Goal: Task Accomplishment & Management: Manage account settings

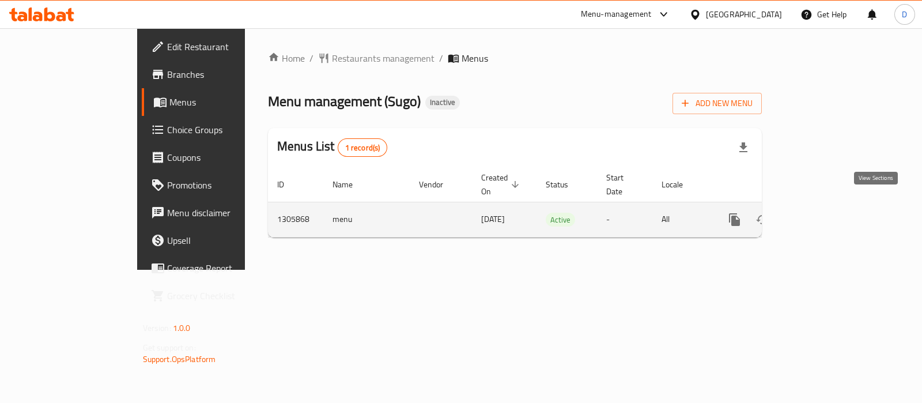
click at [824, 213] on icon "enhanced table" at bounding box center [818, 220] width 14 height 14
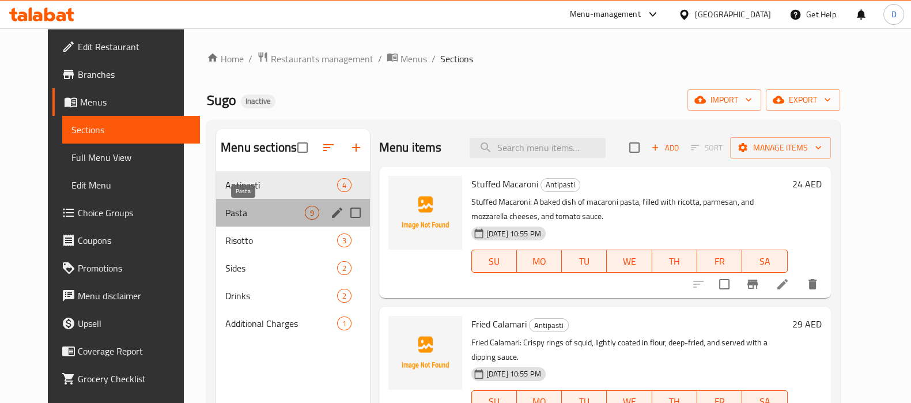
click at [228, 212] on span "Pasta" at bounding box center [264, 213] width 79 height 14
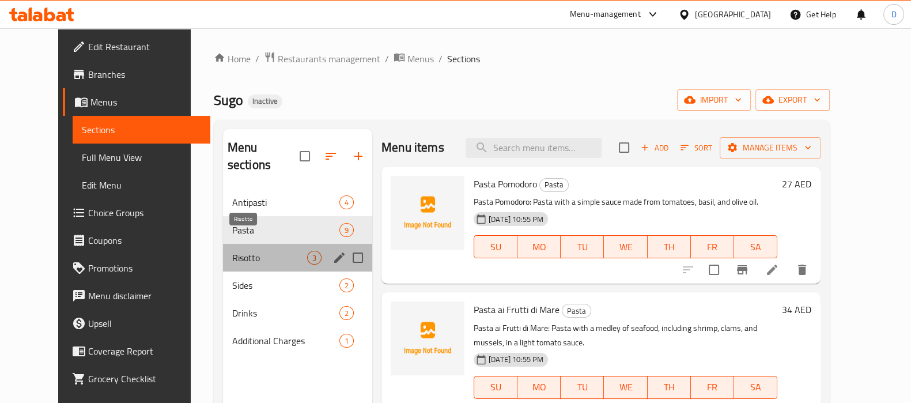
click at [236, 251] on span "Risotto" at bounding box center [269, 258] width 75 height 14
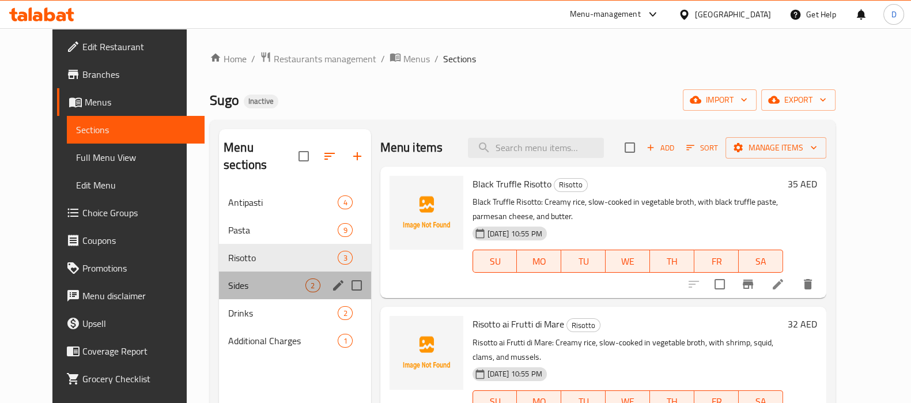
click at [240, 275] on div "Sides 2" at bounding box center [295, 285] width 152 height 28
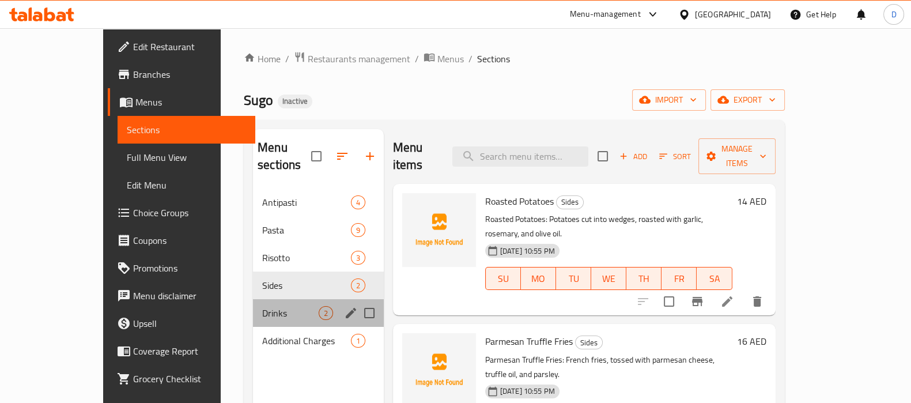
click at [253, 299] on div "Drinks 2" at bounding box center [318, 313] width 131 height 28
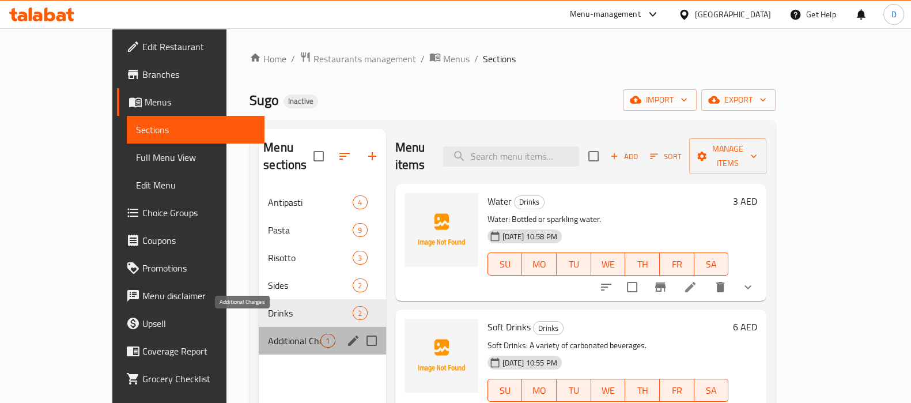
click at [268, 334] on span "Additional Charges" at bounding box center [294, 341] width 52 height 14
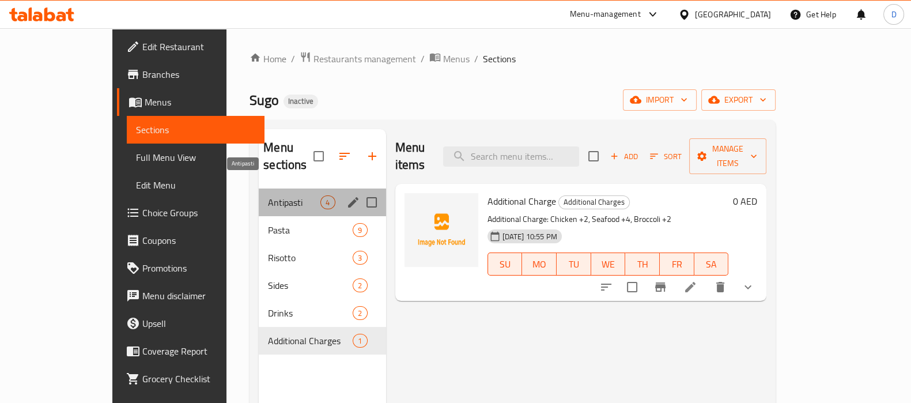
click at [268, 195] on span "Antipasti" at bounding box center [294, 202] width 52 height 14
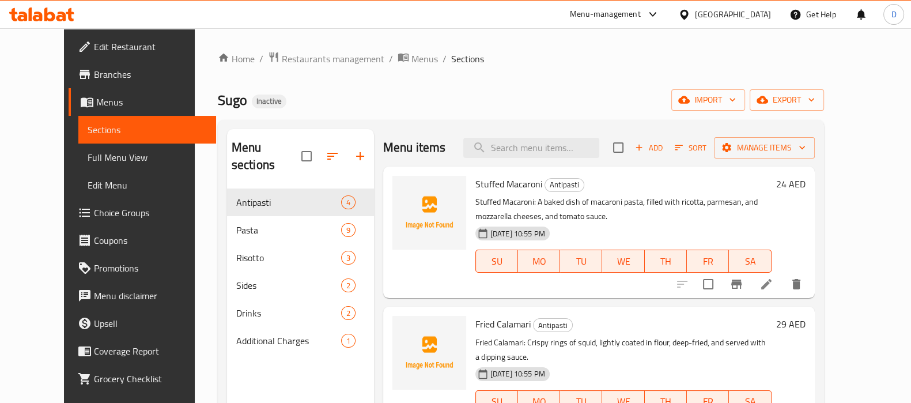
click at [501, 85] on div "Home / Restaurants management / Menus / Sections Sugo Inactive import export Me…" at bounding box center [521, 296] width 606 height 490
click at [78, 167] on link "Full Menu View" at bounding box center [147, 157] width 138 height 28
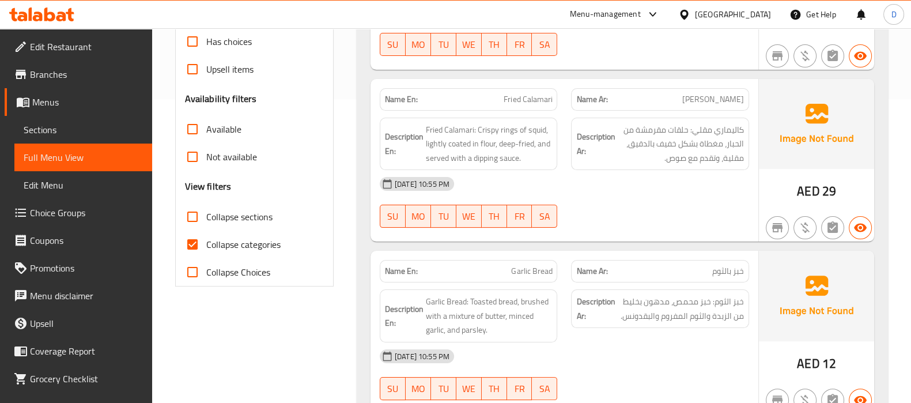
scroll to position [305, 0]
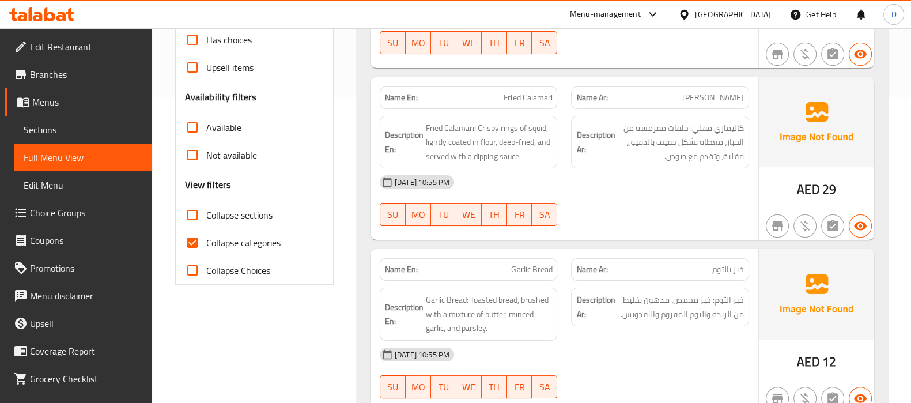
click at [258, 243] on span "Collapse categories" at bounding box center [243, 243] width 74 height 14
click at [206, 243] on input "Collapse categories" at bounding box center [193, 243] width 28 height 28
checkbox input "false"
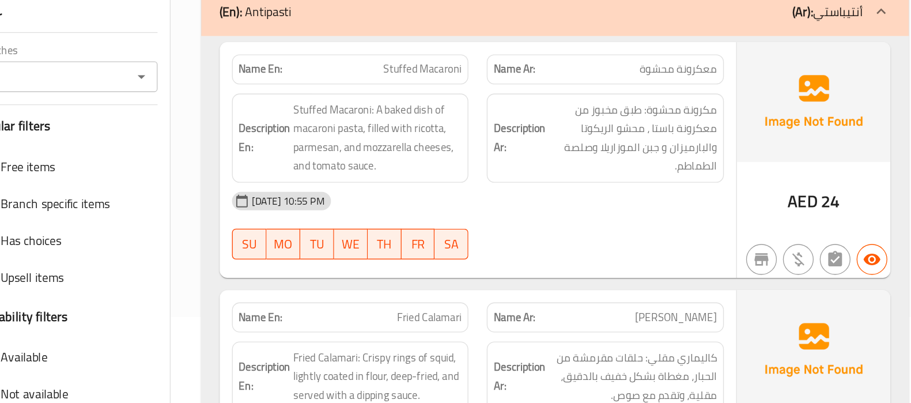
scroll to position [66, 0]
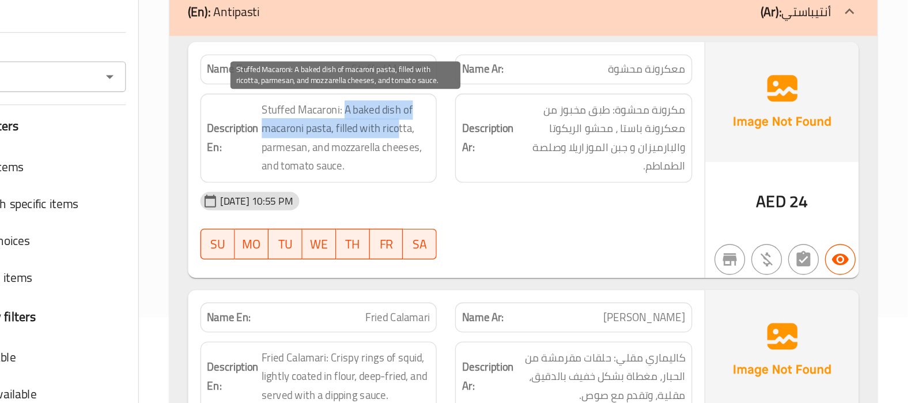
drag, startPoint x: 489, startPoint y: 181, endPoint x: 526, endPoint y: 191, distance: 38.2
click at [526, 191] on span "Stuffed Macaroni: A baked dish of macaroni pasta, filled with ricotta, parmesan…" at bounding box center [489, 202] width 127 height 56
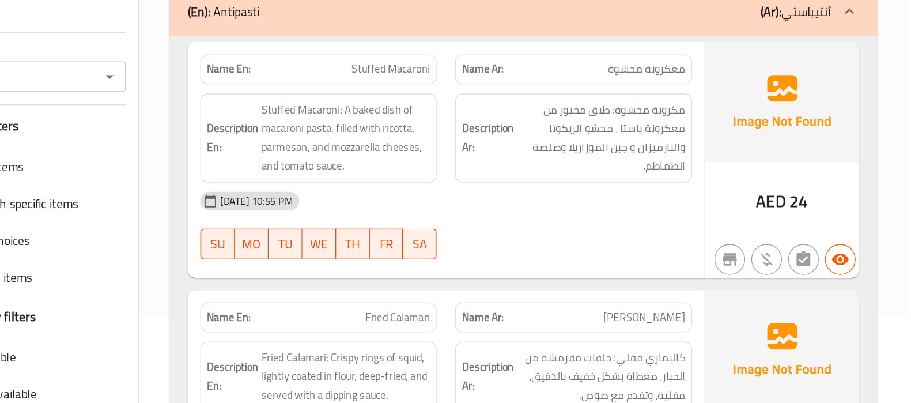
click at [509, 152] on span "Stuffed Macaroni" at bounding box center [522, 151] width 59 height 12
copy span "Stuffed Macaroni"
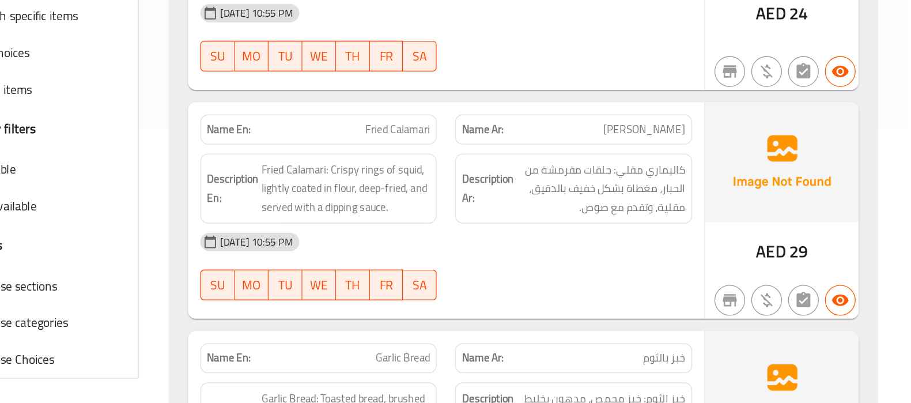
scroll to position [213, 0]
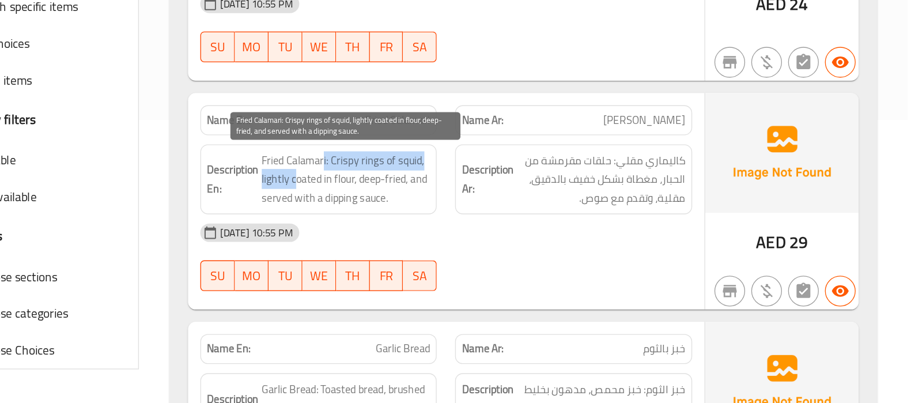
drag, startPoint x: 472, startPoint y: 220, endPoint x: 452, endPoint y: 232, distance: 23.8
click at [452, 232] on span "Fried Calamari: Crispy rings of squid, lightly coated in flour, deep-fried, and…" at bounding box center [489, 235] width 127 height 43
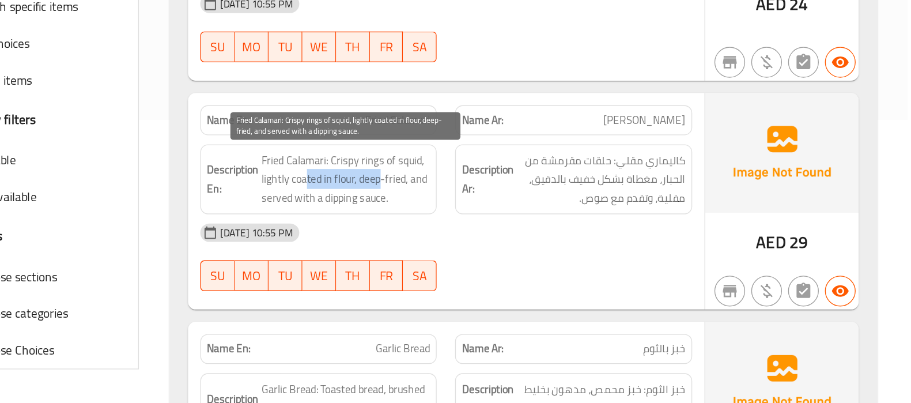
drag, startPoint x: 458, startPoint y: 232, endPoint x: 517, endPoint y: 237, distance: 59.0
click at [517, 237] on span "Fried Calamari: Crispy rings of squid, lightly coated in flour, deep-fried, and…" at bounding box center [489, 235] width 127 height 43
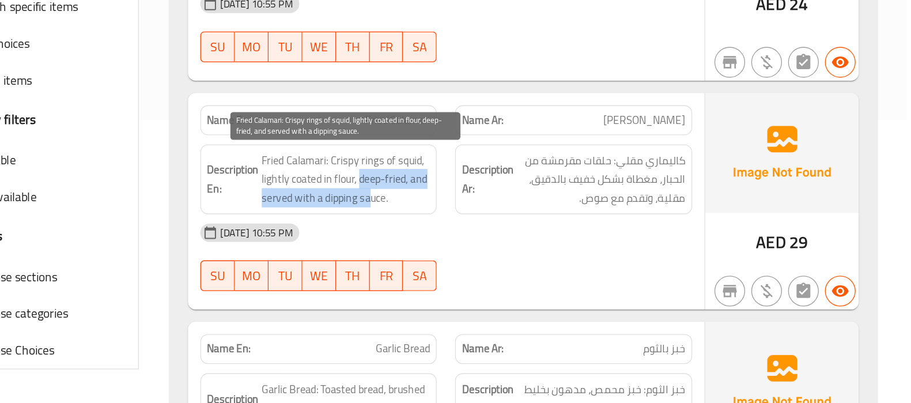
drag, startPoint x: 499, startPoint y: 240, endPoint x: 506, endPoint y: 251, distance: 13.2
click at [506, 251] on span "Fried Calamari: Crispy rings of squid, lightly coated in flour, deep-fried, and…" at bounding box center [489, 235] width 127 height 43
click at [463, 220] on span "Fried Calamari: Crispy rings of squid, lightly coated in flour, deep-fried, and…" at bounding box center [489, 235] width 127 height 43
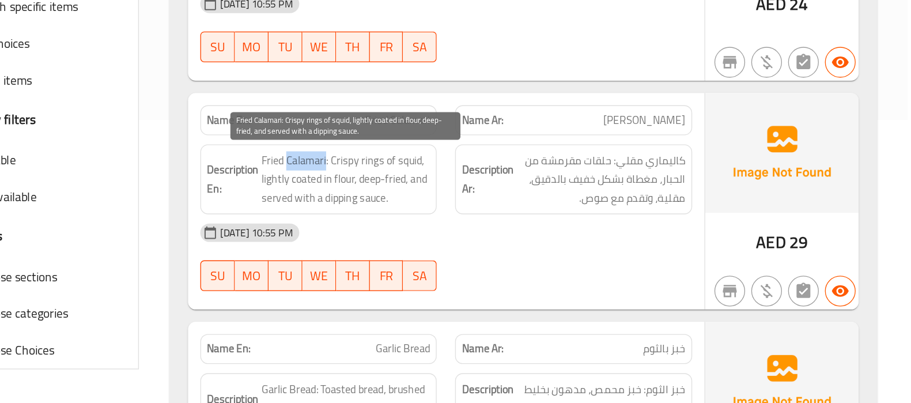
click at [463, 220] on span "Fried Calamari: Crispy rings of squid, lightly coated in flour, deep-fried, and…" at bounding box center [489, 235] width 127 height 43
copy span "Calamari"
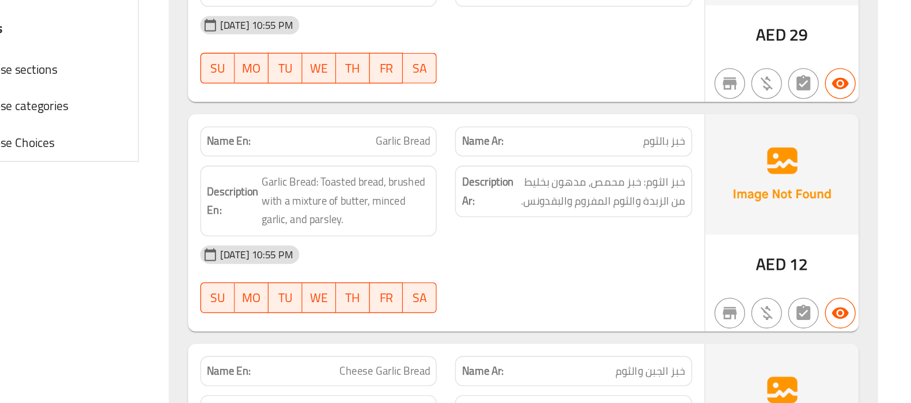
scroll to position [371, 0]
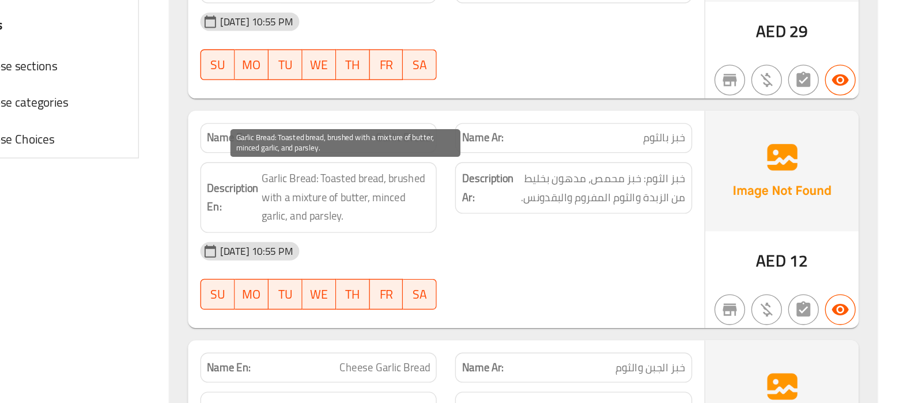
click at [460, 236] on span "Garlic Bread: Toasted bread, brushed with a mixture of butter, minced garlic, a…" at bounding box center [489, 248] width 127 height 43
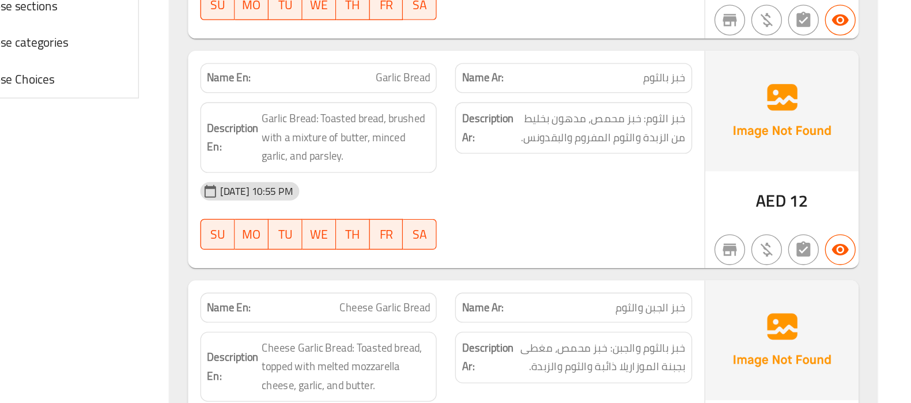
scroll to position [419, 0]
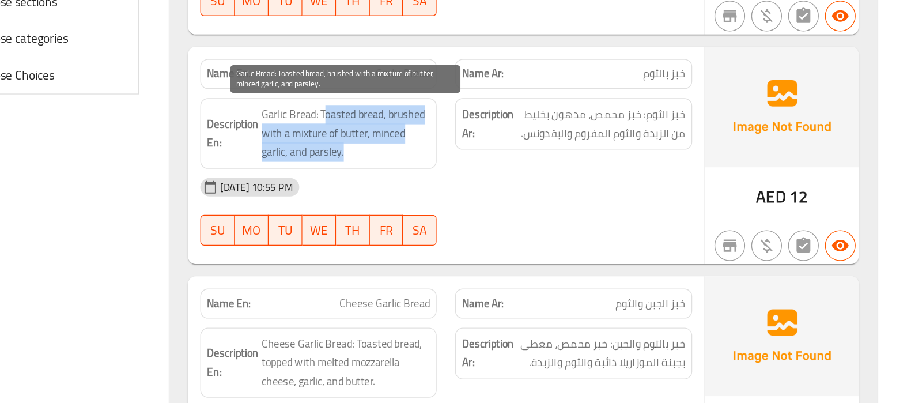
drag, startPoint x: 472, startPoint y: 186, endPoint x: 490, endPoint y: 215, distance: 33.9
click at [490, 215] on span "Garlic Bread: Toasted bread, brushed with a mixture of butter, minced garlic, a…" at bounding box center [489, 200] width 127 height 43
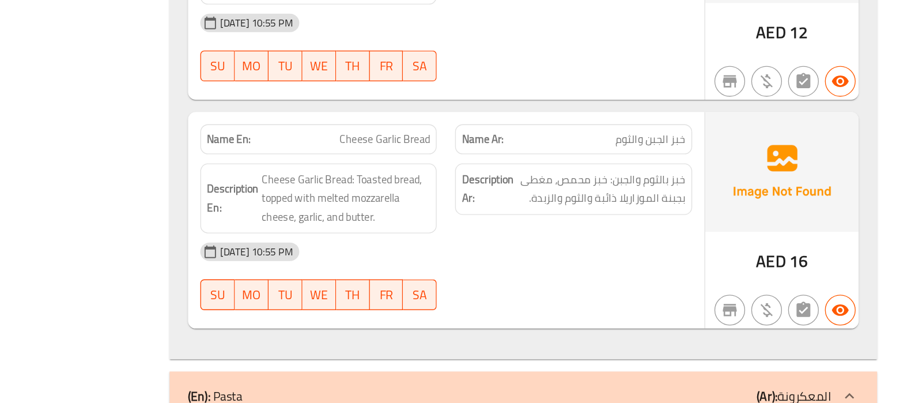
scroll to position [545, 0]
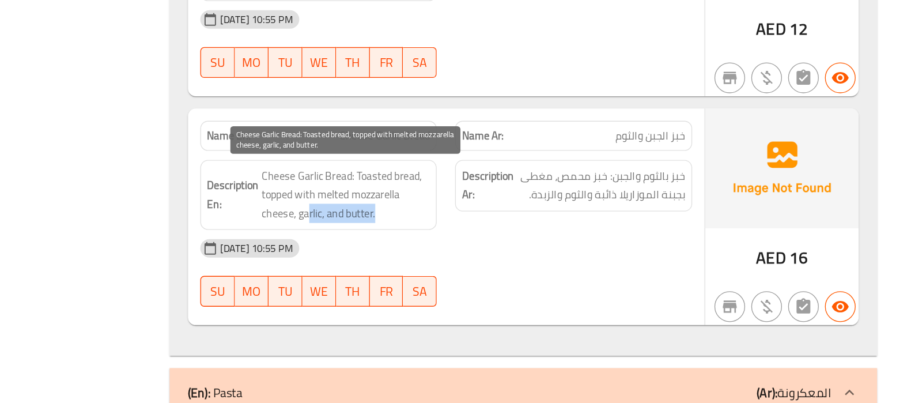
drag, startPoint x: 460, startPoint y: 259, endPoint x: 520, endPoint y: 258, distance: 60.5
click at [520, 258] on span "Cheese Garlic Bread: Toasted bread, topped with melted mozzarella cheese, garli…" at bounding box center [489, 246] width 127 height 43
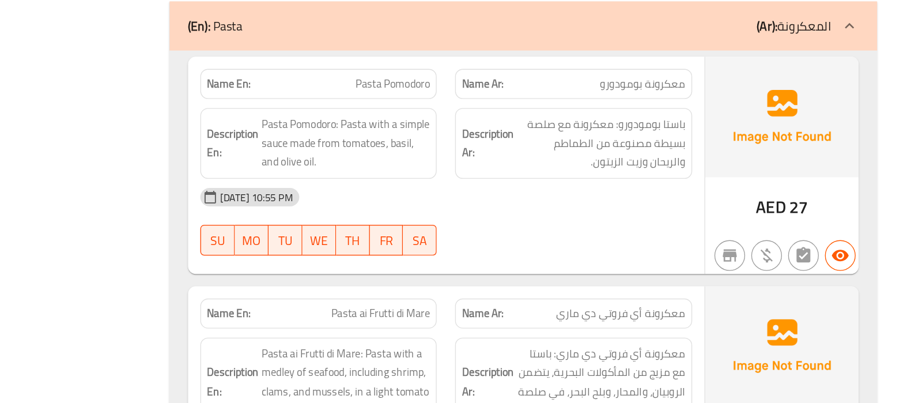
scroll to position [823, 0]
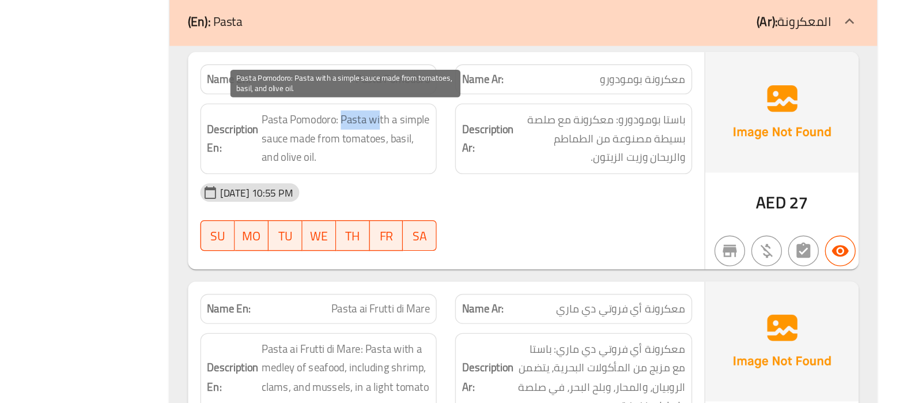
drag, startPoint x: 486, startPoint y: 187, endPoint x: 514, endPoint y: 187, distance: 28.2
click at [514, 187] on span "Pasta Pomodoro: Pasta with a simple sauce made from tomatoes, basil, and olive …" at bounding box center [489, 204] width 127 height 43
drag, startPoint x: 499, startPoint y: 203, endPoint x: 480, endPoint y: 216, distance: 23.2
click at [480, 216] on span "Pasta Pomodoro: Pasta with a simple sauce made from tomatoes, basil, and olive …" at bounding box center [489, 204] width 127 height 43
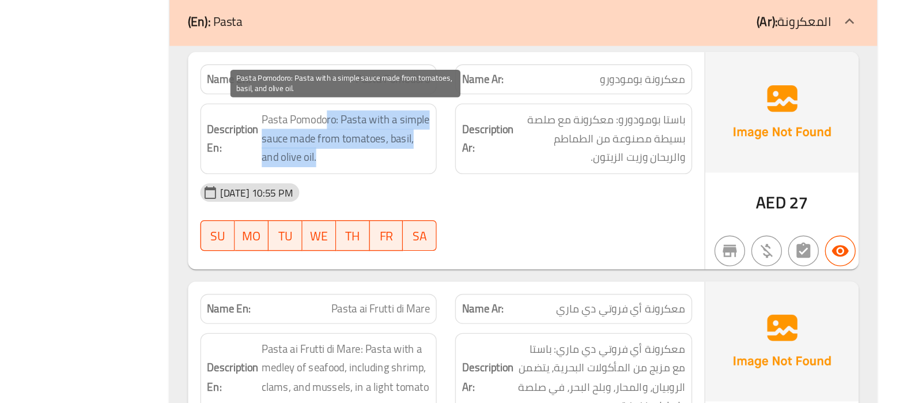
drag, startPoint x: 475, startPoint y: 190, endPoint x: 490, endPoint y: 214, distance: 28.7
click at [490, 214] on span "Pasta Pomodoro: Pasta with a simple sauce made from tomatoes, basil, and olive …" at bounding box center [489, 204] width 127 height 43
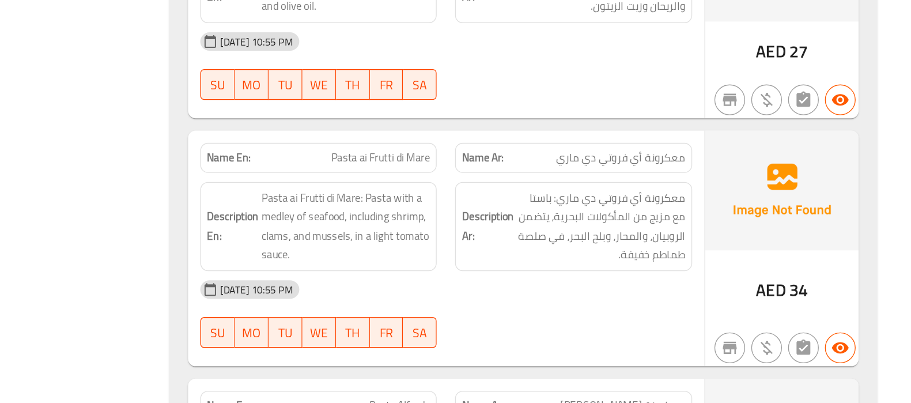
scroll to position [940, 0]
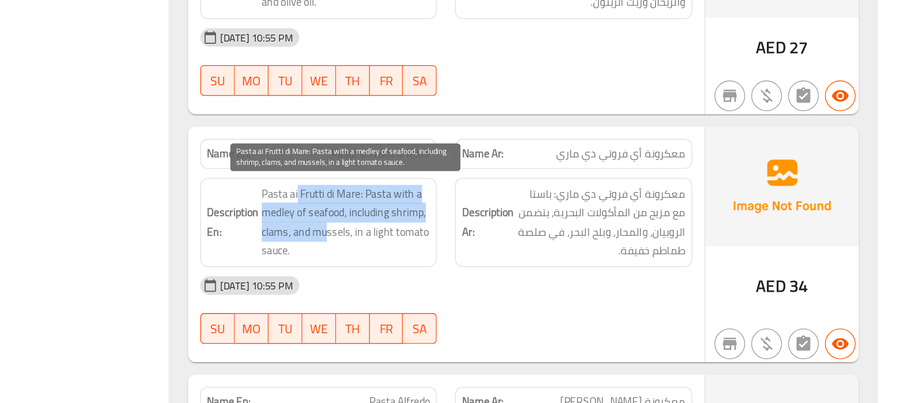
drag, startPoint x: 452, startPoint y: 243, endPoint x: 472, endPoint y: 271, distance: 35.0
click at [472, 271] on span "Pasta ai Frutti di Mare: Pasta with a medley of seafood, including shrimp, clam…" at bounding box center [489, 267] width 127 height 56
click at [433, 274] on span "Pasta ai Frutti di Mare: Pasta with a medley of seafood, including shrimp, clam…" at bounding box center [489, 267] width 127 height 56
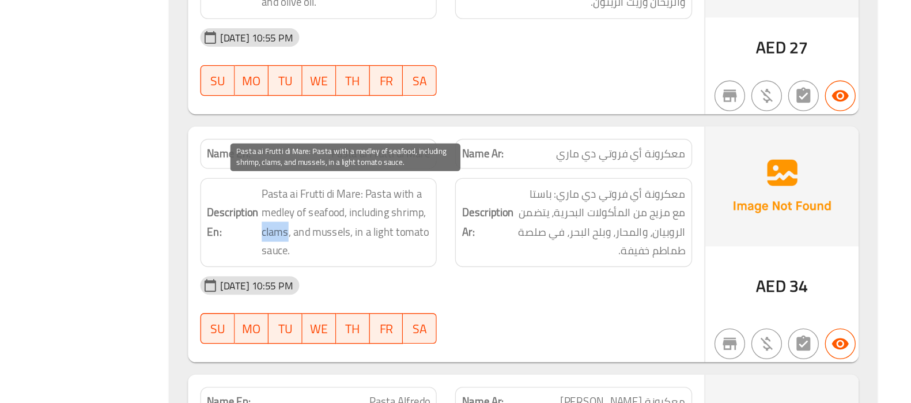
click at [433, 274] on span "Pasta ai Frutti di Mare: Pasta with a medley of seafood, including shrimp, clam…" at bounding box center [489, 267] width 127 height 56
copy span "clams"
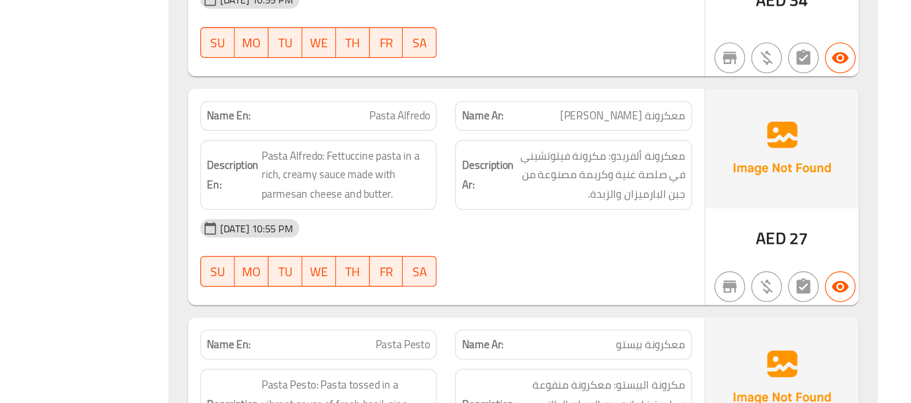
scroll to position [1156, 0]
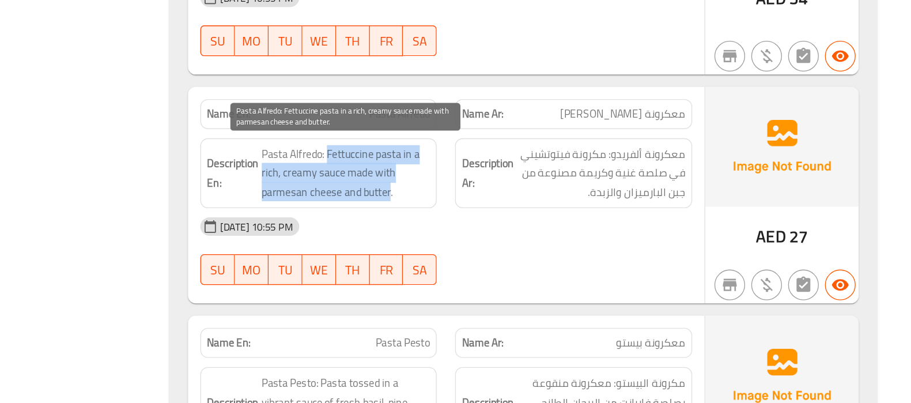
drag, startPoint x: 475, startPoint y: 213, endPoint x: 522, endPoint y: 240, distance: 54.7
click at [522, 240] on span "Pasta Alfredo: Fettuccine pasta in a rich, creamy sauce made with parmesan chee…" at bounding box center [489, 230] width 127 height 43
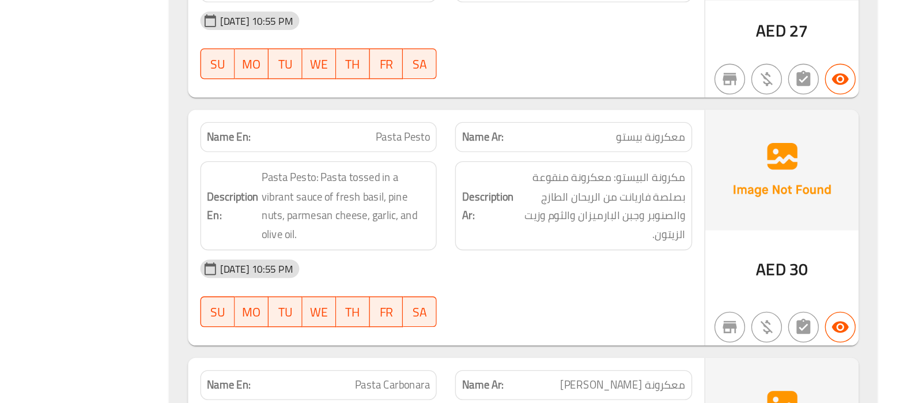
scroll to position [1311, 0]
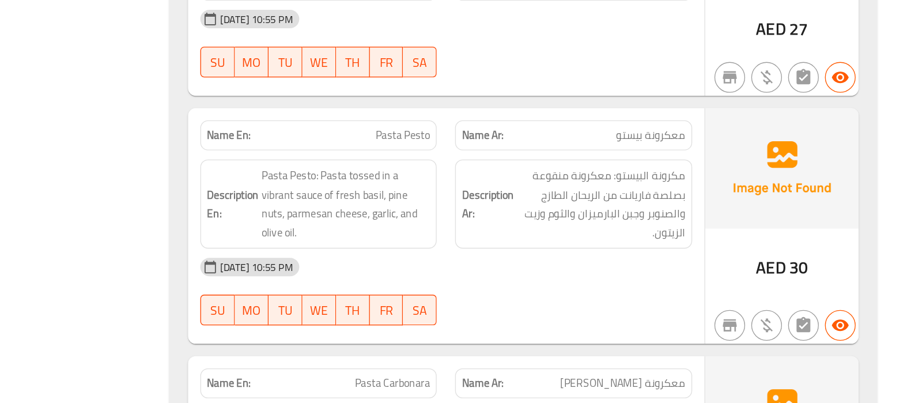
copy span "Pasta Pesto"
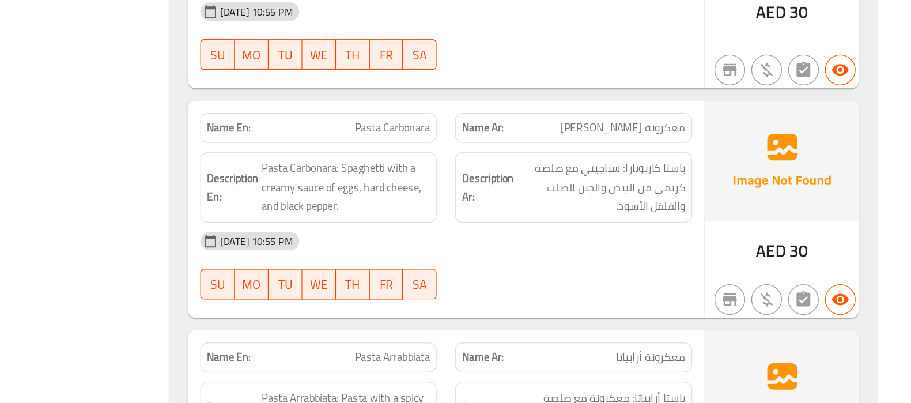
scroll to position [1504, 0]
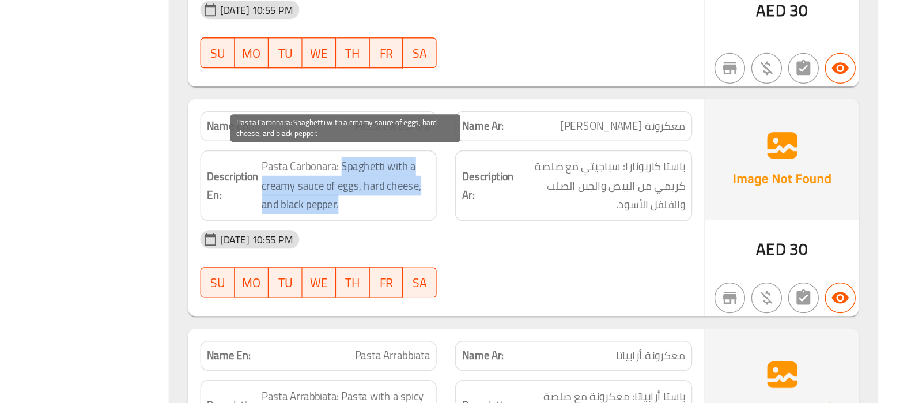
drag, startPoint x: 487, startPoint y: 221, endPoint x: 487, endPoint y: 254, distance: 33.4
click at [487, 254] on span "Pasta Carbonara: Spaghetti with a creamy sauce of eggs, hard cheese, and black …" at bounding box center [489, 239] width 127 height 43
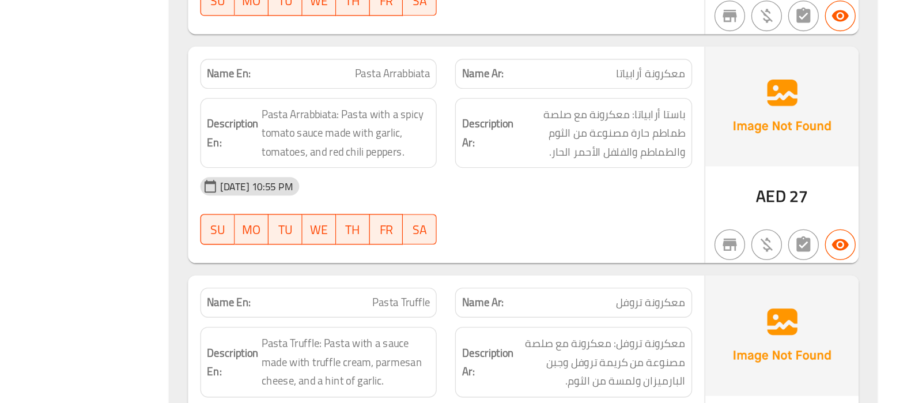
scroll to position [1716, 0]
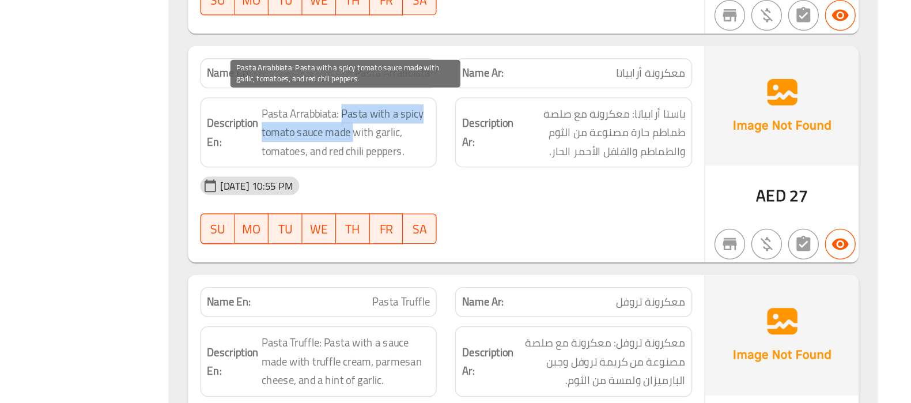
drag, startPoint x: 487, startPoint y: 179, endPoint x: 497, endPoint y: 198, distance: 21.1
click at [497, 198] on span "Pasta Arrabbiata: Pasta with a spicy tomato sauce made with garlic, tomatoes, a…" at bounding box center [489, 200] width 127 height 43
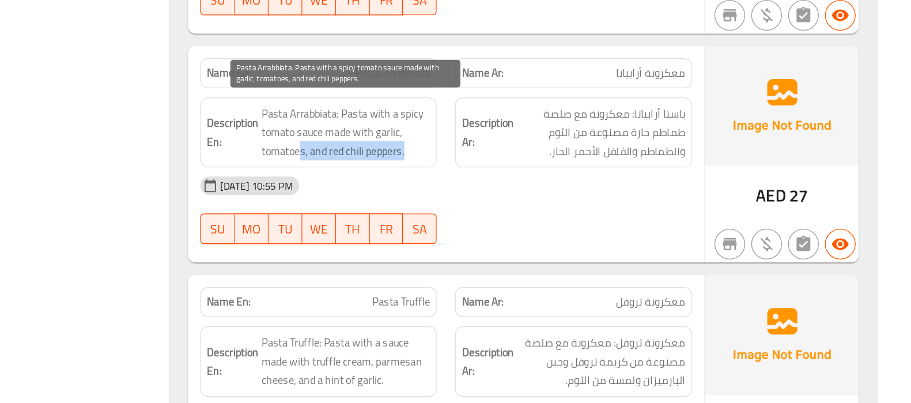
drag, startPoint x: 455, startPoint y: 209, endPoint x: 535, endPoint y: 213, distance: 79.6
click at [535, 213] on span "Pasta Arrabbiata: Pasta with a spicy tomato sauce made with garlic, tomatoes, a…" at bounding box center [489, 200] width 127 height 43
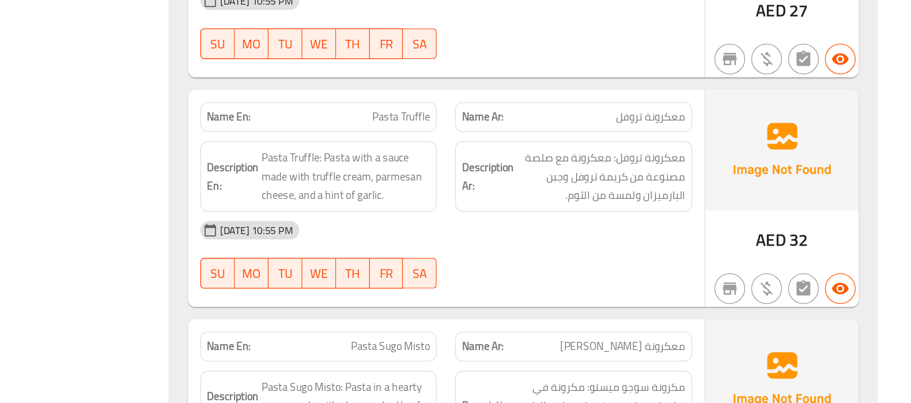
scroll to position [1856, 0]
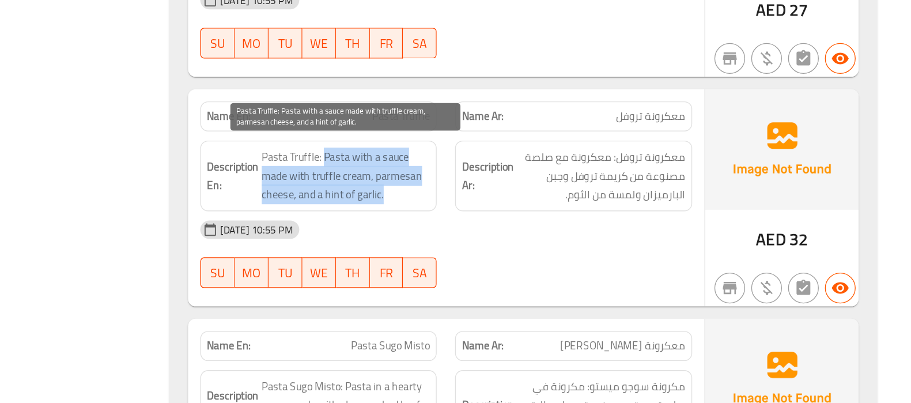
drag, startPoint x: 472, startPoint y: 217, endPoint x: 520, endPoint y: 236, distance: 51.1
click at [520, 236] on span "Pasta Truffle: Pasta with a sauce made with truffle cream, parmesan cheese, and…" at bounding box center [489, 232] width 127 height 43
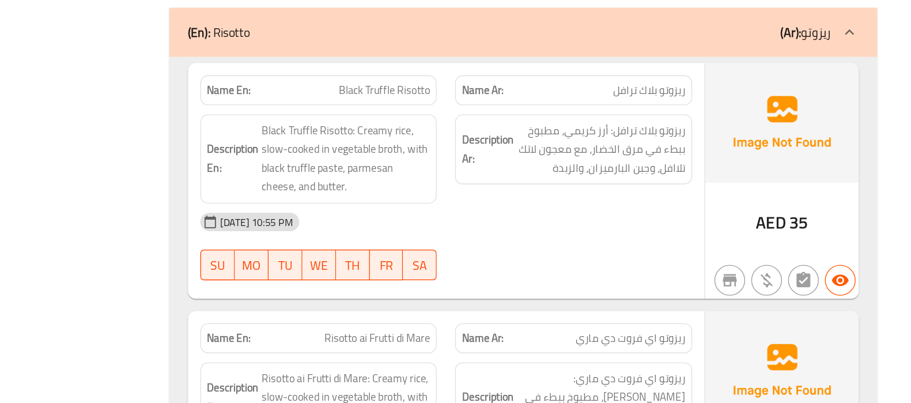
scroll to position [2488, 0]
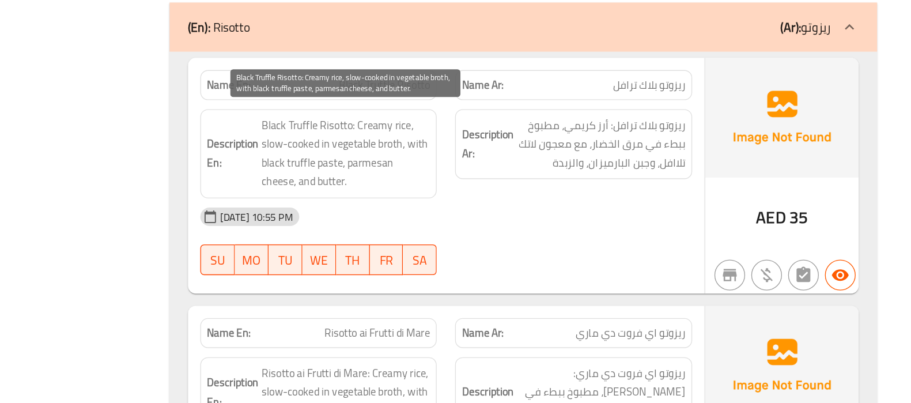
click at [508, 190] on span "Black Truffle Risotto: Creamy rice, slow-cooked in vegetable broth, with black …" at bounding box center [489, 215] width 127 height 56
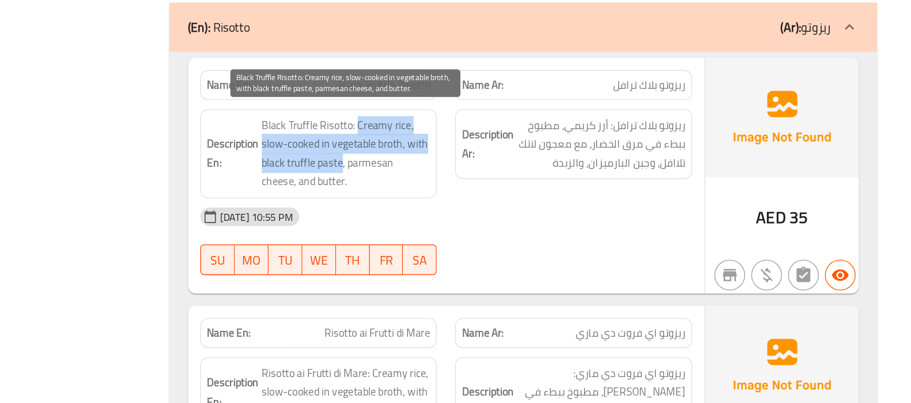
drag, startPoint x: 508, startPoint y: 190, endPoint x: 482, endPoint y: 219, distance: 39.2
click at [482, 219] on span "Black Truffle Risotto: Creamy rice, slow-cooked in vegetable broth, with black …" at bounding box center [489, 215] width 127 height 56
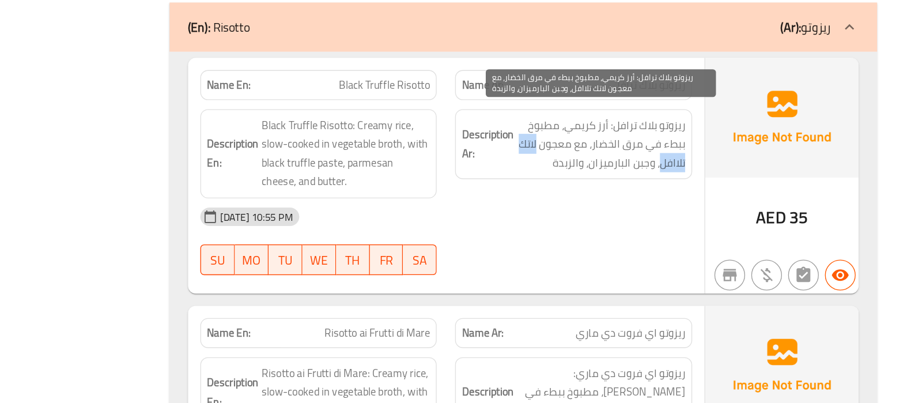
drag, startPoint x: 634, startPoint y: 203, endPoint x: 726, endPoint y: 220, distance: 94.4
click at [726, 220] on span "ريزوتو بلاك ترافل: أرز كريمي، مطبوخ ببطء في مرق الخضار، مع معجون لاتك تلاافل، و…" at bounding box center [680, 208] width 127 height 43
copy span "لاتك تلاافل"
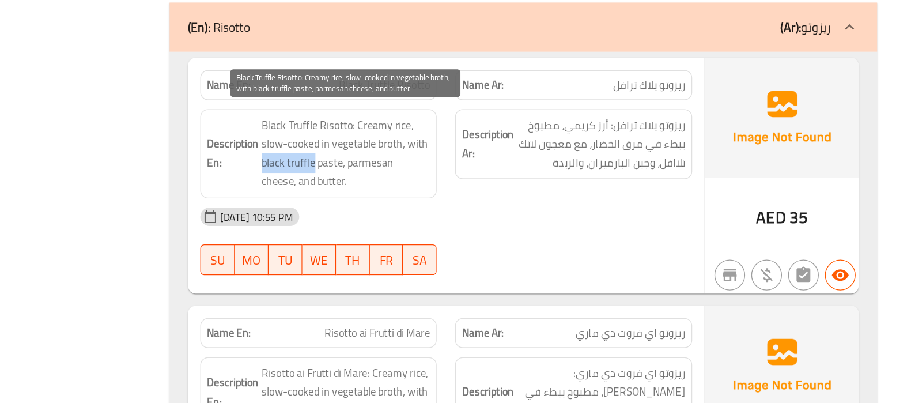
drag, startPoint x: 464, startPoint y: 218, endPoint x: 426, endPoint y: 215, distance: 38.7
click at [426, 215] on span "Black Truffle Risotto: Creamy rice, slow-cooked in vegetable broth, with black …" at bounding box center [489, 215] width 127 height 56
copy span "black truffle"
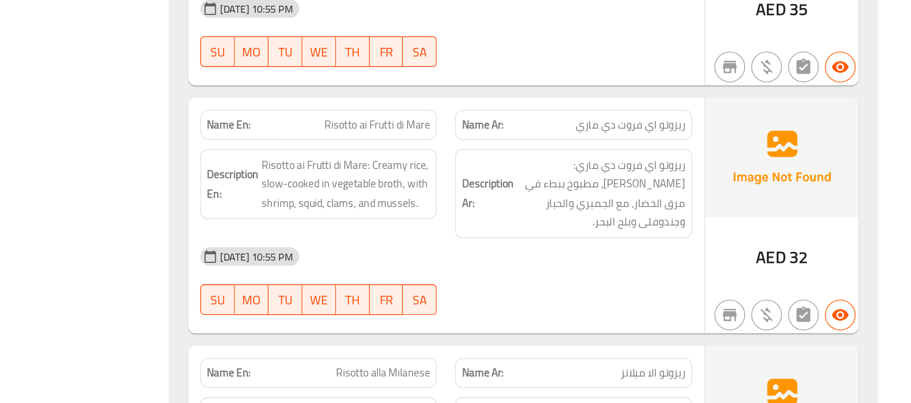
scroll to position [2646, 0]
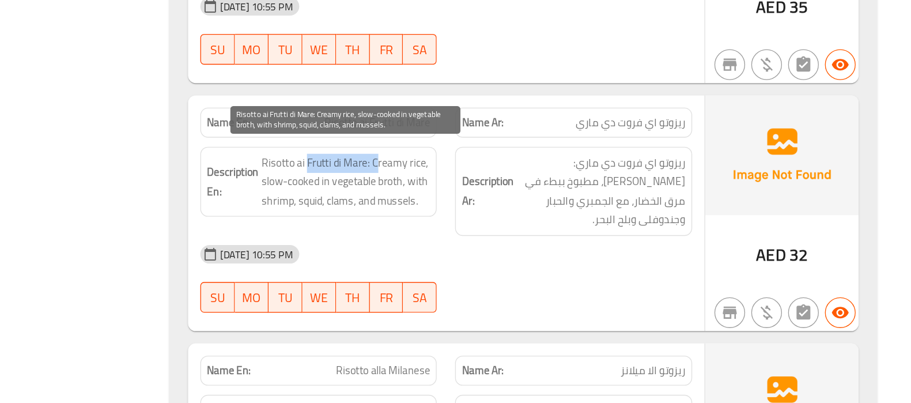
drag, startPoint x: 460, startPoint y: 218, endPoint x: 512, endPoint y: 215, distance: 51.4
click at [512, 215] on span "Risotto ai Frutti di Mare: Creamy rice, slow-cooked in vegetable broth, with sh…" at bounding box center [489, 236] width 127 height 43
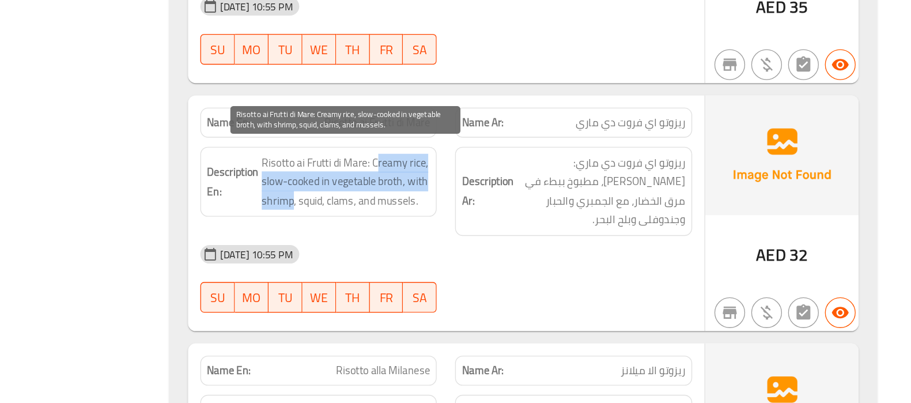
drag, startPoint x: 512, startPoint y: 215, endPoint x: 450, endPoint y: 242, distance: 67.1
click at [450, 242] on span "Risotto ai Frutti di Mare: Creamy rice, slow-cooked in vegetable broth, with sh…" at bounding box center [489, 236] width 127 height 43
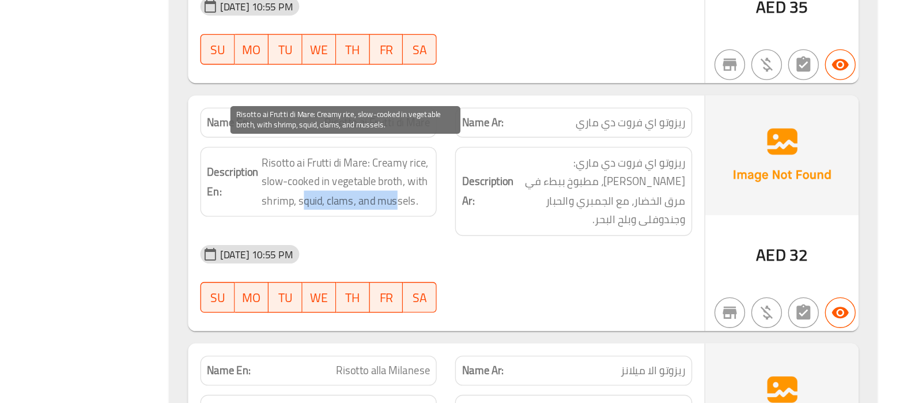
drag, startPoint x: 528, startPoint y: 248, endPoint x: 457, endPoint y: 248, distance: 70.3
click at [457, 248] on span "Risotto ai Frutti di Mare: Creamy rice, slow-cooked in vegetable broth, with sh…" at bounding box center [489, 236] width 127 height 43
click at [489, 247] on span "Risotto ai Frutti di Mare: Creamy rice, slow-cooked in vegetable broth, with sh…" at bounding box center [489, 236] width 127 height 43
copy span "clams"
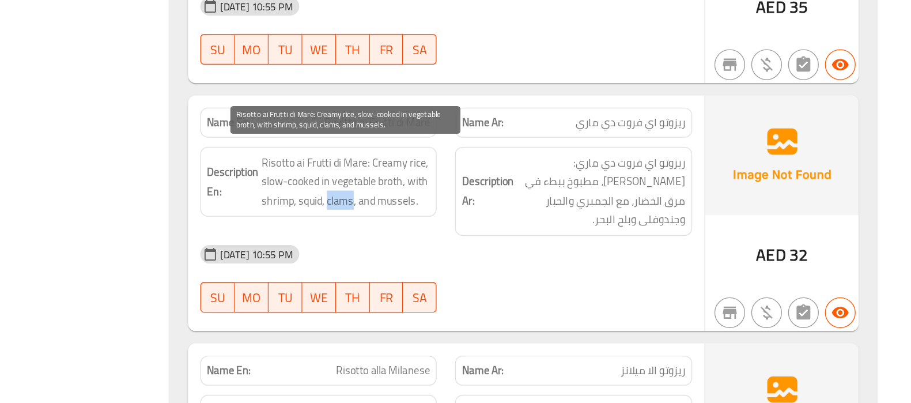
click at [489, 247] on span "Risotto ai Frutti di Mare: Creamy rice, slow-cooked in vegetable broth, with sh…" at bounding box center [489, 236] width 127 height 43
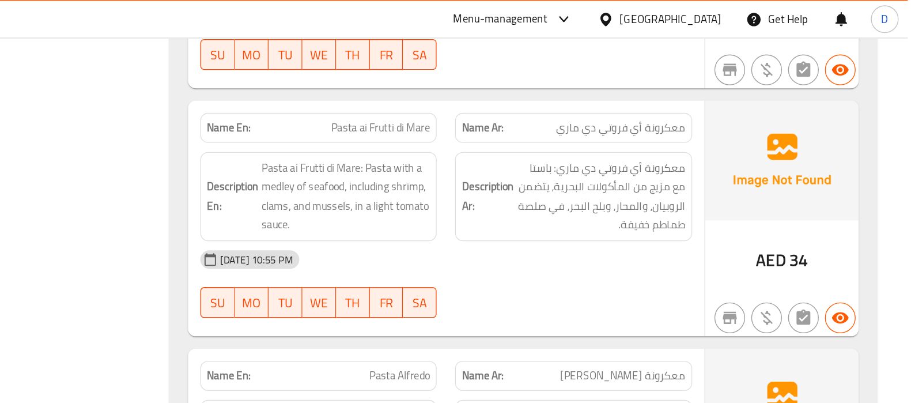
copy span "Pasta ai Frutti di Mare"
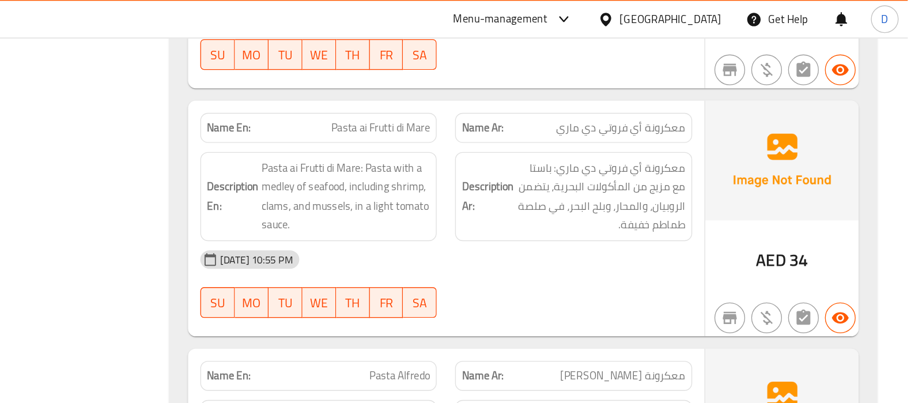
scroll to position [2638, 0]
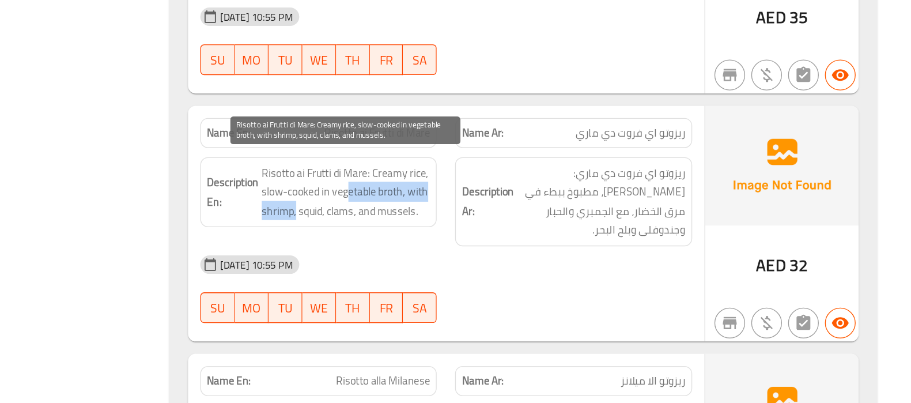
drag, startPoint x: 451, startPoint y: 247, endPoint x: 492, endPoint y: 239, distance: 41.6
click at [492, 239] on span "Risotto ai Frutti di Mare: Creamy rice, slow-cooked in vegetable broth, with sh…" at bounding box center [489, 245] width 127 height 43
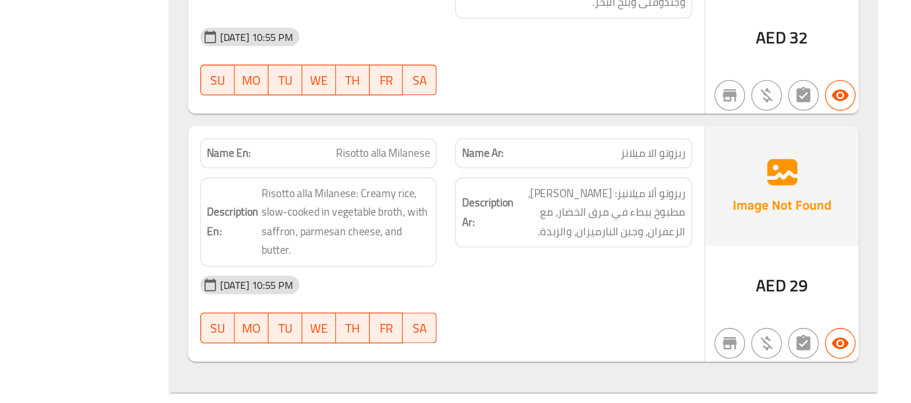
scroll to position [2811, 0]
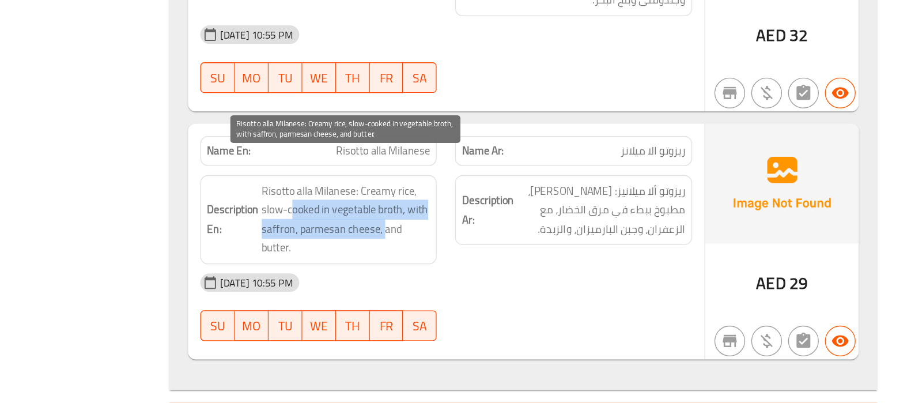
drag, startPoint x: 448, startPoint y: 237, endPoint x: 519, endPoint y: 256, distance: 72.8
click at [519, 256] on span "Risotto alla Milanese: Creamy rice, slow-cooked in vegetable broth, with saffro…" at bounding box center [489, 265] width 127 height 56
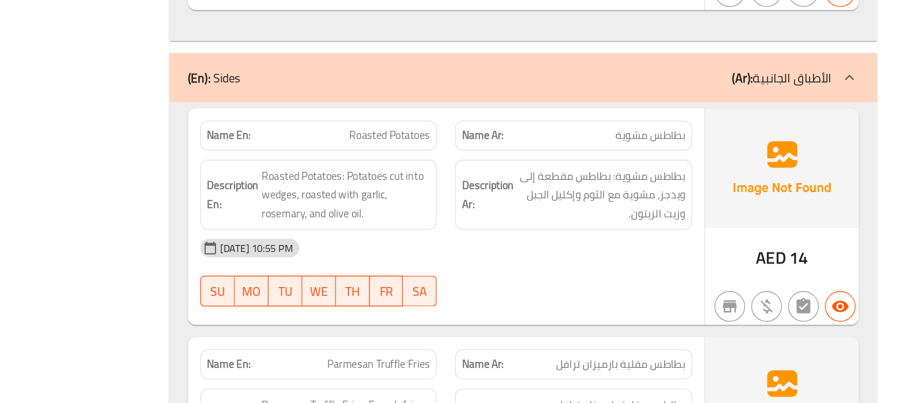
scroll to position [3074, 0]
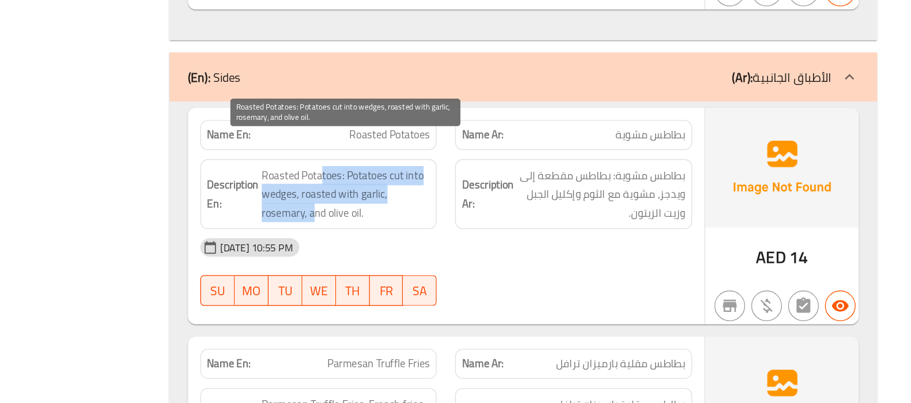
drag, startPoint x: 472, startPoint y: 215, endPoint x: 466, endPoint y: 243, distance: 28.5
click at [466, 243] on span "Roasted Potatoes: Potatoes cut into wedges, roasted with garlic, rosemary, and …" at bounding box center [489, 246] width 127 height 43
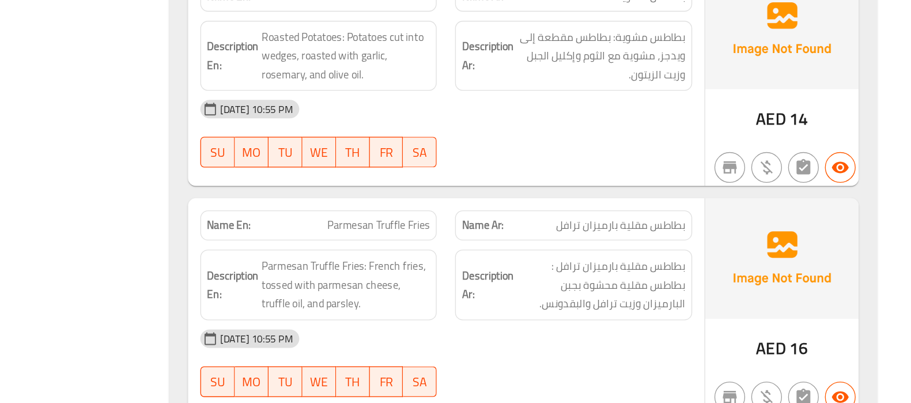
scroll to position [3178, 0]
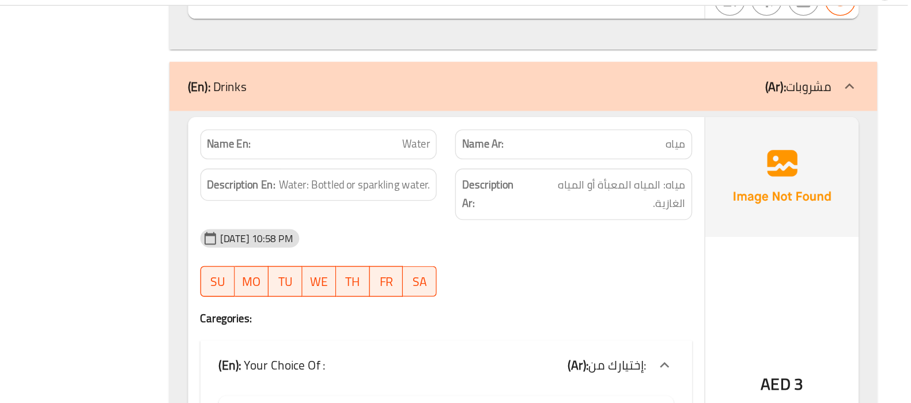
scroll to position [3551, 0]
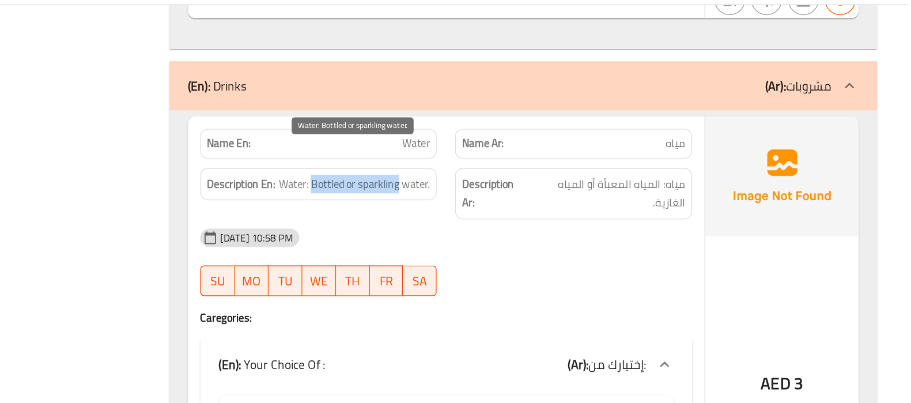
drag, startPoint x: 463, startPoint y: 139, endPoint x: 529, endPoint y: 141, distance: 66.3
click at [529, 156] on span "Water: Bottled or sparkling water." at bounding box center [494, 163] width 113 height 14
click at [519, 156] on span "Water: Bottled or sparkling water." at bounding box center [494, 163] width 113 height 14
copy span "sparkling"
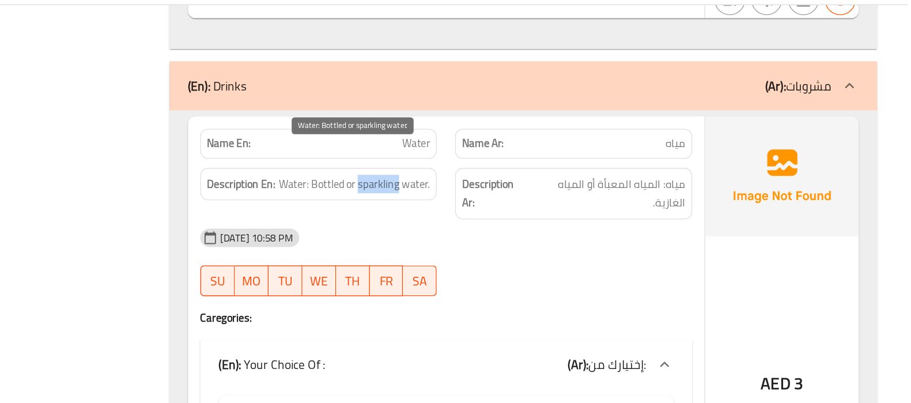
click at [519, 156] on span "Water: Bottled or sparkling water." at bounding box center [494, 163] width 113 height 14
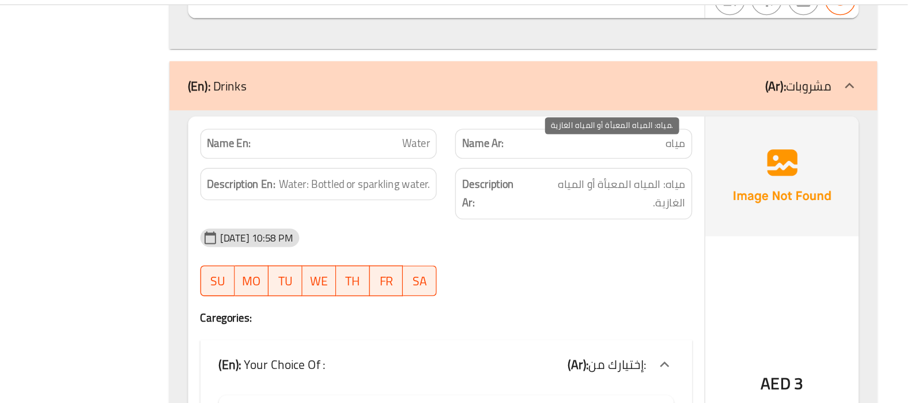
click at [679, 156] on span "مياه: المياه المعبأة أو المياه الغازية." at bounding box center [685, 170] width 118 height 28
drag, startPoint x: 679, startPoint y: 139, endPoint x: 725, endPoint y: 140, distance: 45.5
click at [725, 156] on span "مياه: المياه المعبأة أو المياه الغازية." at bounding box center [685, 170] width 118 height 28
copy span "المياه المعبأة"
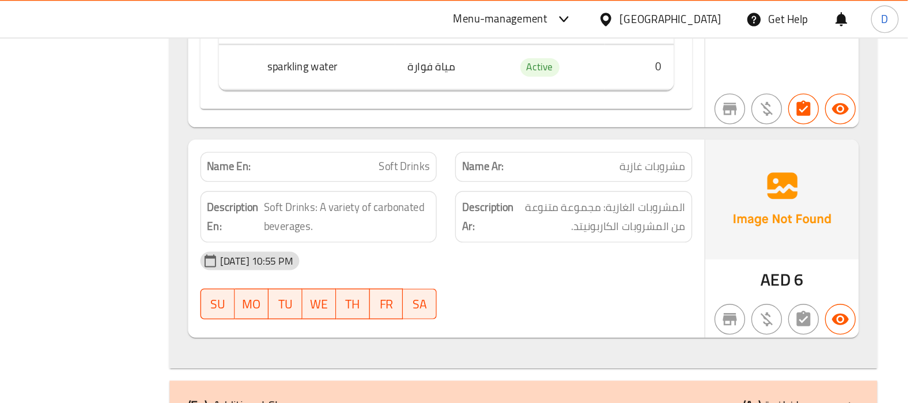
scroll to position [3904, 0]
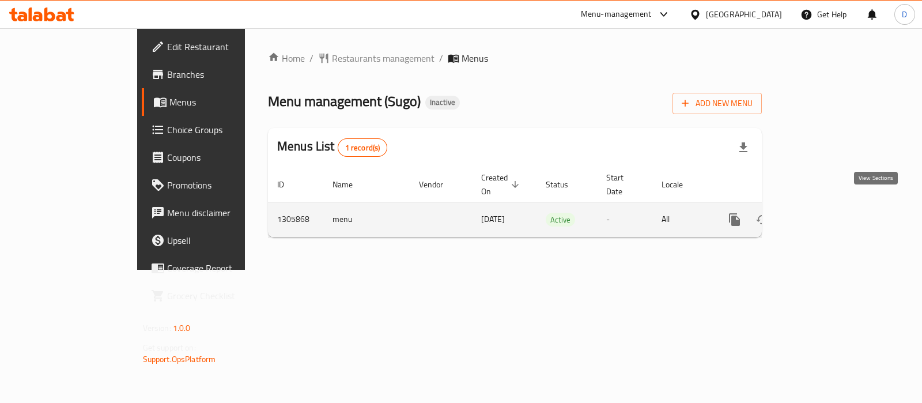
click at [824, 213] on icon "enhanced table" at bounding box center [818, 220] width 14 height 14
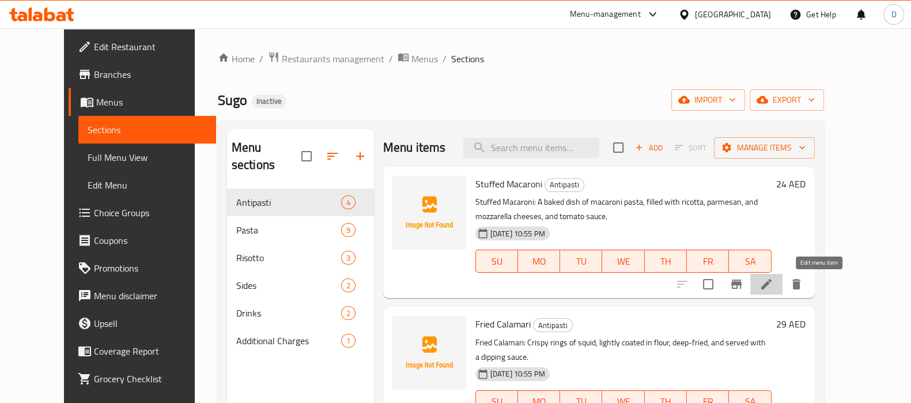
click at [773, 280] on icon at bounding box center [766, 284] width 14 height 14
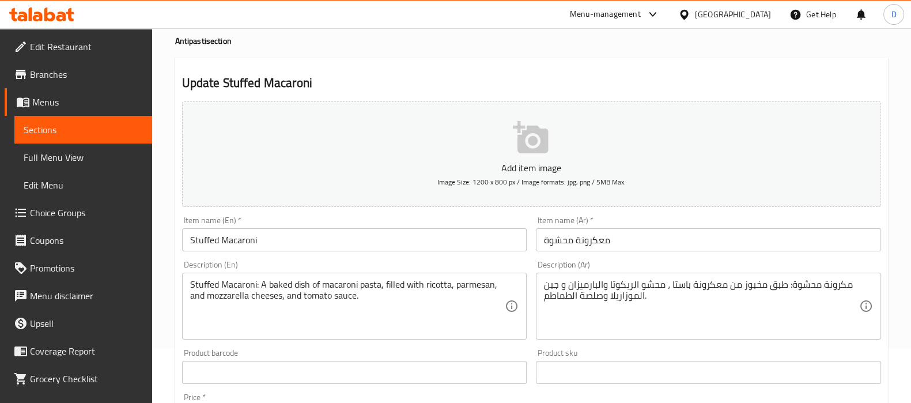
scroll to position [56, 0]
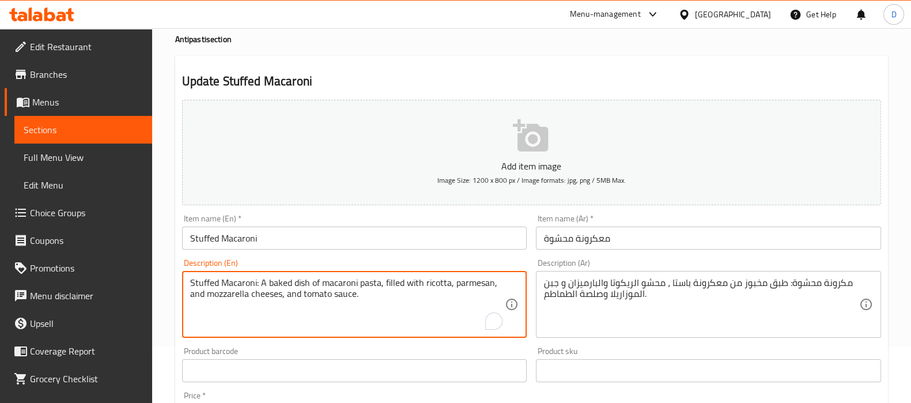
drag, startPoint x: 268, startPoint y: 281, endPoint x: 179, endPoint y: 285, distance: 88.8
type textarea "baked dish of macaroni pasta, filled with ricotta, parmesan, and mozzarella che…"
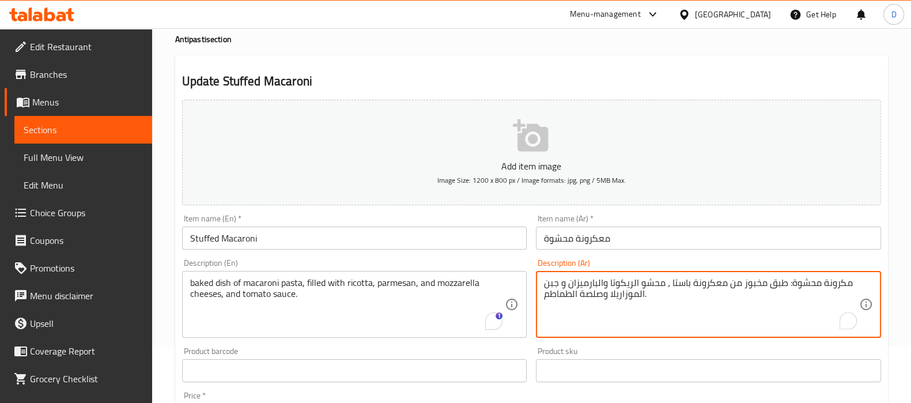
drag, startPoint x: 786, startPoint y: 284, endPoint x: 847, endPoint y: 283, distance: 61.1
click at [779, 283] on textarea "طبق مخبوز من معكرونة باستا ، محشو الريكوتا والبارميزان و جبن الموزاريلا وصلصة ا…" at bounding box center [701, 304] width 315 height 55
click at [706, 284] on textarea "طبق مخبوز من مكرونة باستا ، محشو الريكوتا والبارميزان و جبن الموزاريلا وصلصة ال…" at bounding box center [701, 304] width 315 height 55
click at [703, 283] on textarea "طبق مخبوز من مكرونة باستا ، محشوة الريكوتا والبارميزان و جبن الموزاريلا وصلصة ا…" at bounding box center [701, 304] width 315 height 55
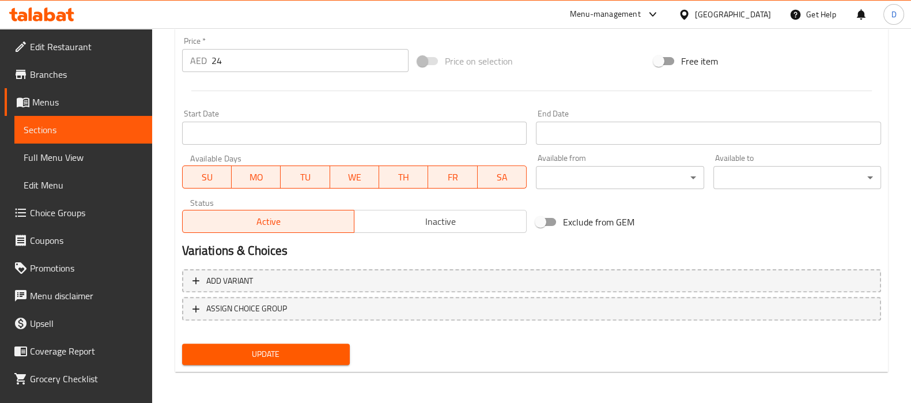
type textarea "طبق مخبوز من مكرونة باستا ، محشوة بالريكوتا والبارميزان و جبن الموزاريلا وصلصة …"
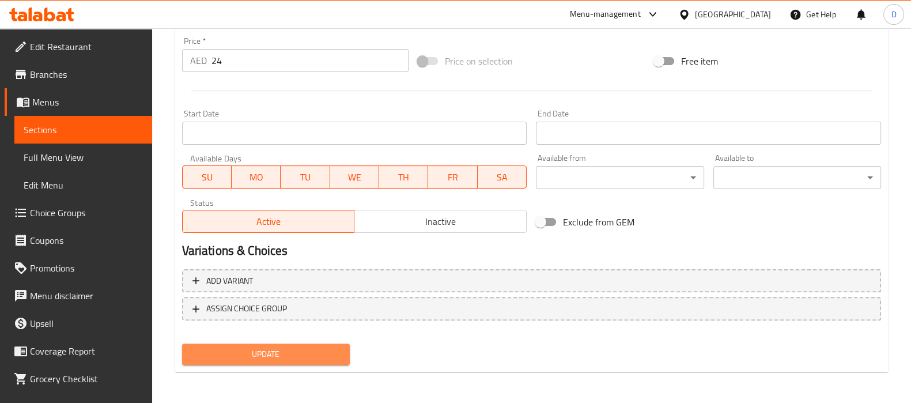
click at [271, 347] on span "Update" at bounding box center [265, 354] width 149 height 14
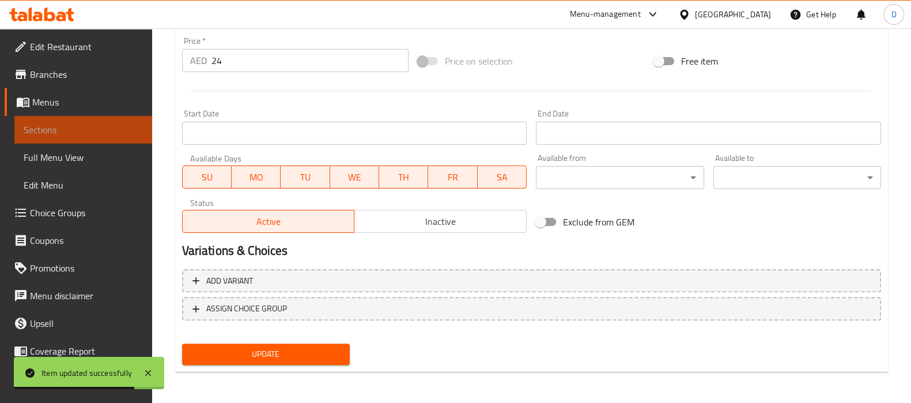
click at [127, 121] on link "Sections" at bounding box center [83, 130] width 138 height 28
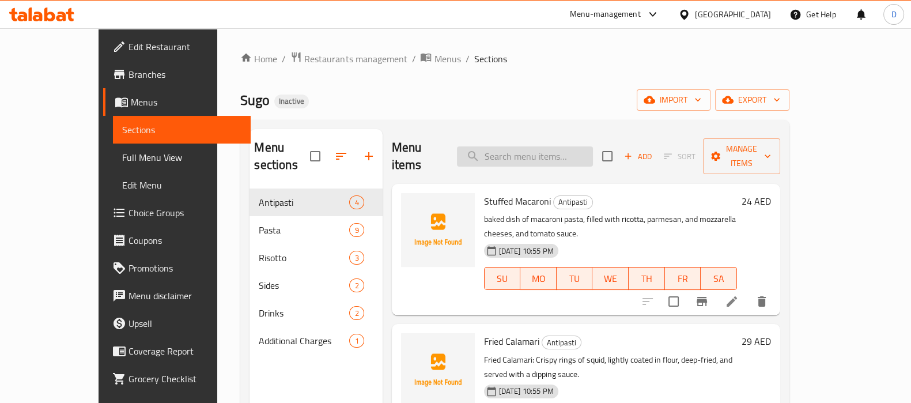
paste input "clams"
click at [535, 146] on input "clams" at bounding box center [525, 156] width 136 height 20
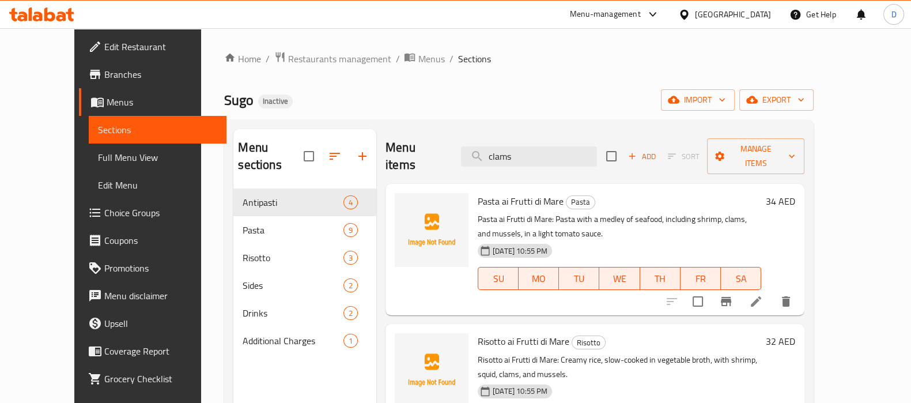
type input "clams"
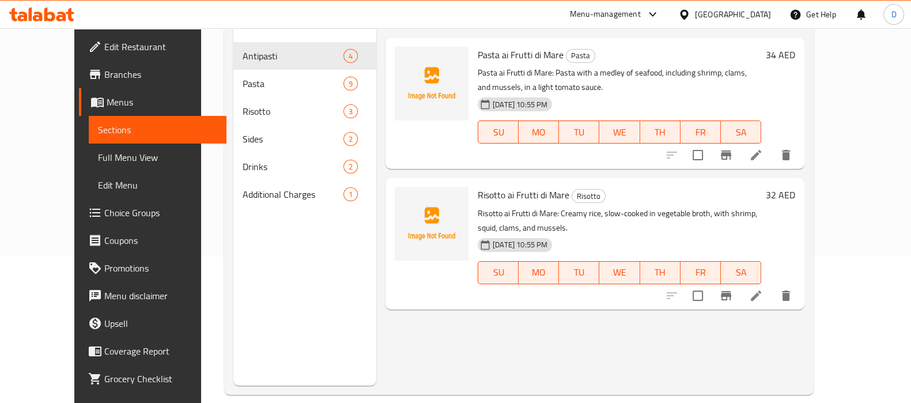
scroll to position [145, 0]
click at [763, 150] on icon at bounding box center [756, 157] width 14 height 14
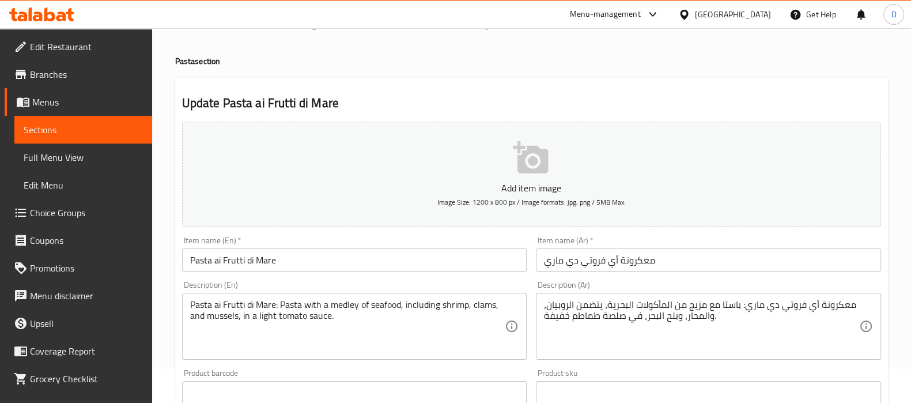
scroll to position [37, 0]
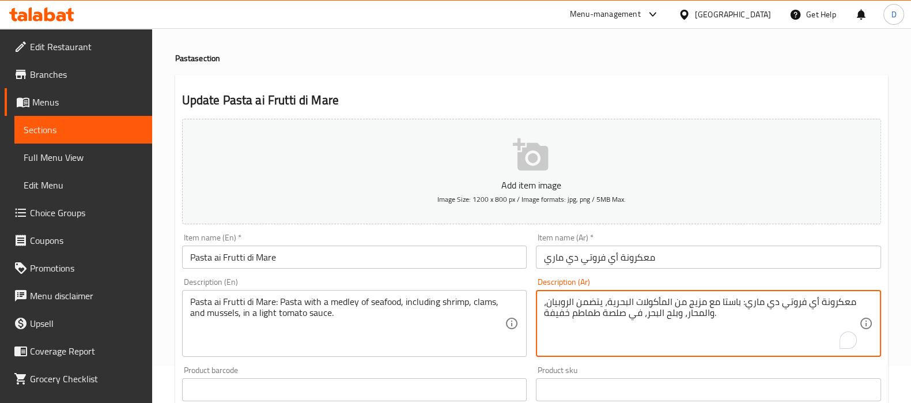
click at [707, 315] on textarea "معكرونة أي فروتي دي ماري: باستا مع مزيج من المأكولات البحرية، يتضمن الروبيان، و…" at bounding box center [701, 323] width 315 height 55
paste textarea "ندوفلى"
type textarea "معكرونة أي فروتي دي ماري: باستا مع مزيج من المأكولات البحرية، يتضمن الروبيان، و…"
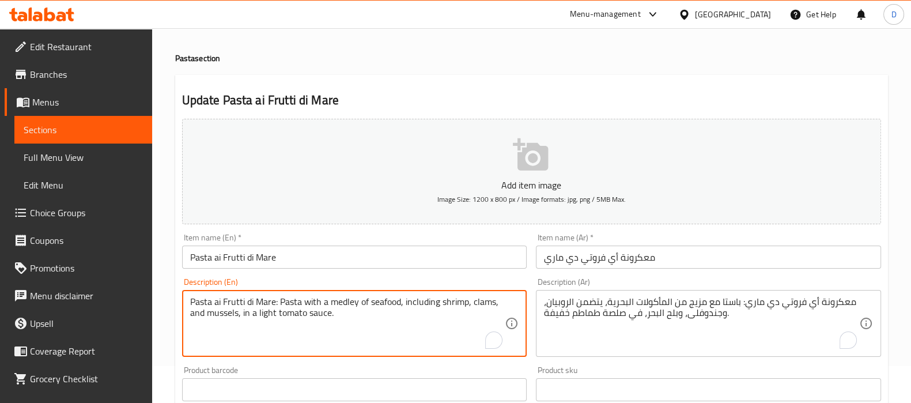
click at [224, 312] on textarea "Pasta ai Frutti di Mare: Pasta with a medley of seafood, including shrimp, clam…" at bounding box center [347, 323] width 315 height 55
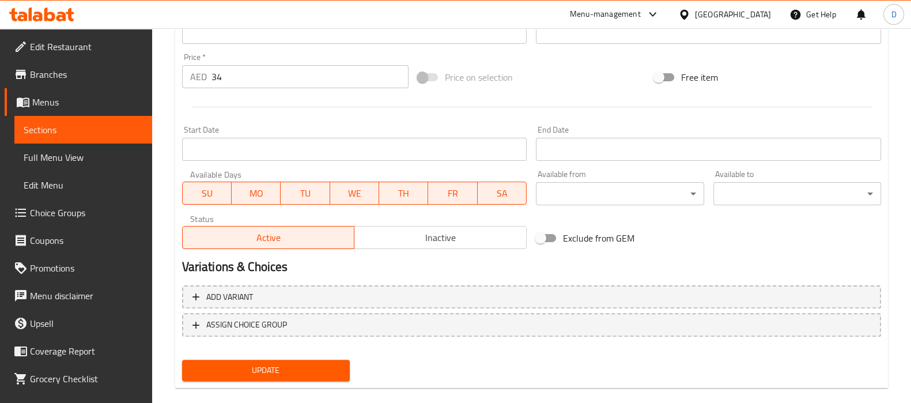
scroll to position [410, 0]
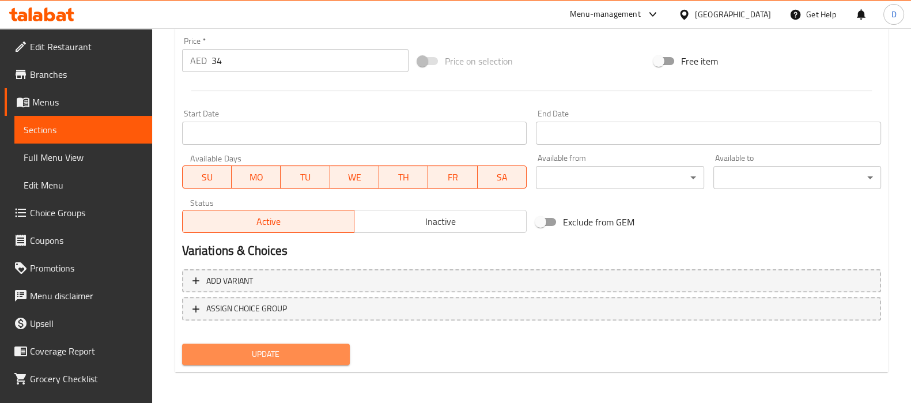
click at [311, 344] on button "Update" at bounding box center [266, 353] width 168 height 21
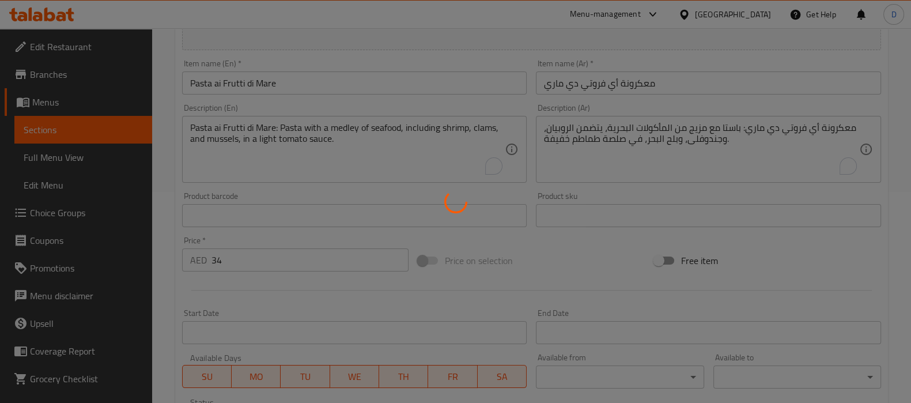
scroll to position [210, 0]
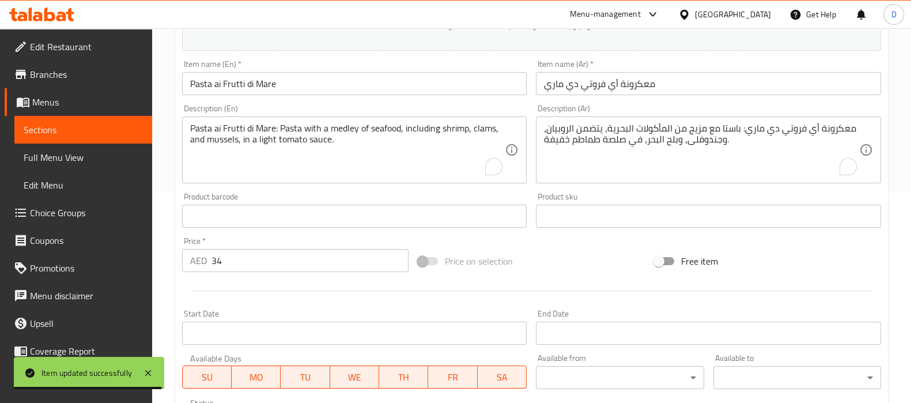
click at [128, 126] on span "Sections" at bounding box center [83, 130] width 119 height 14
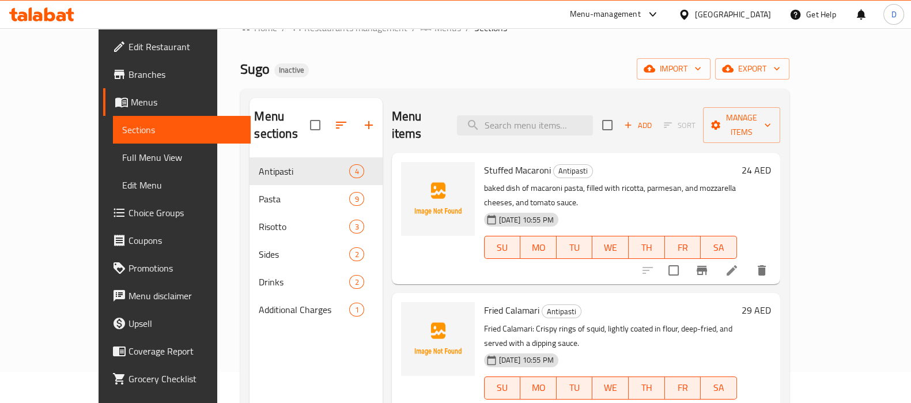
scroll to position [27, 0]
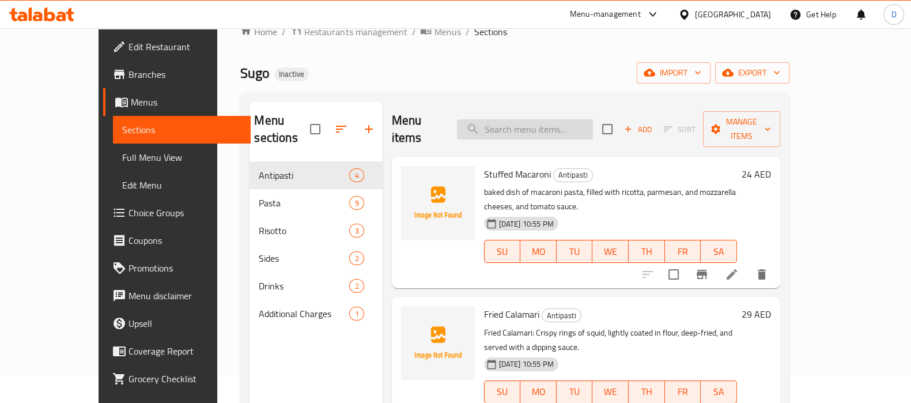
paste input "Pasta Pesto"
click at [593, 124] on input "Pasta Pesto" at bounding box center [525, 129] width 136 height 20
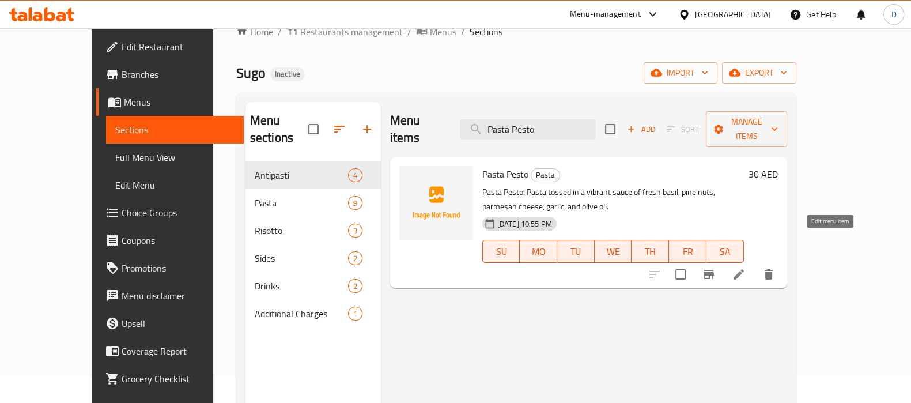
type input "Pasta Pesto"
click at [755, 264] on li at bounding box center [738, 274] width 32 height 21
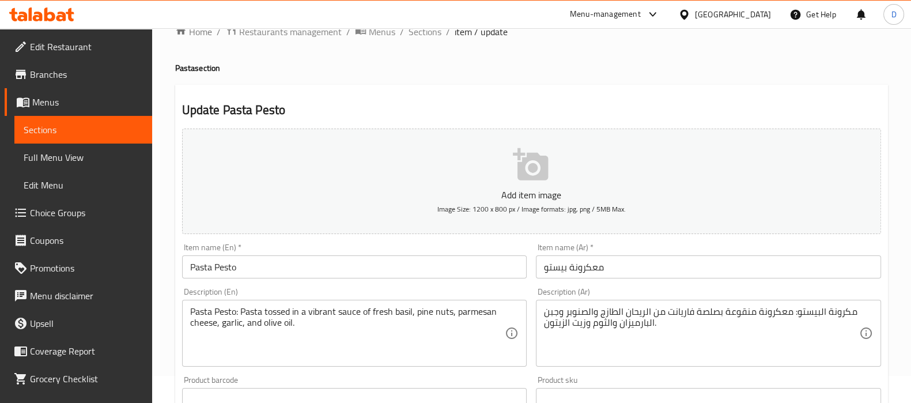
scroll to position [31, 0]
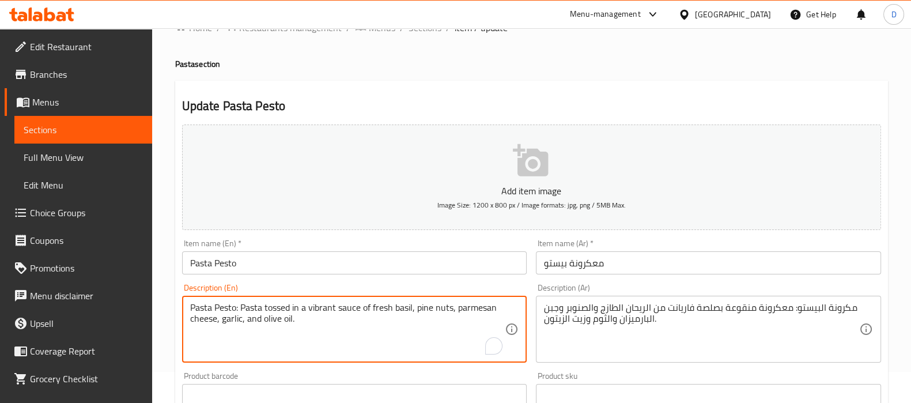
click at [327, 303] on textarea "Pasta Pesto: Pasta tossed in a vibrant sauce of fresh basil, pine nuts, parmesa…" at bounding box center [347, 329] width 315 height 55
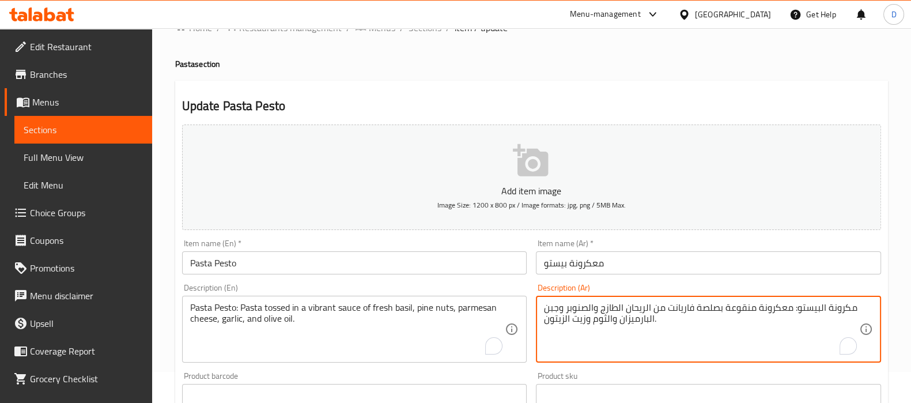
click at [687, 306] on textarea "مكرونة البيستو: معكرونة منقوعة بصلصة فاريانت من الريحان الطازج والصنوبر وجبن ال…" at bounding box center [701, 329] width 315 height 55
paste textarea "ابض بالحياة"
click at [671, 309] on textarea "مكرونة البيستو: معكرونة منقوعة بصلصة نابض بالحياة من الريحان الطازج والصنوبر وج…" at bounding box center [701, 329] width 315 height 55
drag, startPoint x: 790, startPoint y: 309, endPoint x: 857, endPoint y: 296, distance: 68.2
click at [857, 296] on div "مكرونة البيستو: معكرونة منقوعة بصلصة نابضة بالحياة من الريحان الطازج والصنوبر و…" at bounding box center [708, 329] width 345 height 67
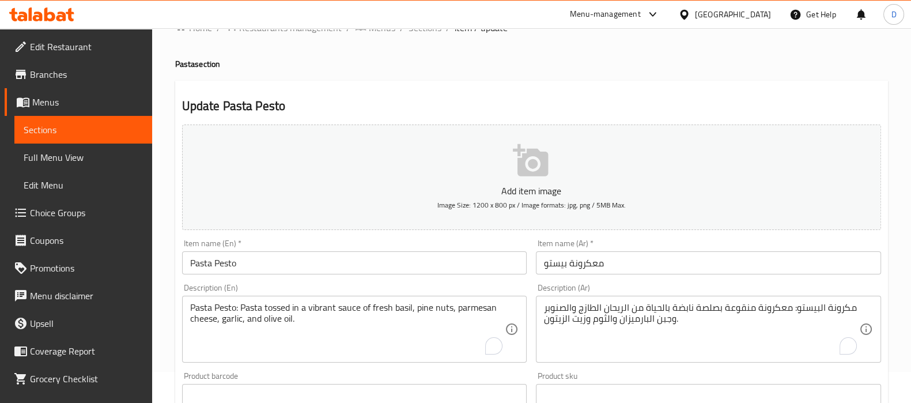
click at [855, 297] on div "مكرونة البيستو: معكرونة منقوعة بصلصة نابضة بالحياة من الريحان الطازج والصنوبر و…" at bounding box center [708, 329] width 345 height 67
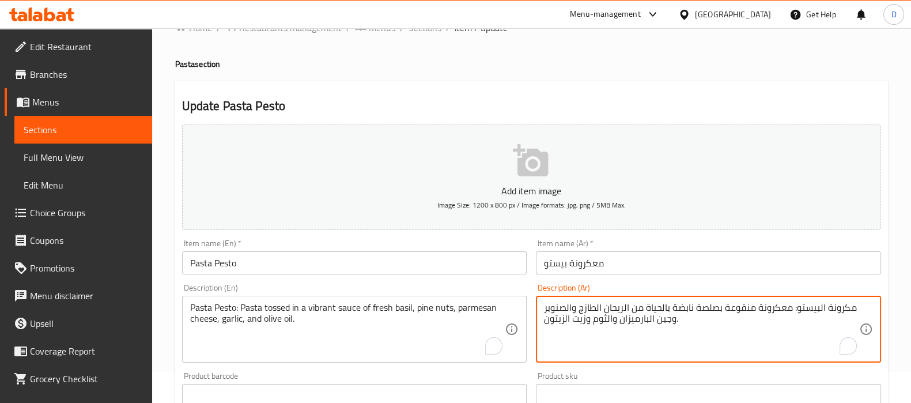
click at [789, 312] on textarea "مكرونة البيستو: معكرونة منقوعة بصلصة نابضة بالحياة من الريحان الطازج والصنوبر و…" at bounding box center [701, 329] width 315 height 55
drag, startPoint x: 789, startPoint y: 312, endPoint x: 853, endPoint y: 308, distance: 64.1
click at [853, 308] on textarea "مكرونة البيستو: معكرونة منقوعة بصلصة نابضة بالحياة من الريحان الطازج والصنوبر و…" at bounding box center [701, 329] width 315 height 55
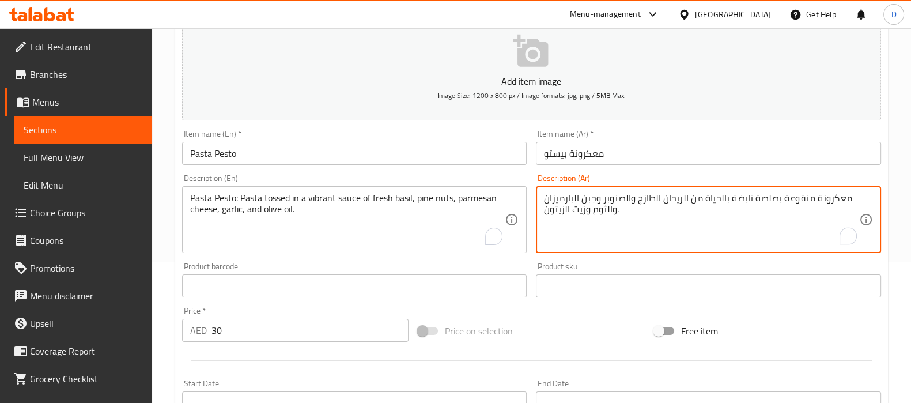
scroll to position [150, 0]
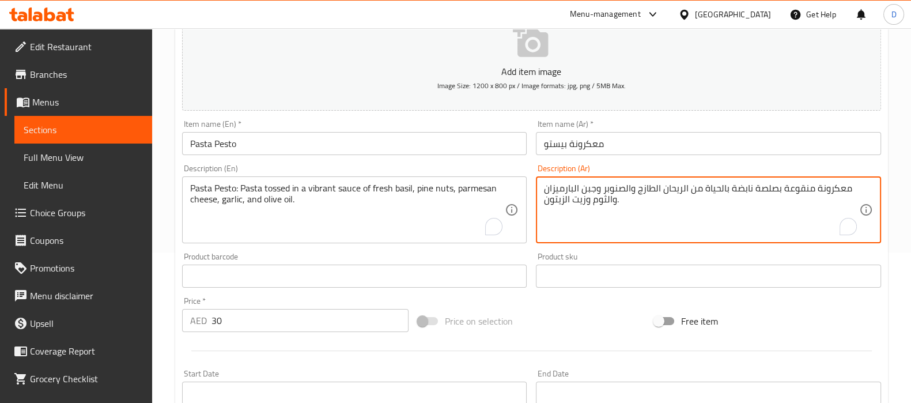
type textarea "معكرونة منقوعة بصلصة نابضة بالحياة من الريحان الطازج والصنوبر وجبن البارميزان و…"
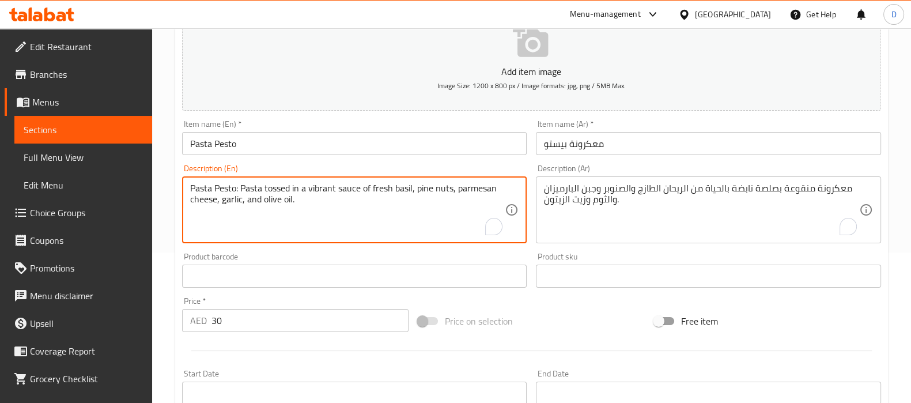
drag, startPoint x: 242, startPoint y: 188, endPoint x: 184, endPoint y: 189, distance: 57.6
type textarea "Pasta tossed in a vibrant sauce of fresh basil, pine nuts, parmesan cheese, gar…"
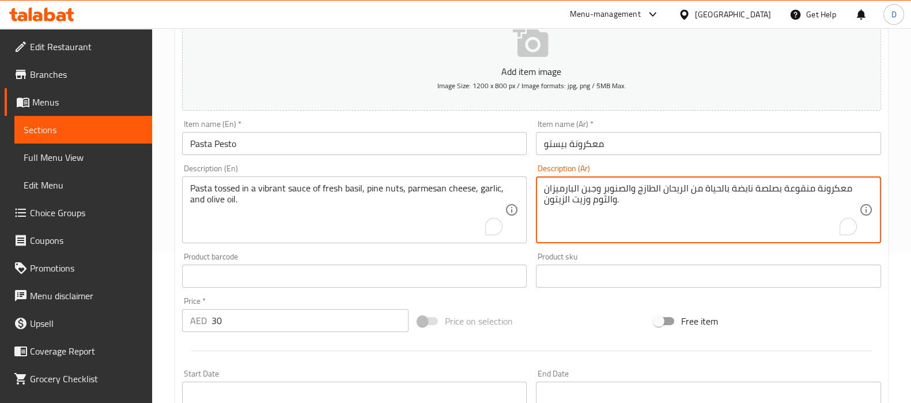
drag, startPoint x: 807, startPoint y: 191, endPoint x: 788, endPoint y: 191, distance: 19.0
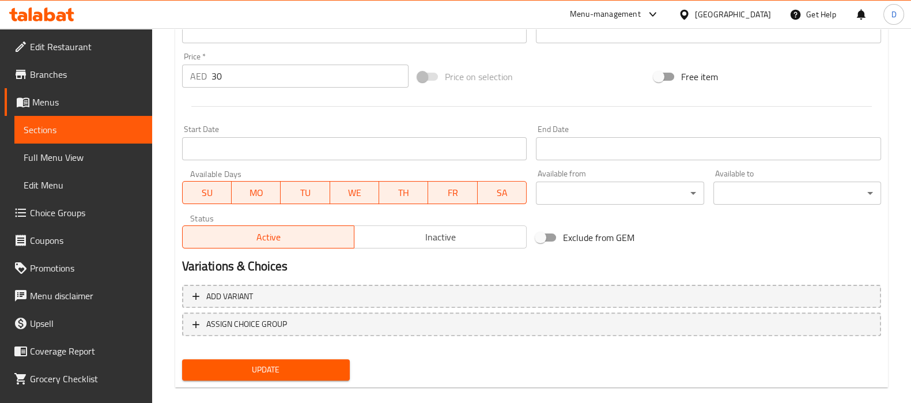
scroll to position [410, 0]
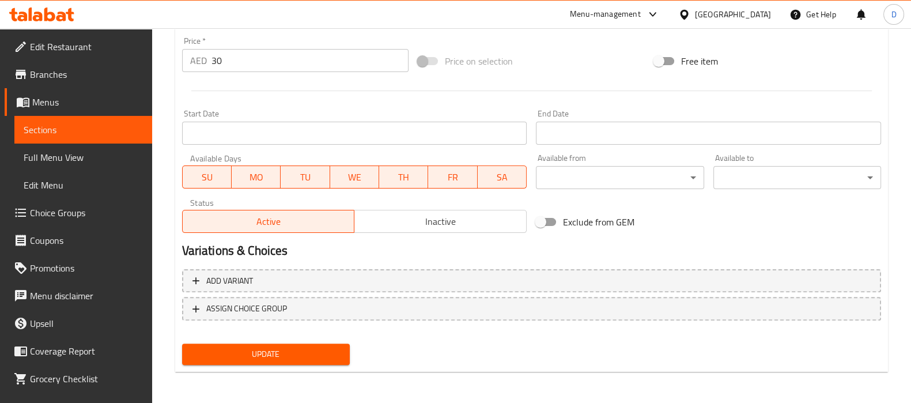
type textarea "معكرونة مغموسة بصلصة نابضة بالحياة من الريحان الطازج والصنوبر وجبن البارميزان و…"
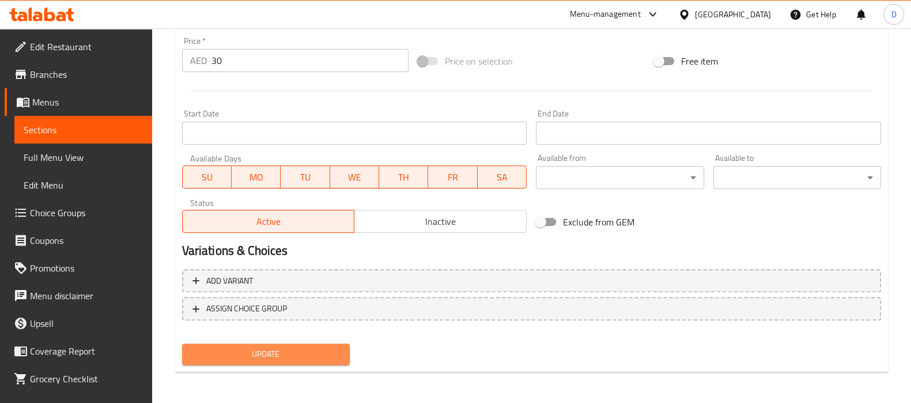
click at [300, 347] on span "Update" at bounding box center [265, 354] width 149 height 14
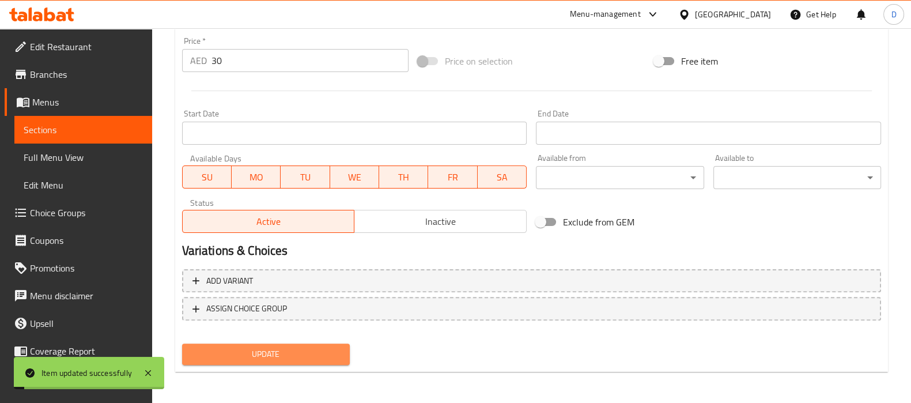
click at [300, 347] on span "Update" at bounding box center [265, 354] width 149 height 14
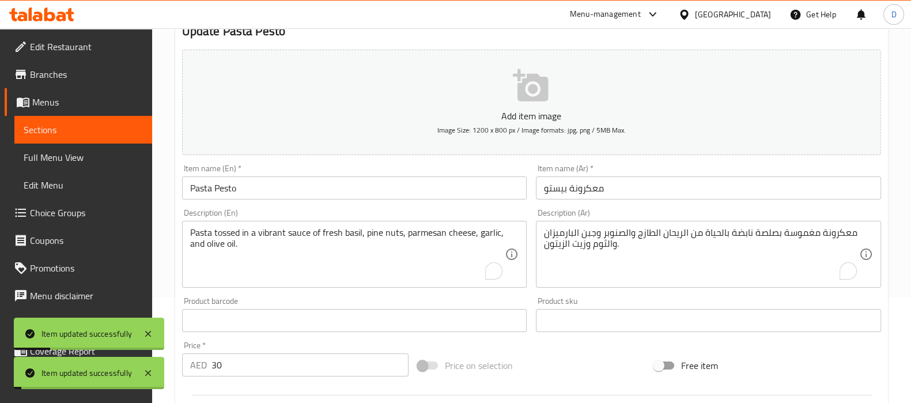
scroll to position [105, 0]
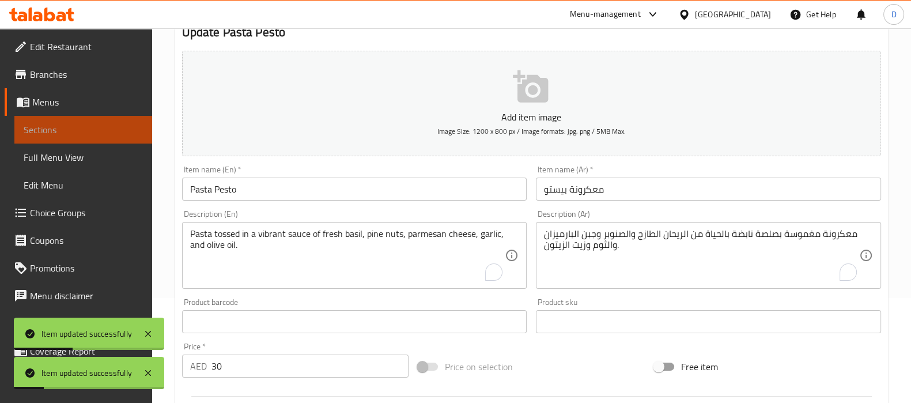
click at [124, 131] on span "Sections" at bounding box center [83, 130] width 119 height 14
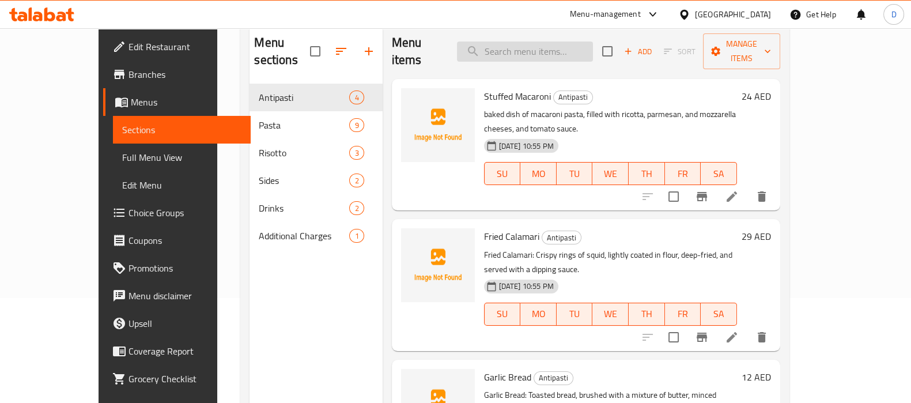
click at [524, 48] on input "search" at bounding box center [525, 51] width 136 height 20
paste input "Pasta Sugo Misto: Pasta in a hearty sauce made with slow-cooked beef, Italian s…"
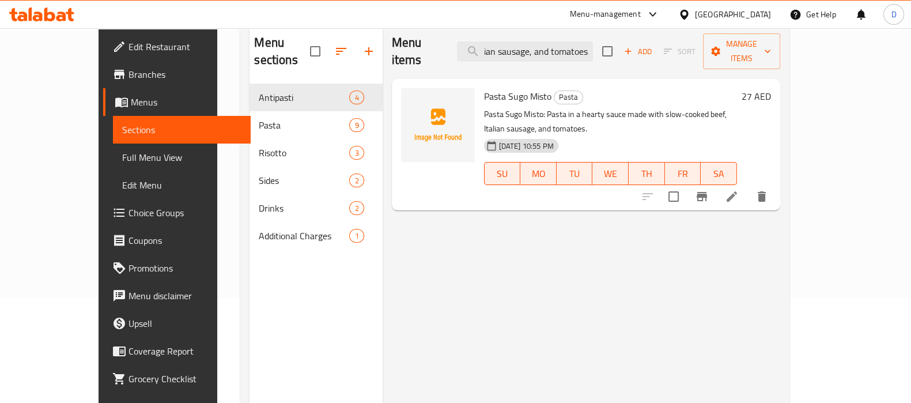
type input "Pasta Sugo Misto: Pasta in a hearty sauce made with slow-cooked beef, Italian s…"
click at [748, 186] on li at bounding box center [732, 196] width 32 height 21
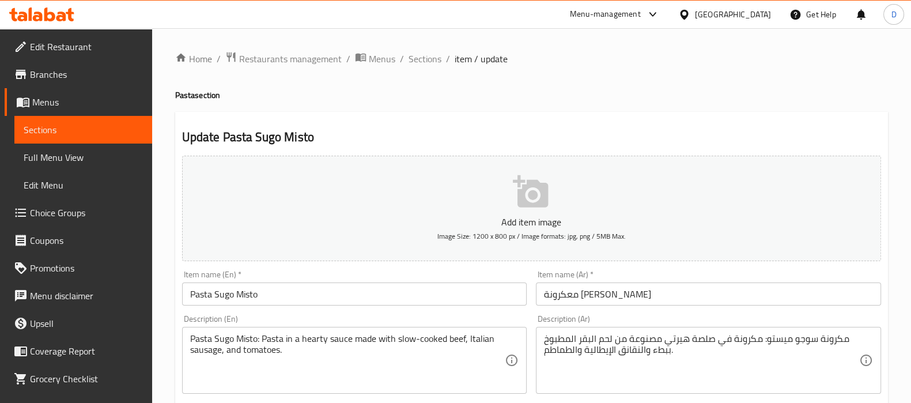
scroll to position [18, 0]
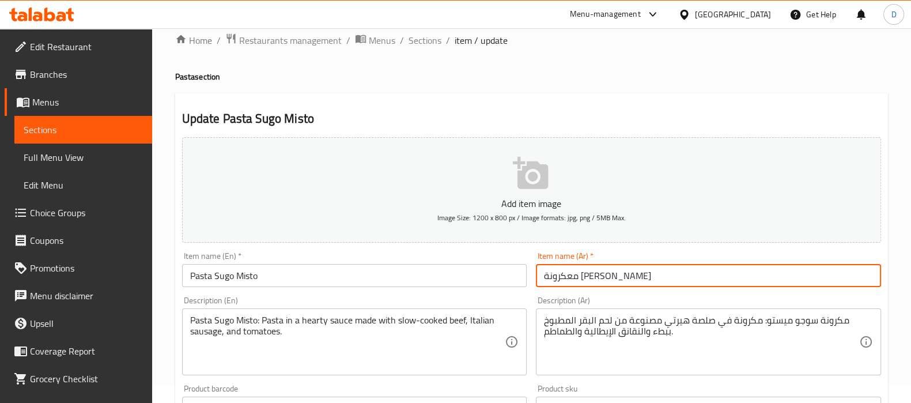
click at [577, 277] on input "معكرونة سوغو ميستو" at bounding box center [708, 275] width 345 height 23
click at [619, 275] on input "معكرونة سوجو ميستو" at bounding box center [708, 275] width 345 height 23
type input "مكرونة سوجو ميستو"
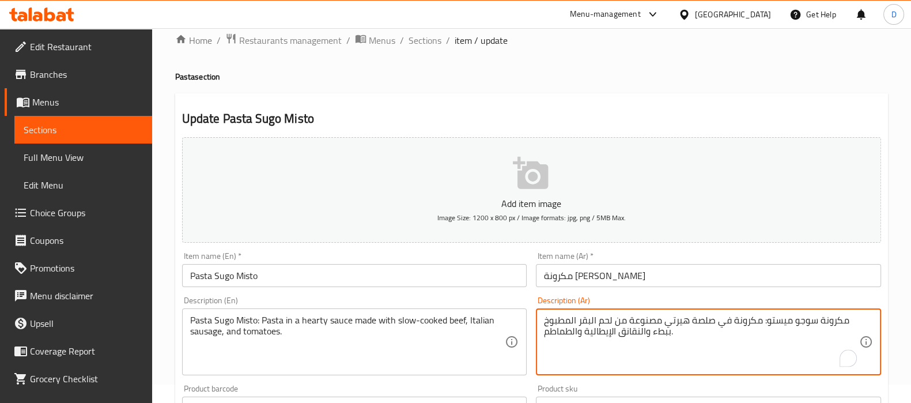
drag, startPoint x: 759, startPoint y: 322, endPoint x: 845, endPoint y: 321, distance: 86.4
click at [767, 323] on textarea "مكرونة في صلصة هيرتي مصنوعة من لحم البقر المطبوخ ببطء والنقانق الإيطالية والطما…" at bounding box center [701, 342] width 315 height 55
type textarea "مكرونة في صلصة هارتي مصنوعة من لحم البقر المطبوخ ببطء والنقانق الإيطالية والطما…"
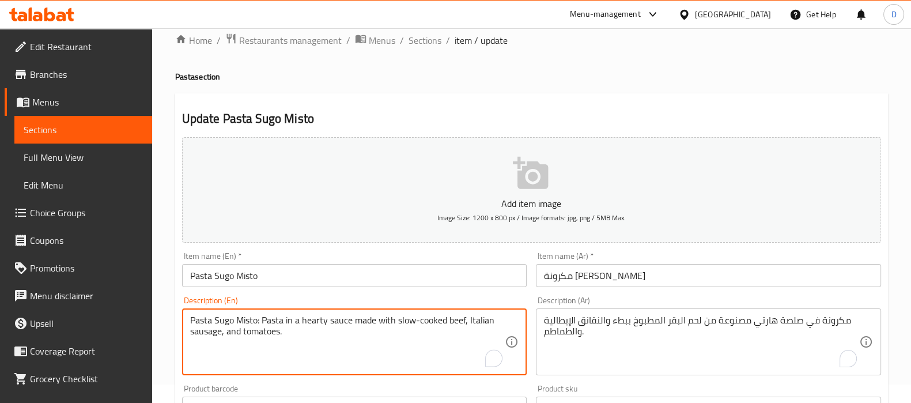
drag, startPoint x: 262, startPoint y: 319, endPoint x: 189, endPoint y: 318, distance: 73.2
type textarea "Pasta in a hearty sauce made with slow-cooked beef, Italian sausage, and tomato…"
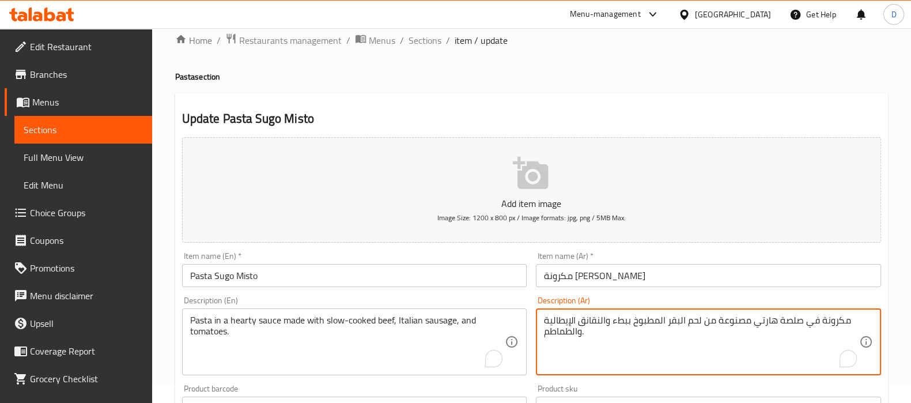
drag, startPoint x: 660, startPoint y: 321, endPoint x: 684, endPoint y: 321, distance: 24.8
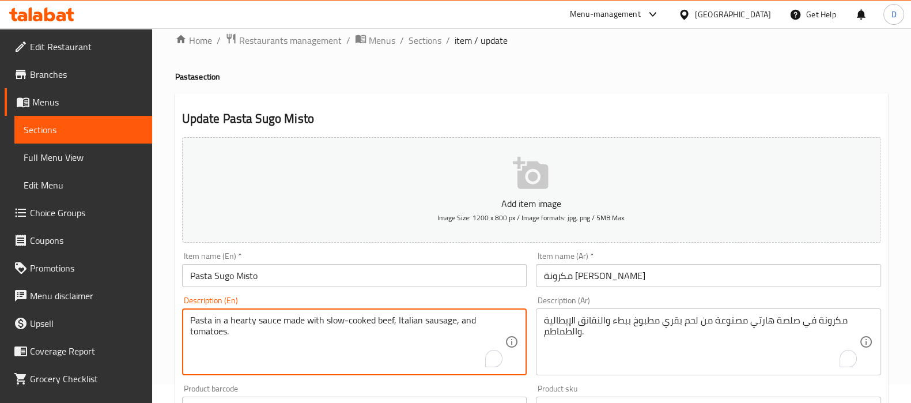
click at [441, 315] on textarea "Pasta in a hearty sauce made with slow-cooked beef, Italian sausage, and tomato…" at bounding box center [347, 342] width 315 height 55
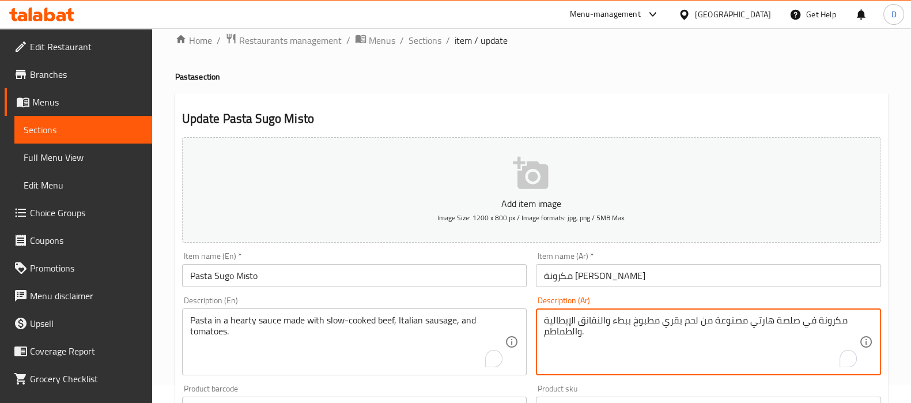
drag, startPoint x: 606, startPoint y: 320, endPoint x: 572, endPoint y: 321, distance: 34.0
click at [545, 320] on textarea "مكرونة في صلصة هارتي مصنوعة من لحم بقري مطبوخ ببطء وسجق إيطالية والطماطم." at bounding box center [701, 342] width 315 height 55
drag, startPoint x: 547, startPoint y: 322, endPoint x: 515, endPoint y: 324, distance: 31.7
click at [515, 324] on div "Add item image Image Size: 1200 x 800 px / Image formats: jpg, png / 5MB Max. I…" at bounding box center [531, 381] width 708 height 497
click at [572, 335] on textarea "مكرونة في صلصة هارتي مصنوعة من لحم بقري مطبوخ ببطء وسجق إيطالي والطماطم." at bounding box center [701, 342] width 315 height 55
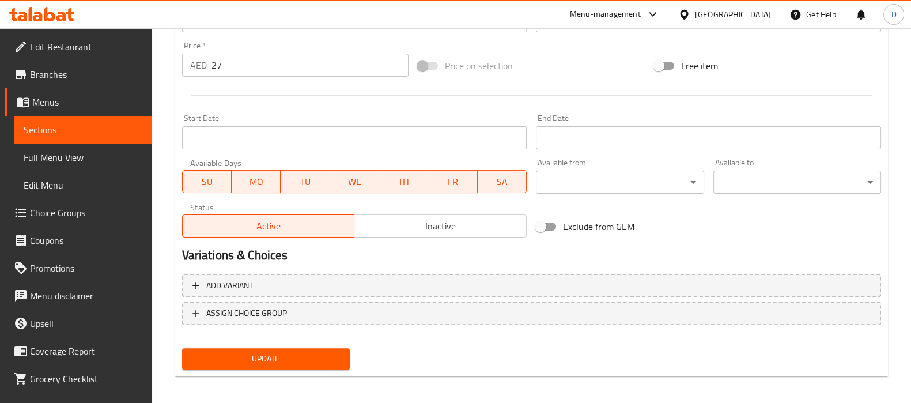
scroll to position [410, 0]
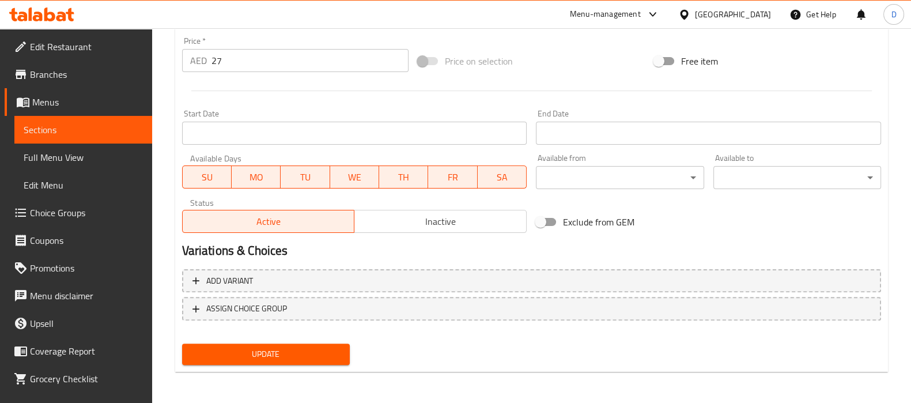
type textarea "مكرونة في صلصة هارتي مصنوعة من لحم بقري مطبوخ ببطء وسجق إيطالي وطماطم."
click at [330, 355] on span "Update" at bounding box center [265, 354] width 149 height 14
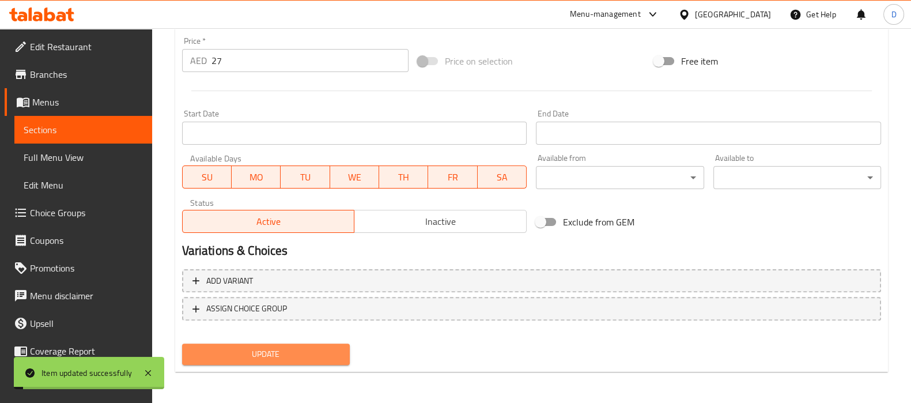
click at [330, 355] on span "Update" at bounding box center [265, 354] width 149 height 14
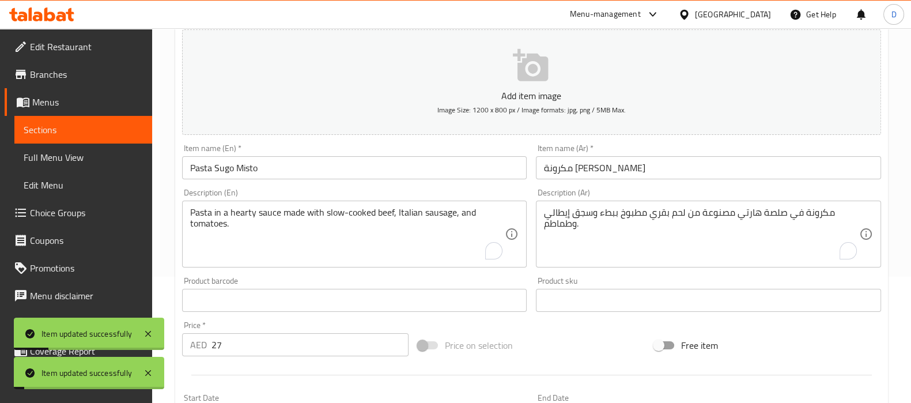
scroll to position [125, 0]
click at [113, 127] on span "Sections" at bounding box center [83, 130] width 119 height 14
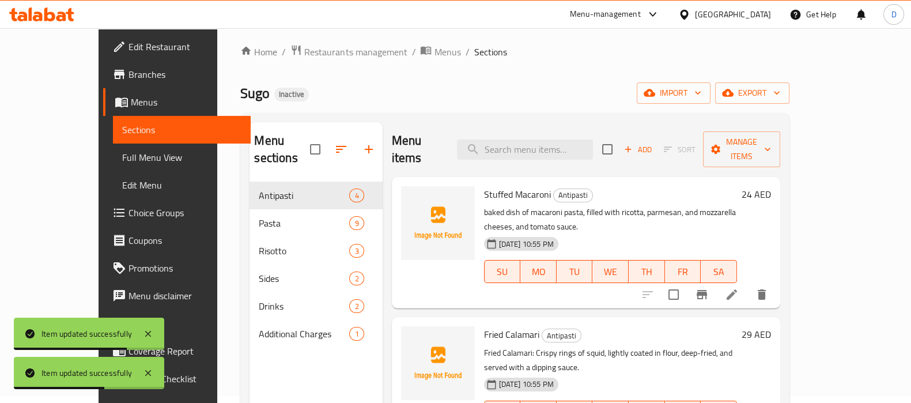
scroll to position [5, 0]
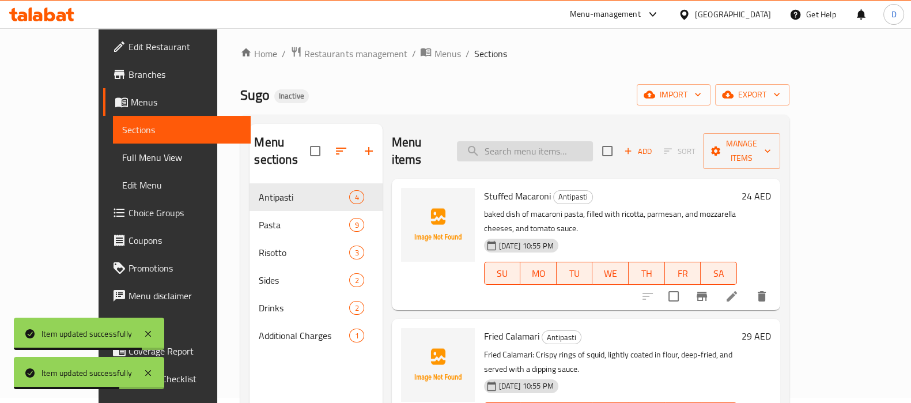
click at [517, 141] on input "search" at bounding box center [525, 151] width 136 height 20
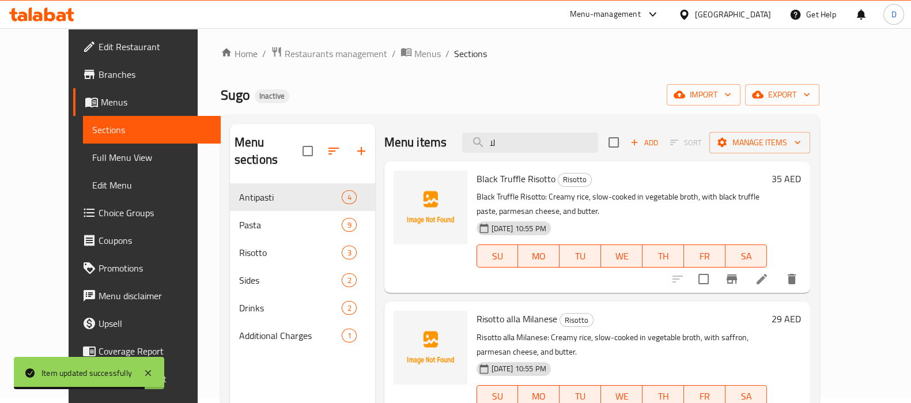
type input "ل"
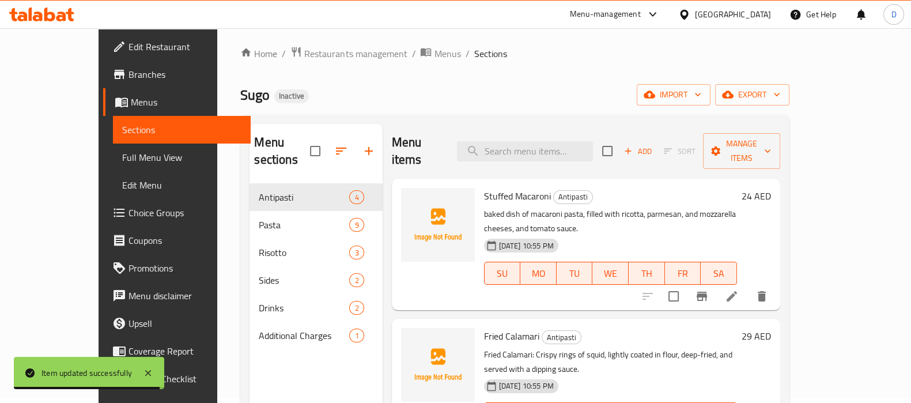
paste input "Sugo Signature Pasta: Pasta with a simple tomato, basil, and garlic sauce, topp…"
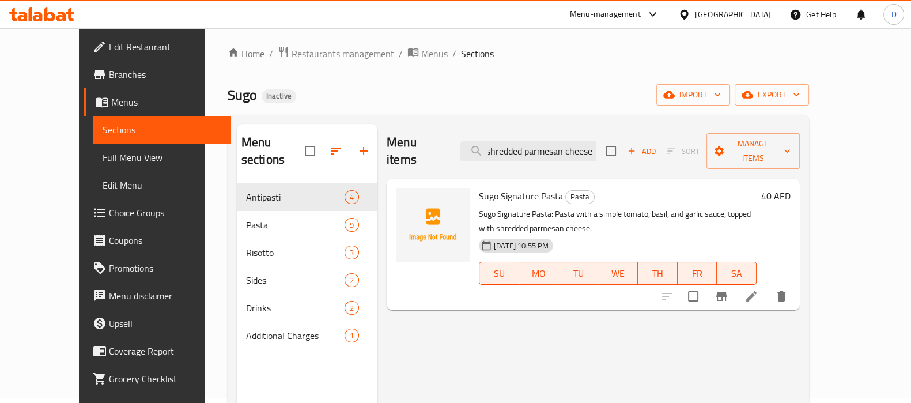
type input "Sugo Signature Pasta: Pasta with a simple tomato, basil, and garlic sauce, topp…"
click at [767, 286] on li at bounding box center [751, 296] width 32 height 21
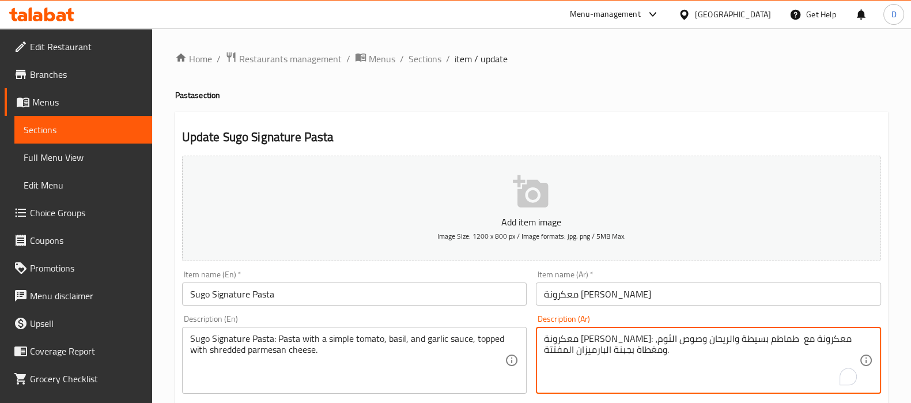
drag, startPoint x: 737, startPoint y: 340, endPoint x: 834, endPoint y: 341, distance: 96.8
click at [821, 340] on textarea "معكرونة مع طماطم بسيطة والريحان وصوص الثوم، ومغطاة بجبنة البارميزان المفتتة." at bounding box center [701, 360] width 315 height 55
type textarea "مكرونة مع طماطم بسيطة والريحان وصوص الثوم، ومغطاة بجبنة البارميزان المفتتة."
click at [586, 298] on input "معكرونة سوغو سيجنتشر" at bounding box center [708, 293] width 345 height 23
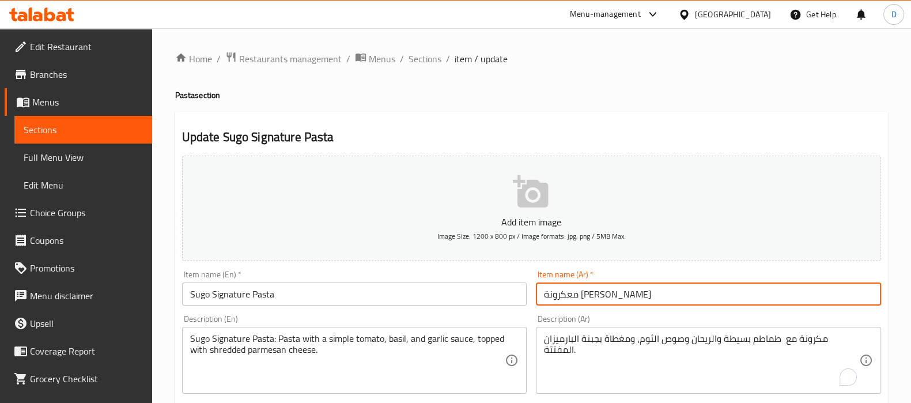
type input "معكرونة سوجو سيجنتشر"
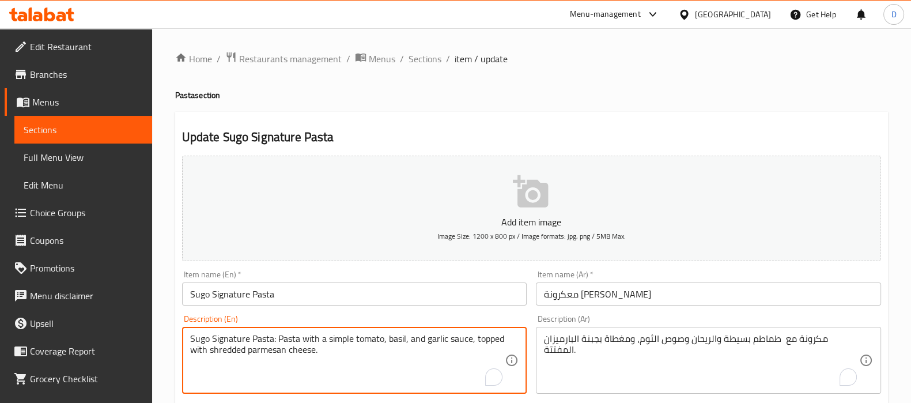
drag, startPoint x: 276, startPoint y: 339, endPoint x: 183, endPoint y: 335, distance: 92.8
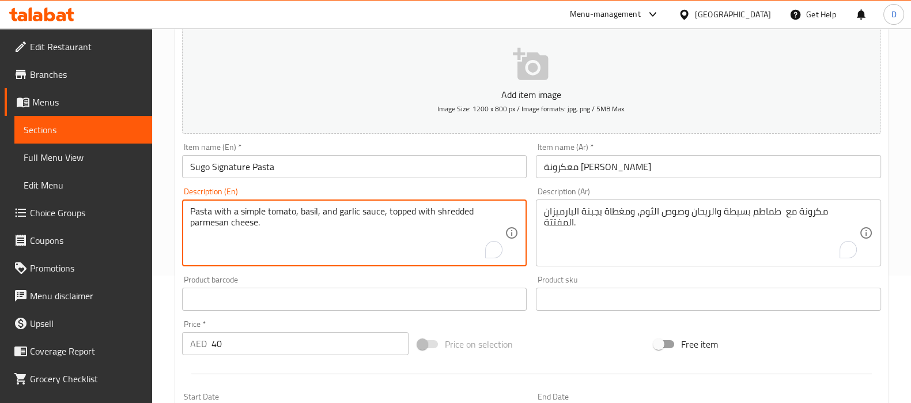
scroll to position [141, 0]
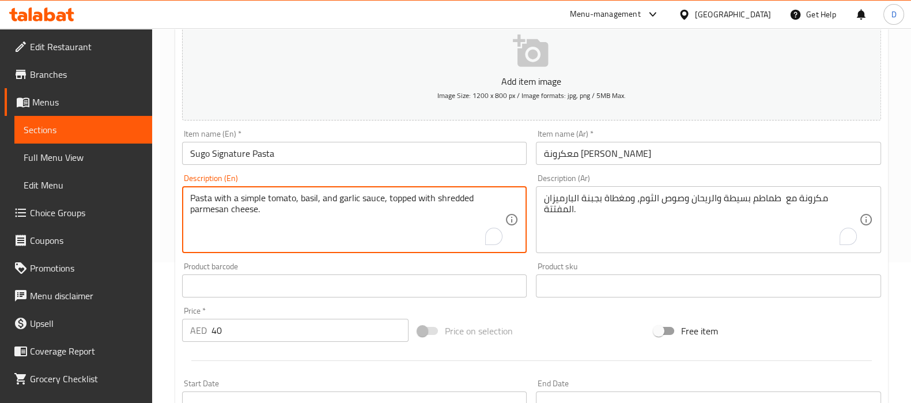
click at [458, 199] on textarea "Pasta with a simple tomato, basil, and garlic sauce, topped with shredded parme…" at bounding box center [347, 219] width 315 height 55
type textarea "Pasta with a simple tomato, basil, and garlic sauce, topped with shredded parme…"
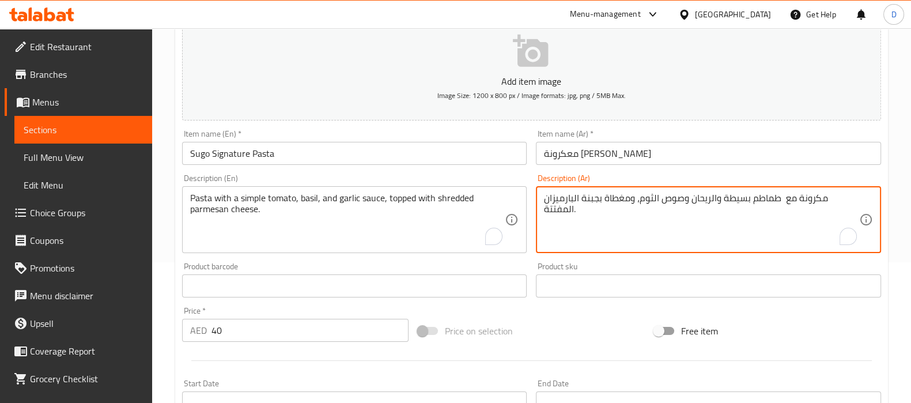
drag, startPoint x: 548, startPoint y: 210, endPoint x: 566, endPoint y: 209, distance: 17.9
paste textarea "بشور"
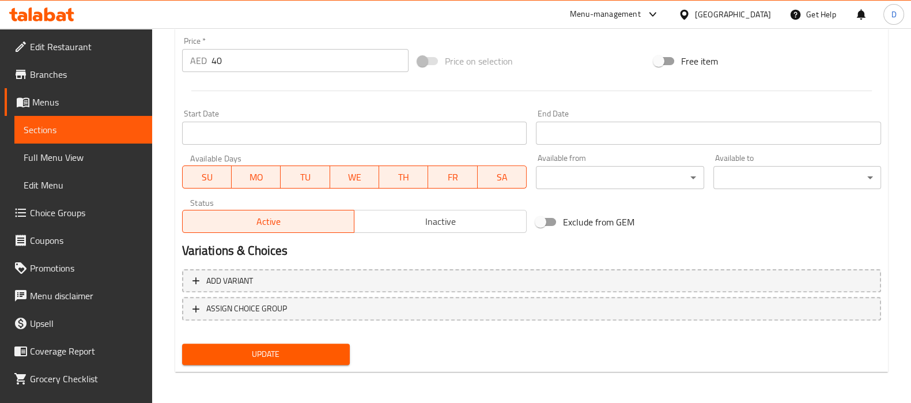
type textarea "مكرونة مع طماطم بسيطة والريحان وصوص الثوم، ومغطاة بجبنة البارميزان المبشورة."
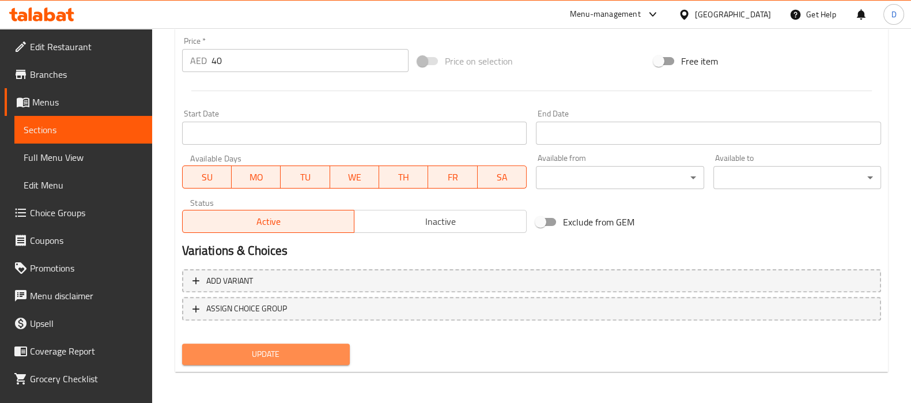
click at [318, 360] on button "Update" at bounding box center [266, 353] width 168 height 21
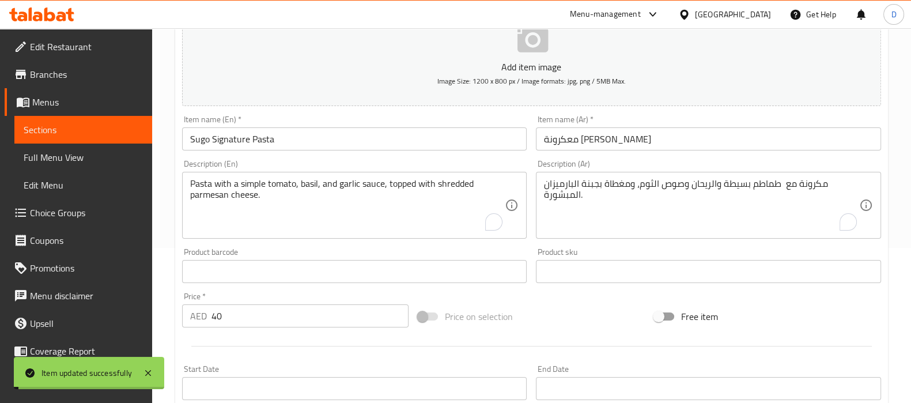
scroll to position [154, 0]
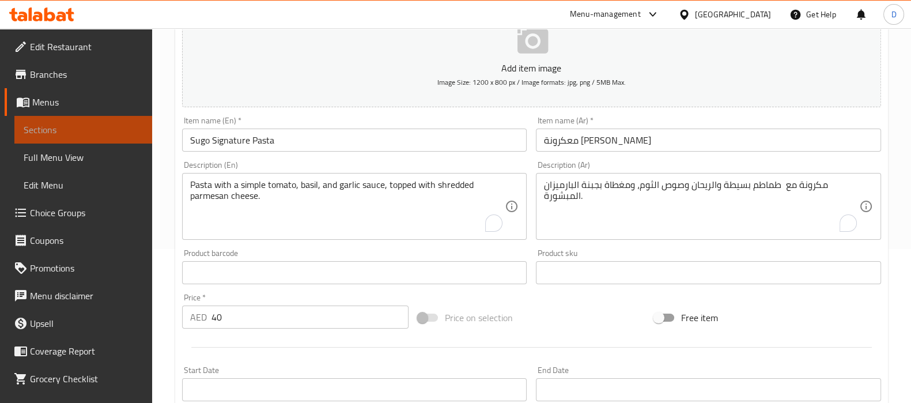
click at [115, 124] on span "Sections" at bounding box center [83, 130] width 119 height 14
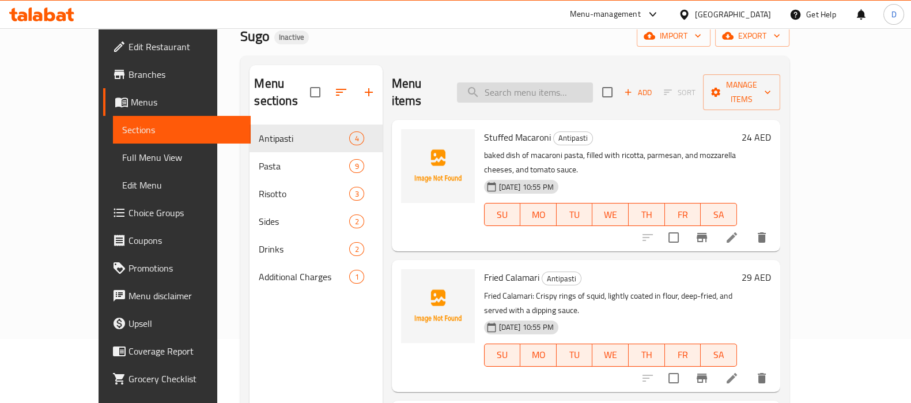
scroll to position [63, 0]
click at [548, 84] on input "search" at bounding box center [525, 94] width 136 height 20
paste input "black truffle"
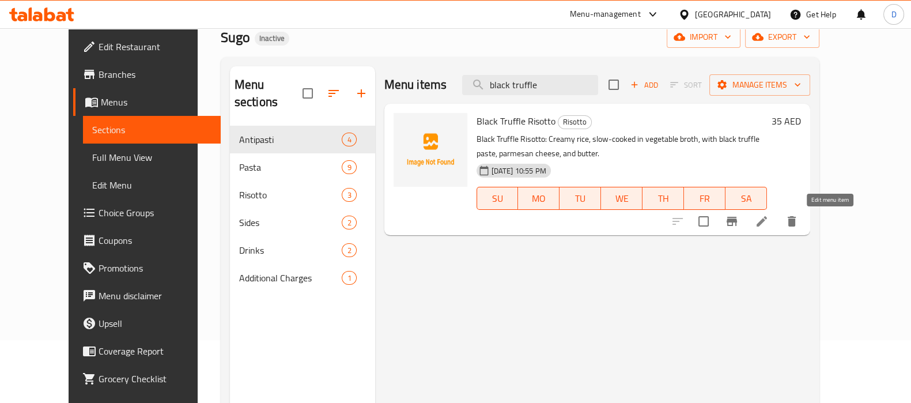
type input "black truffle"
click at [769, 225] on icon at bounding box center [762, 221] width 14 height 14
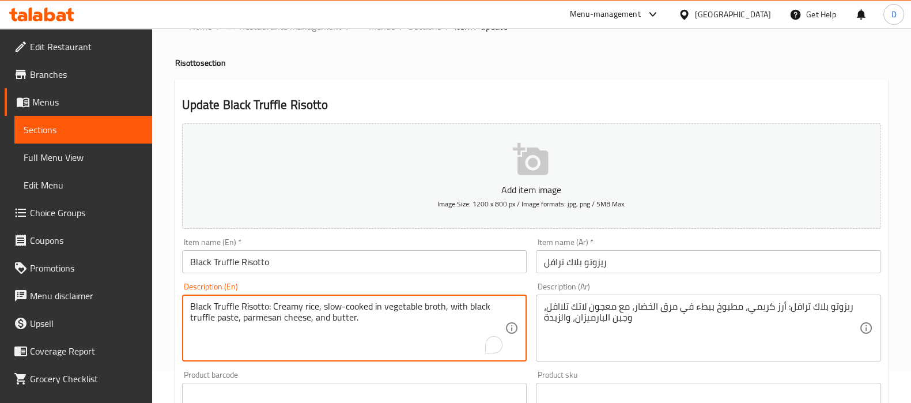
scroll to position [33, 0]
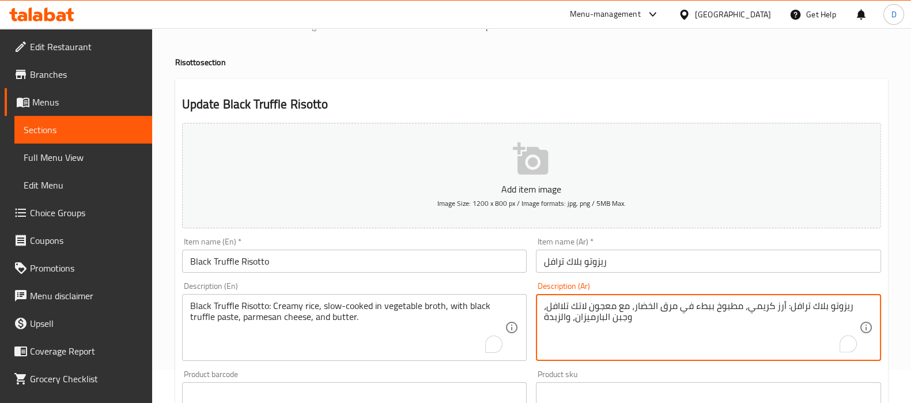
drag, startPoint x: 585, startPoint y: 309, endPoint x: 547, endPoint y: 309, distance: 38.0
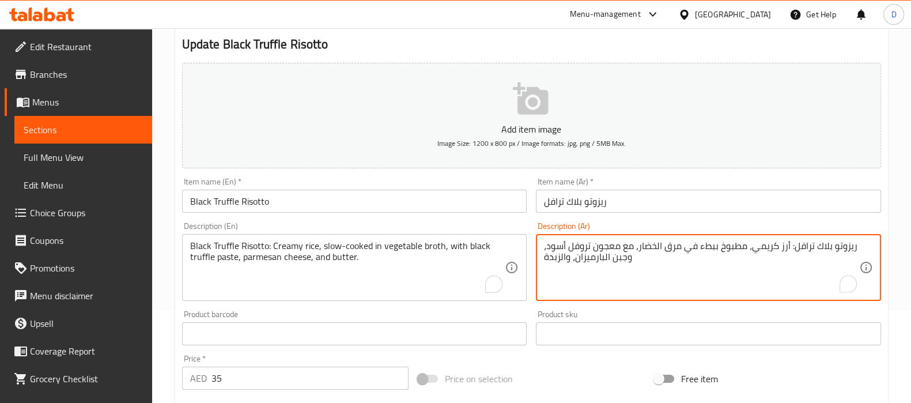
scroll to position [93, 0]
type textarea "ريزوتو بلاك ترافل: أرز كريمي، مطبوخ ببطء في مرق الخضار، مع معجون تروفل أسود، وج…"
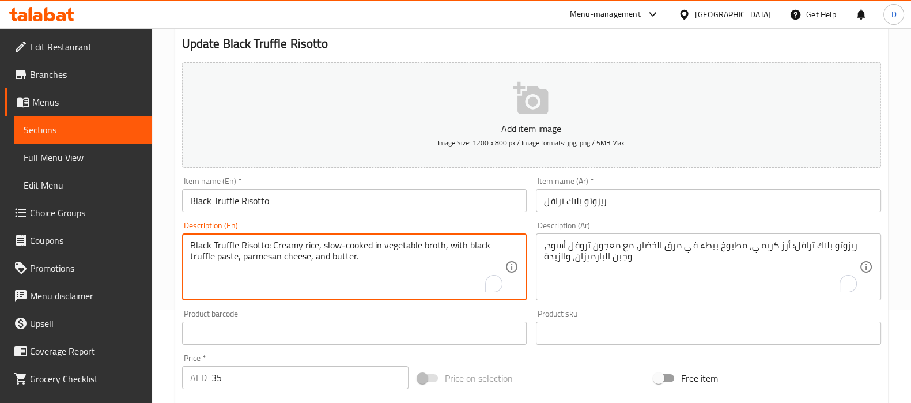
drag, startPoint x: 273, startPoint y: 244, endPoint x: 190, endPoint y: 242, distance: 83.0
type textarea "Creamy rice, slow-cooked in vegetable broth, with black truffle paste, parmesan…"
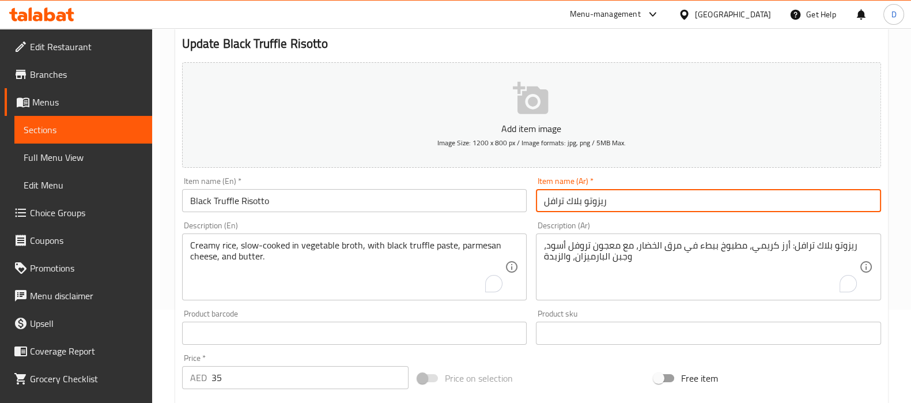
click at [555, 198] on input "ريزوتو بلاك ترافل" at bounding box center [708, 200] width 345 height 23
type input "ريزوتو بلاك تروفل"
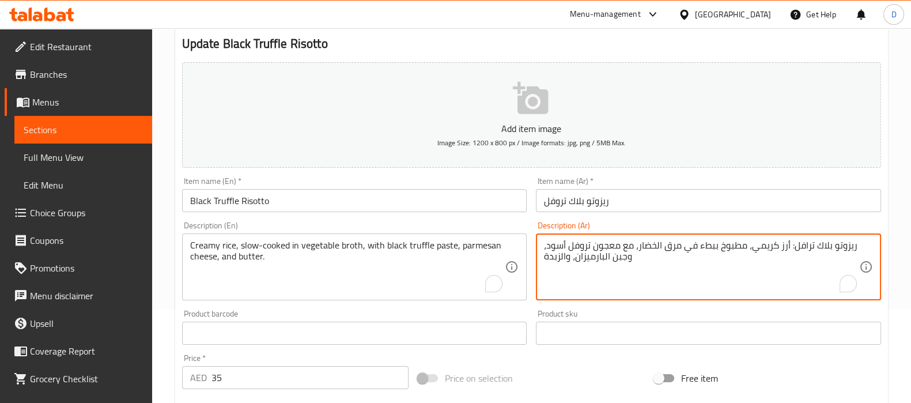
drag, startPoint x: 789, startPoint y: 248, endPoint x: 856, endPoint y: 245, distance: 66.9
click at [856, 245] on textarea "ريزوتو بلاك ترافل: أرز كريمي، مطبوخ ببطء في مرق الخضار، مع معجون تروفل أسود، وج…" at bounding box center [701, 267] width 315 height 55
drag, startPoint x: 856, startPoint y: 245, endPoint x: 789, endPoint y: 246, distance: 66.3
click at [789, 246] on textarea "ريزوتو بلاك ترافل: أرز كريمي، مطبوخ ببطء في مرق الخضار، مع معجون تروفل أسود، وج…" at bounding box center [701, 267] width 315 height 55
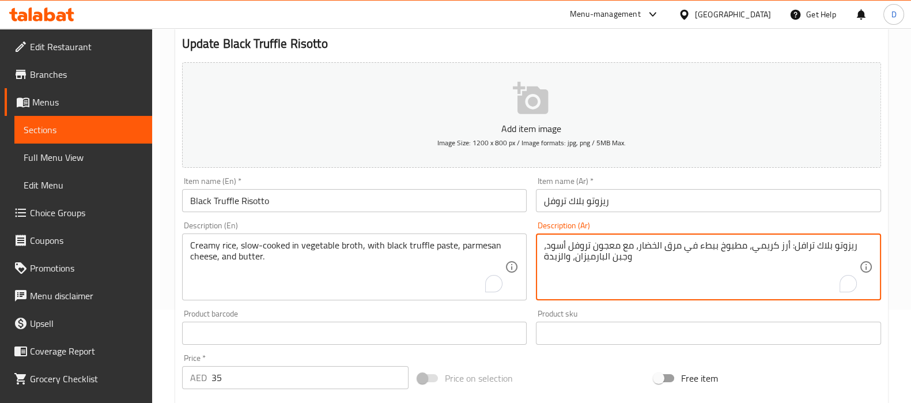
drag, startPoint x: 789, startPoint y: 246, endPoint x: 854, endPoint y: 246, distance: 64.5
click at [854, 246] on textarea "ريزوتو بلاك ترافل: أرز كريمي، مطبوخ ببطء في مرق الخضار، مع معجون تروفل أسود، وج…" at bounding box center [701, 267] width 315 height 55
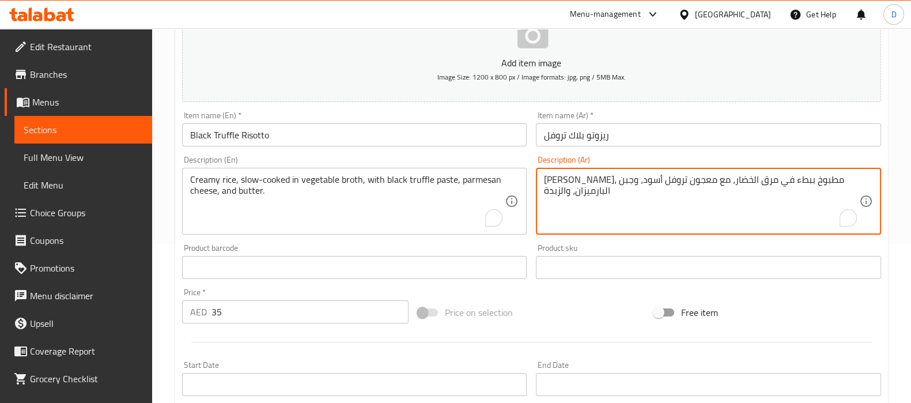
scroll to position [410, 0]
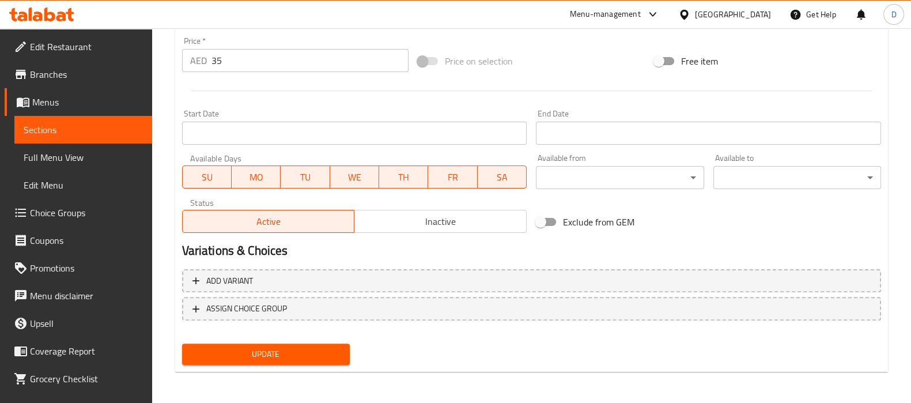
type textarea "أرز كريمي، مطبوخ ببطء في مرق الخضار، مع معجون تروفل أسود، وجبن البارميزان، والز…"
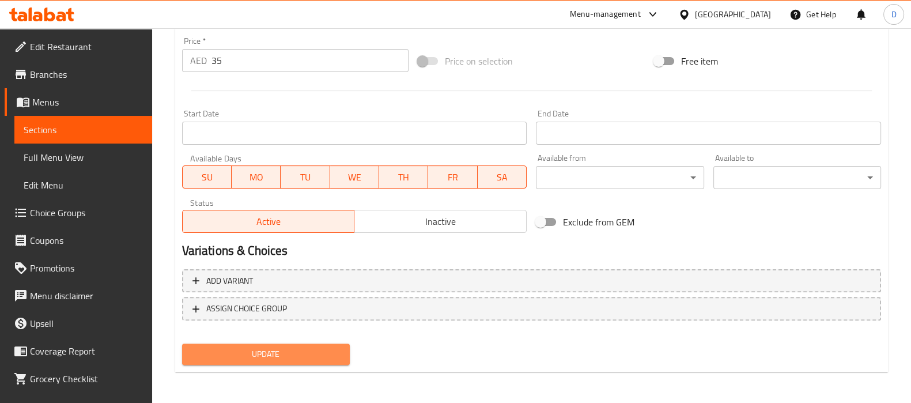
click at [329, 358] on span "Update" at bounding box center [265, 354] width 149 height 14
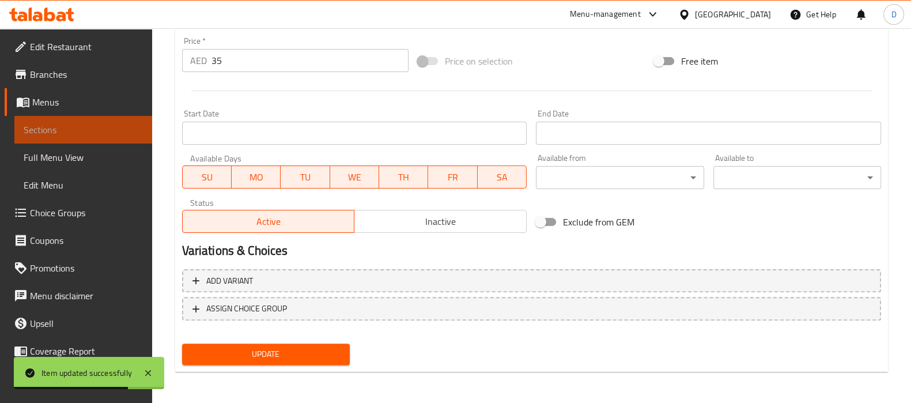
click at [115, 136] on span "Sections" at bounding box center [83, 130] width 119 height 14
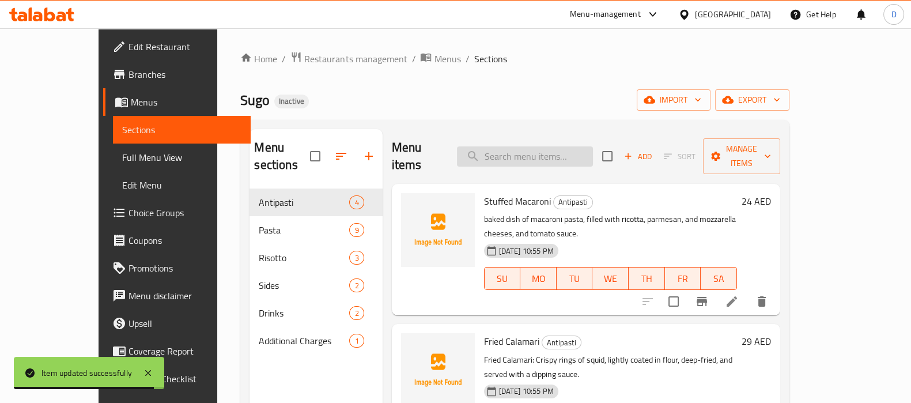
click at [528, 146] on input "search" at bounding box center [525, 156] width 136 height 20
paste input "Parmesan Truffle Fries: French fries, tossed with parmesan cheese, truffle oil,…"
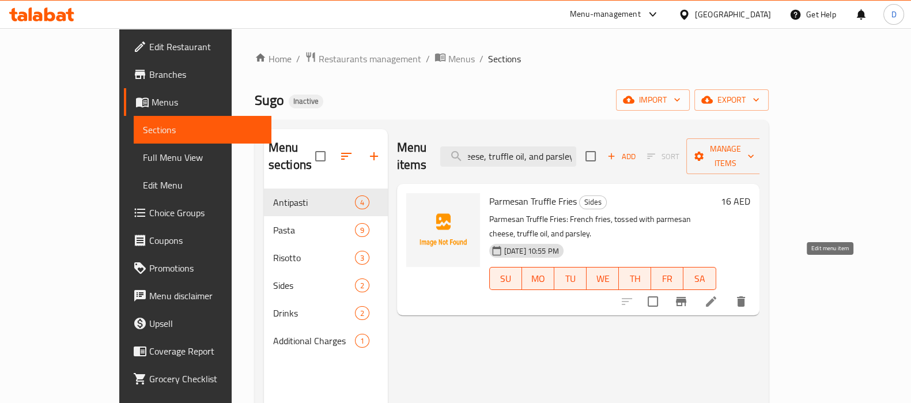
type input "Parmesan Truffle Fries: French fries, tossed with parmesan cheese, truffle oil,…"
click at [718, 294] on icon at bounding box center [711, 301] width 14 height 14
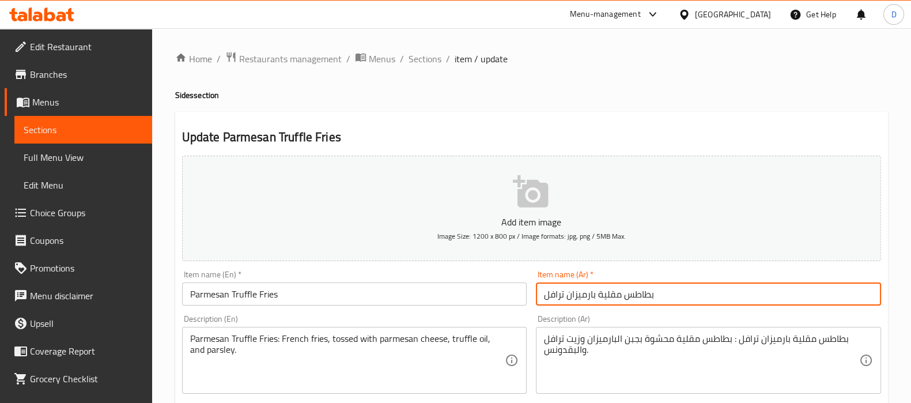
click at [554, 294] on input "بطاطس مقلية بارميزان ترافل" at bounding box center [708, 293] width 345 height 23
type input "بطاطس مقلية بارميزان تروفل"
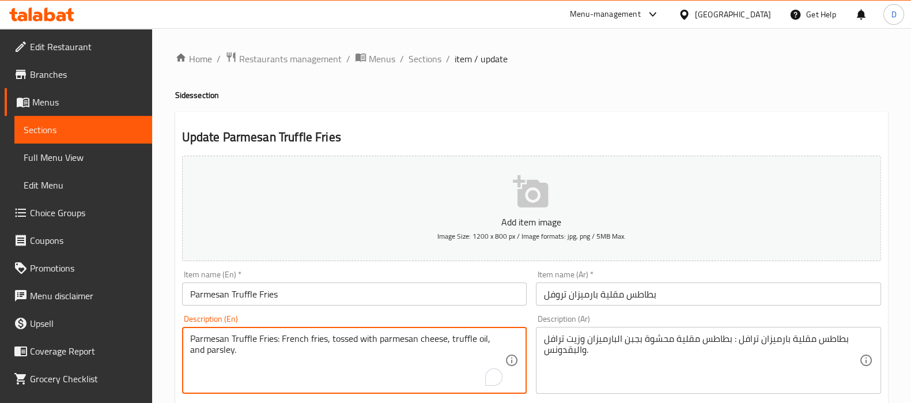
drag, startPoint x: 282, startPoint y: 339, endPoint x: 185, endPoint y: 338, distance: 96.8
type textarea "French fries, tossed with parmesan cheese, truffle oil, and parsley."
click at [598, 298] on input "بطاطس مقلية بارميزان تروفل" at bounding box center [708, 293] width 345 height 23
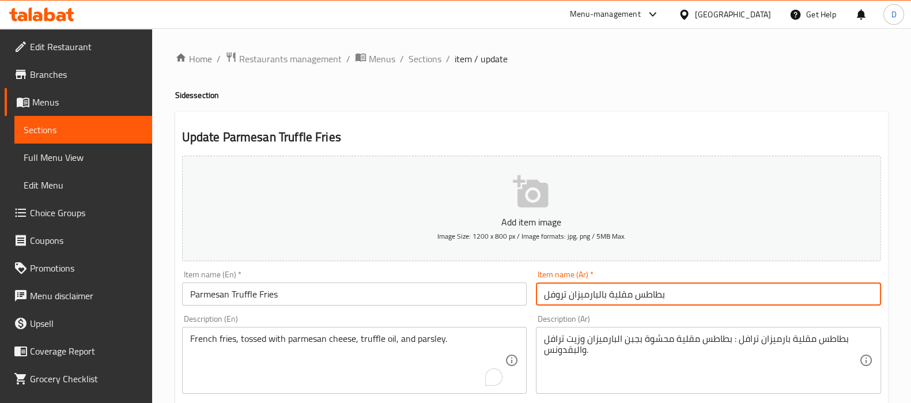
click at [566, 295] on input "بطاطس مقلية بالبارميزان تروفل" at bounding box center [708, 293] width 345 height 23
type input "بطاطس مقلية بالبارميزان والتروفل"
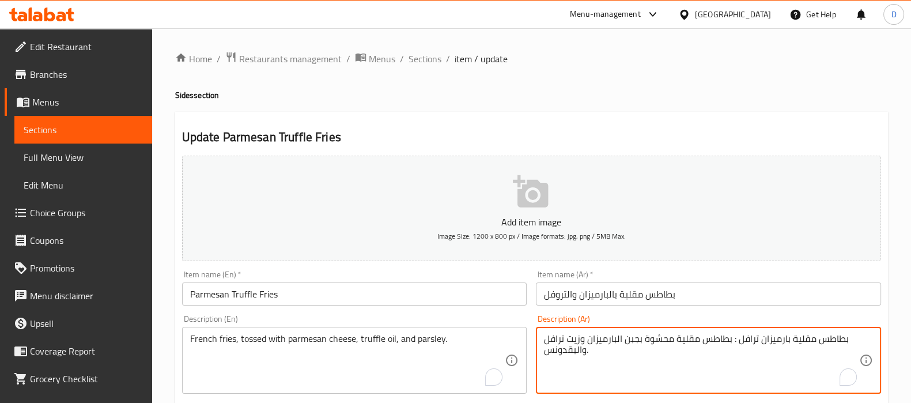
drag, startPoint x: 732, startPoint y: 341, endPoint x: 844, endPoint y: 340, distance: 112.3
drag, startPoint x: 709, startPoint y: 342, endPoint x: 691, endPoint y: 343, distance: 17.9
click at [691, 343] on textarea "بطاطس مقلية محشوة بجبن البارميزان وزيت ترافل والبقدونس." at bounding box center [701, 360] width 315 height 55
click at [599, 338] on textarea "بطاطس مقلية مغموسة بجبن البارميزان وزيت ترافل والبقدونس." at bounding box center [701, 360] width 315 height 55
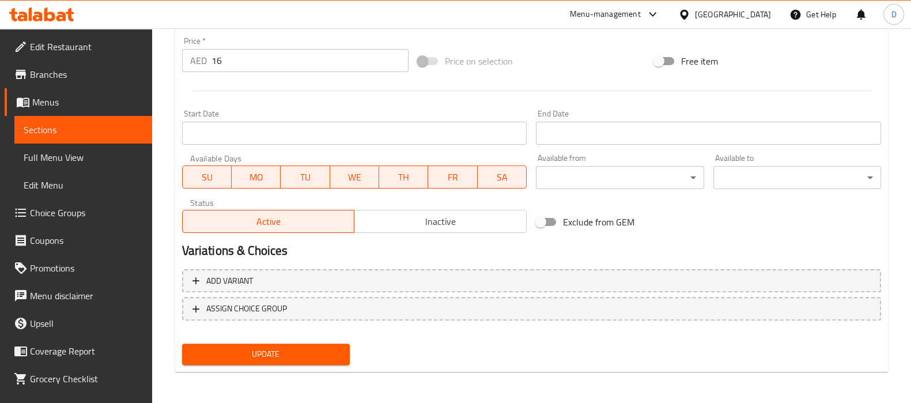
type textarea "بطاطس مقلية مغموسة بجبن البارميزان وزيت تروفل والبقدونس."
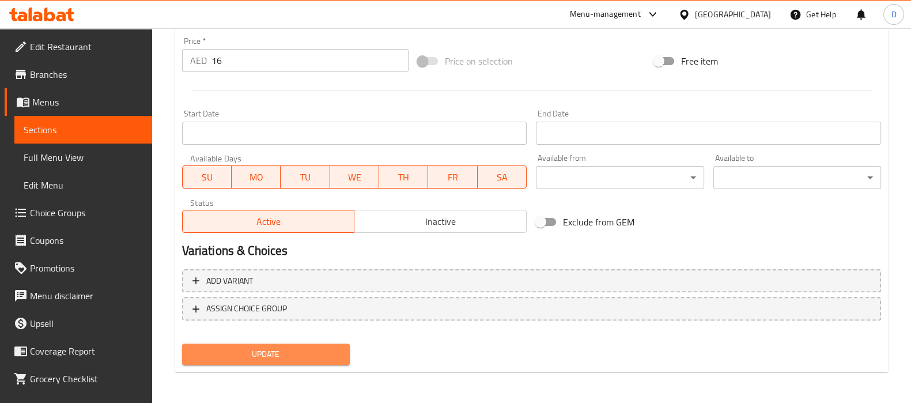
click at [309, 353] on span "Update" at bounding box center [265, 354] width 149 height 14
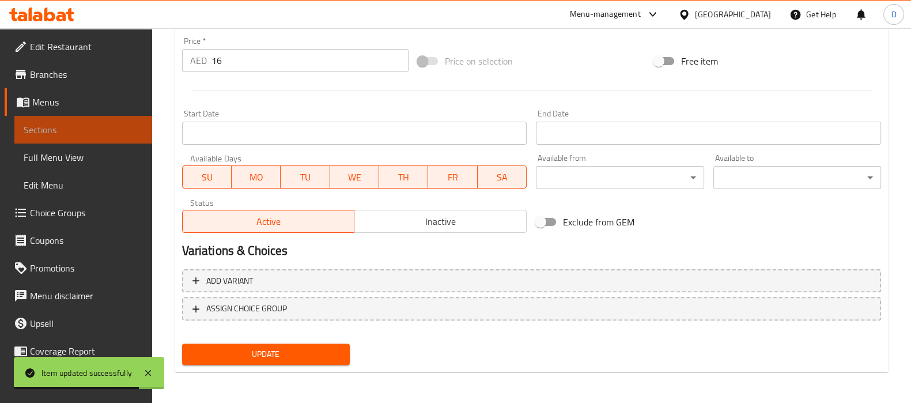
click at [134, 128] on link "Sections" at bounding box center [83, 130] width 138 height 28
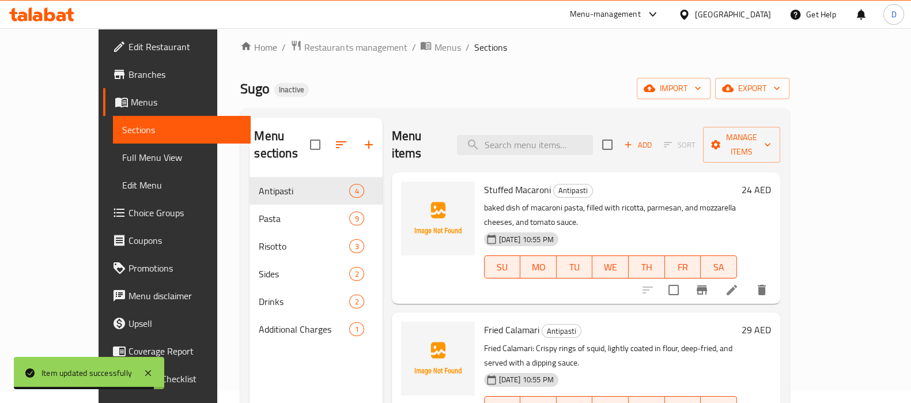
scroll to position [7, 0]
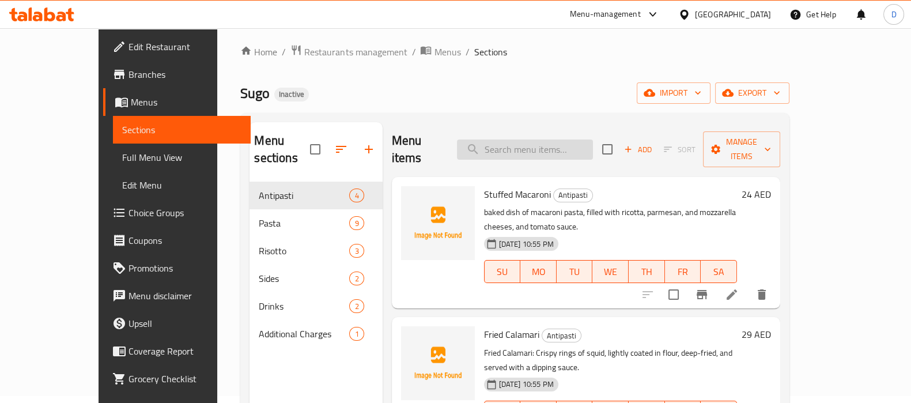
click at [528, 139] on input "search" at bounding box center [525, 149] width 136 height 20
paste input "sparkling"
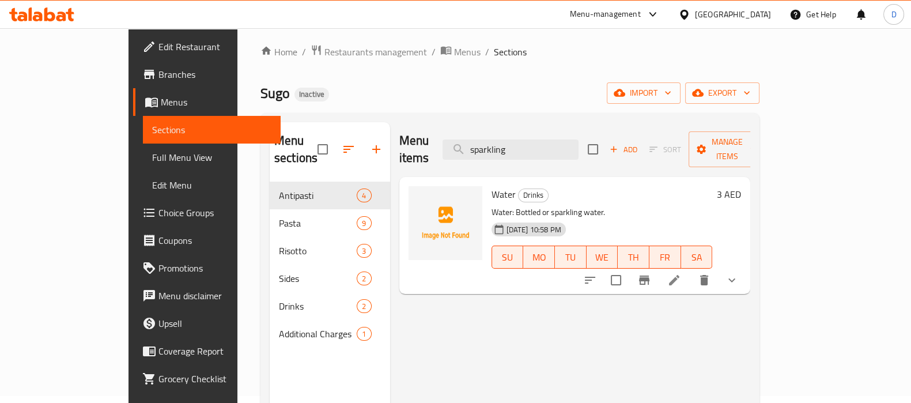
type input "sparkling"
click at [690, 270] on li at bounding box center [674, 280] width 32 height 21
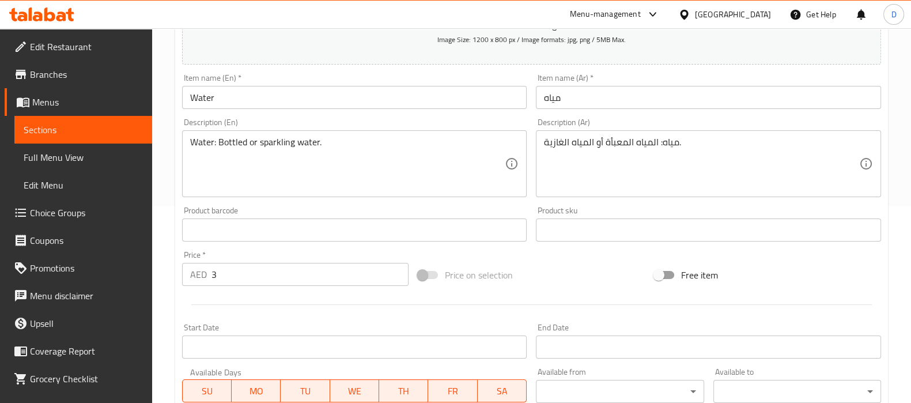
scroll to position [199, 0]
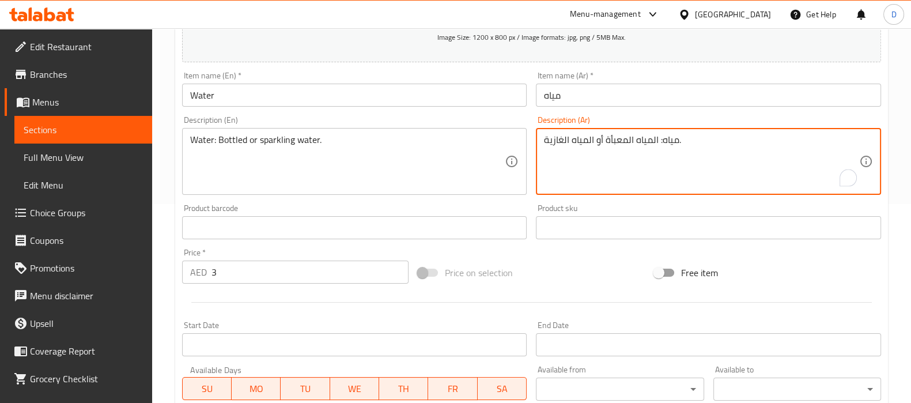
click at [589, 136] on textarea "مياه: المياه المعبأة أو المياه الغازية." at bounding box center [701, 161] width 315 height 55
drag, startPoint x: 586, startPoint y: 139, endPoint x: 545, endPoint y: 141, distance: 41.5
click at [545, 141] on textarea "مياه: المياه المعبأة أو المياه الغازية." at bounding box center [701, 161] width 315 height 55
paste textarea "وار"
type textarea "مياه: المياه المعبأة أو الفوارة."
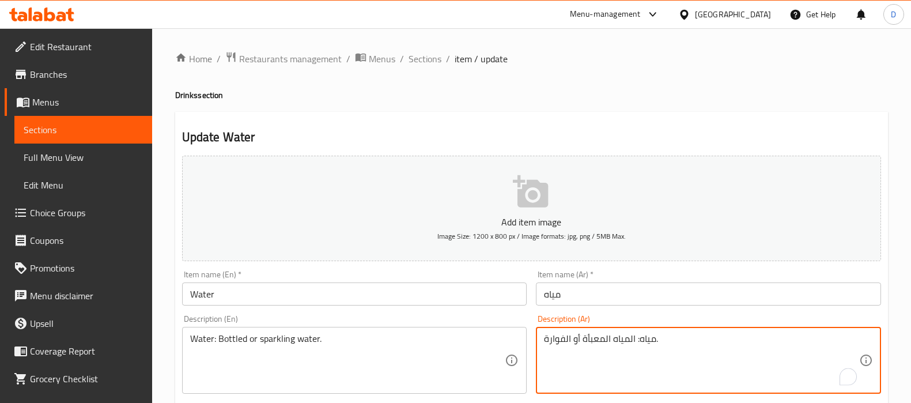
scroll to position [199, 0]
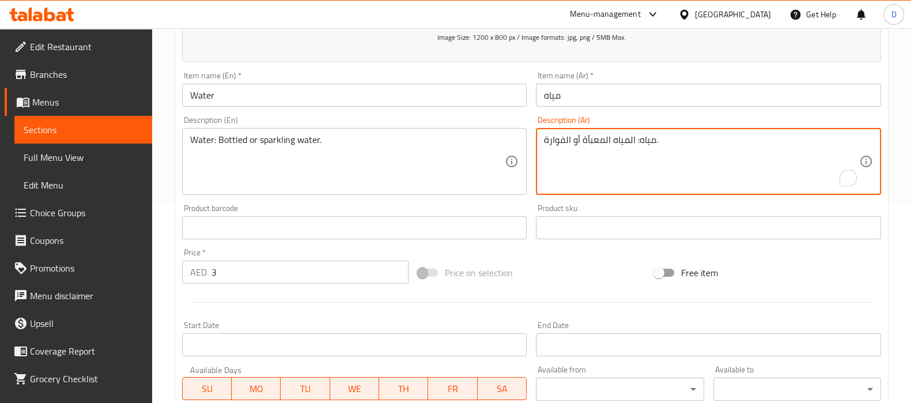
drag, startPoint x: 634, startPoint y: 135, endPoint x: 656, endPoint y: 133, distance: 22.0
click at [656, 133] on div "مياه: المياه المعبأة أو الفوارة. Description (Ar)" at bounding box center [708, 161] width 345 height 67
type textarea "المياه المعبأة أو الفوارة."
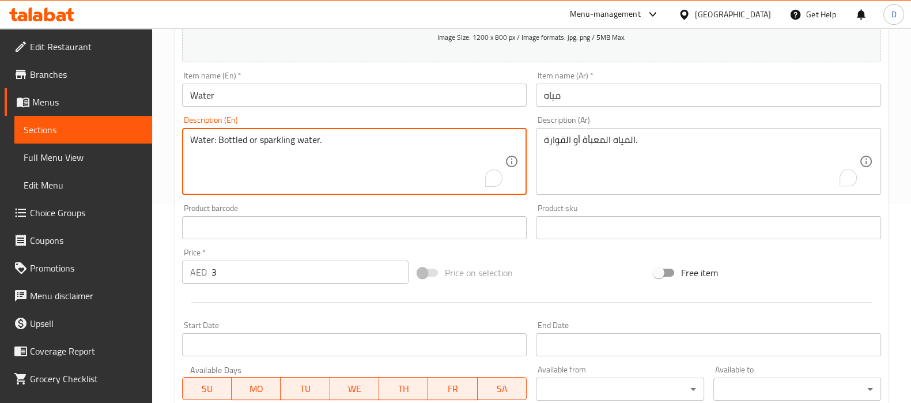
drag, startPoint x: 218, startPoint y: 134, endPoint x: 184, endPoint y: 135, distance: 33.5
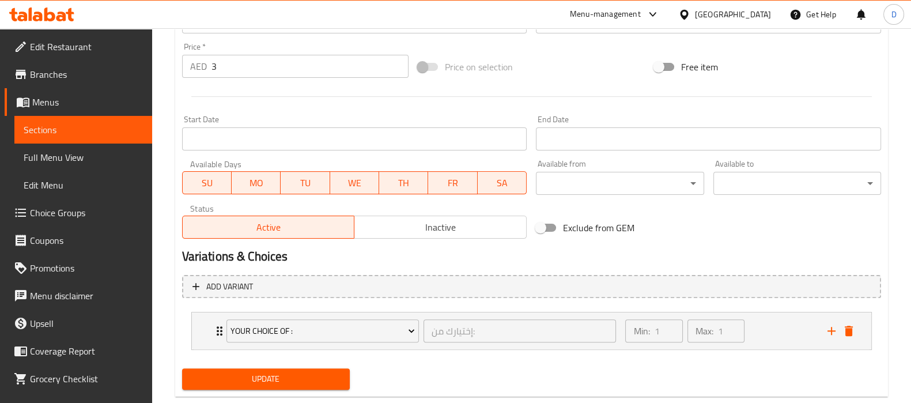
scroll to position [429, 0]
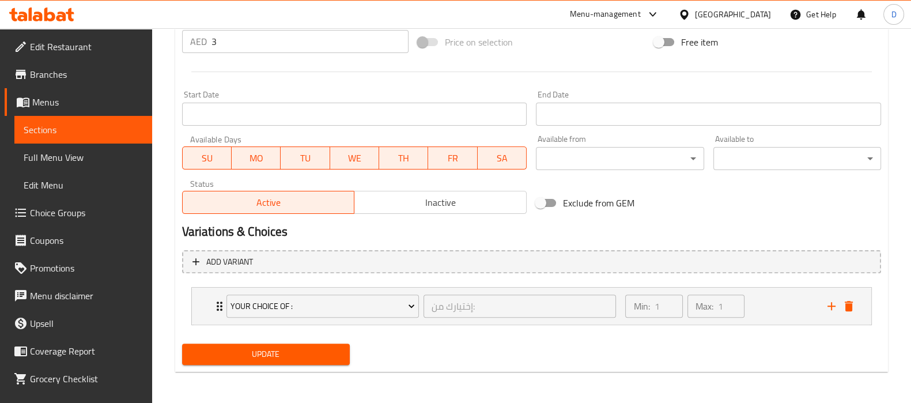
type textarea "Bottled or sparkling water."
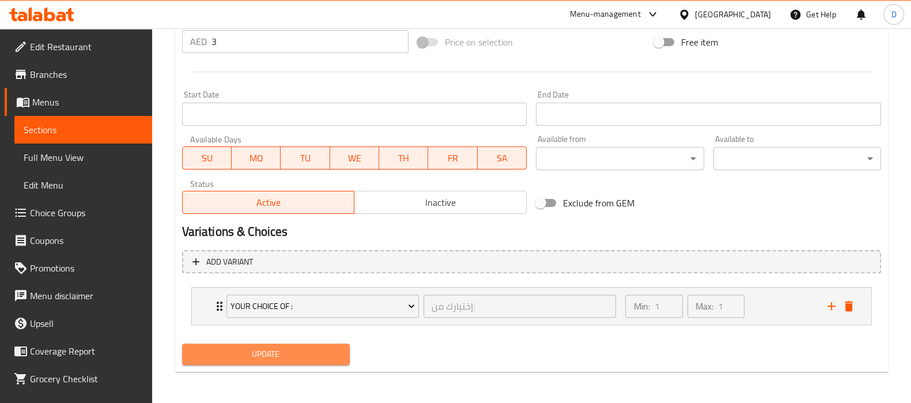
click at [271, 358] on span "Update" at bounding box center [265, 354] width 149 height 14
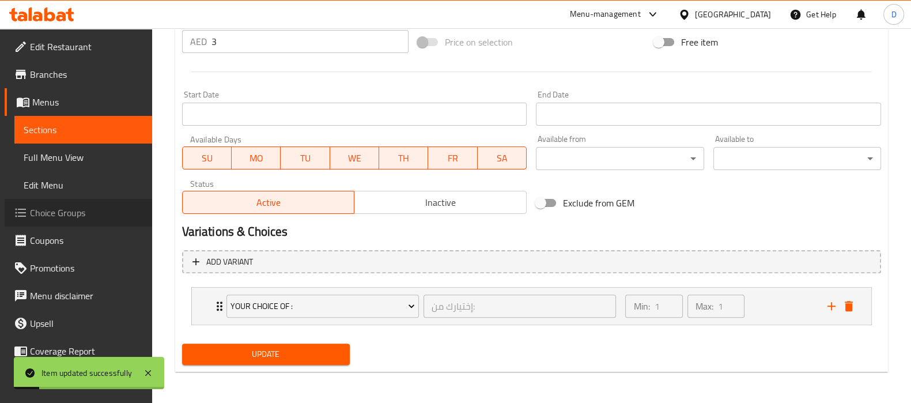
click at [82, 210] on span "Choice Groups" at bounding box center [86, 213] width 113 height 14
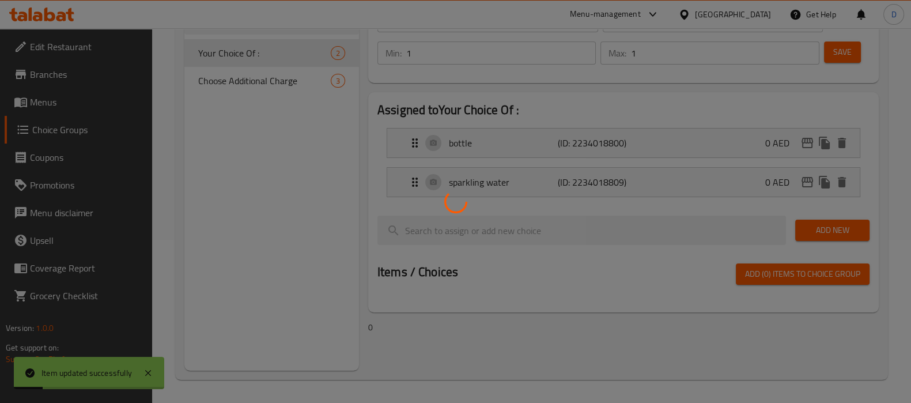
scroll to position [163, 0]
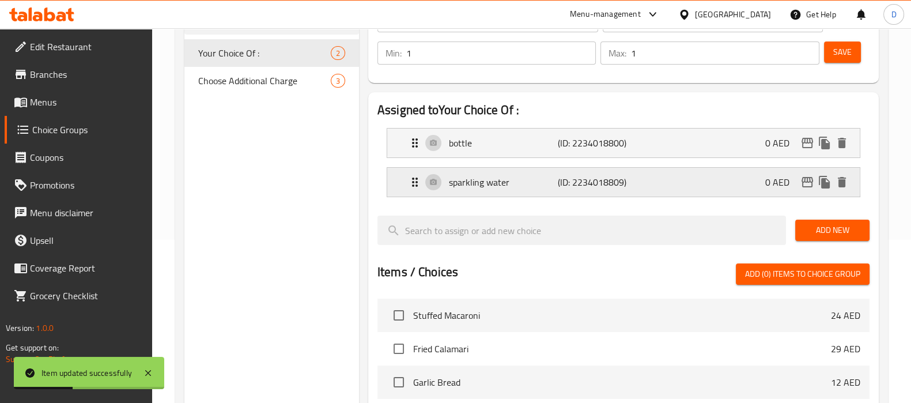
click at [532, 184] on p "sparkling water" at bounding box center [503, 182] width 109 height 14
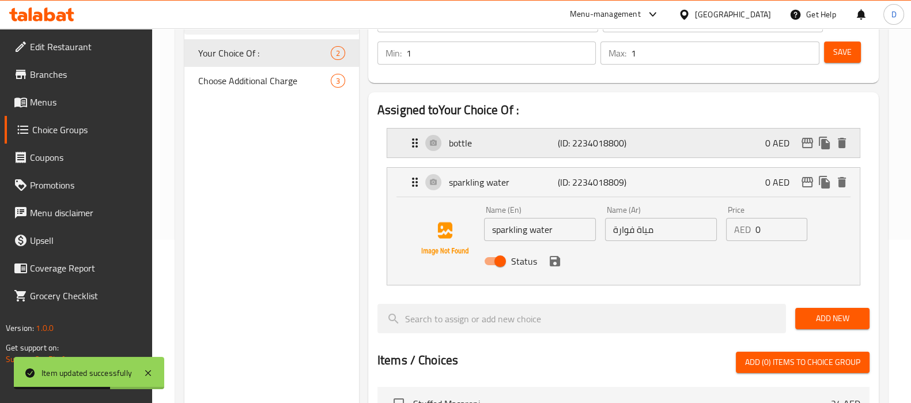
click at [504, 144] on p "bottle" at bounding box center [503, 143] width 109 height 14
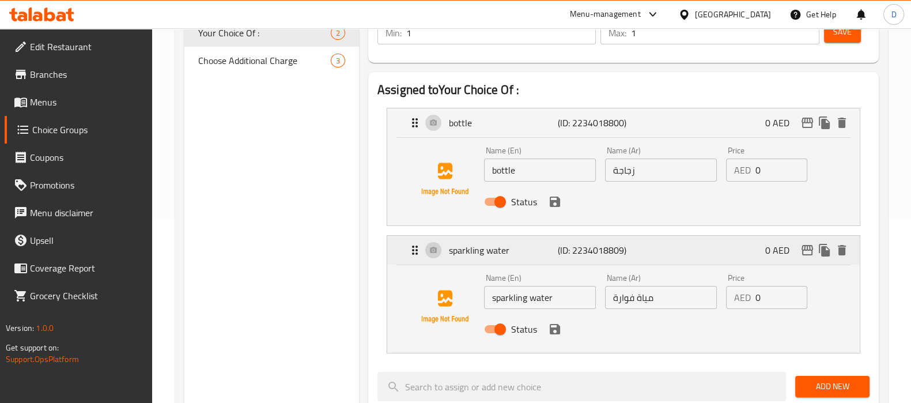
scroll to position [180, 0]
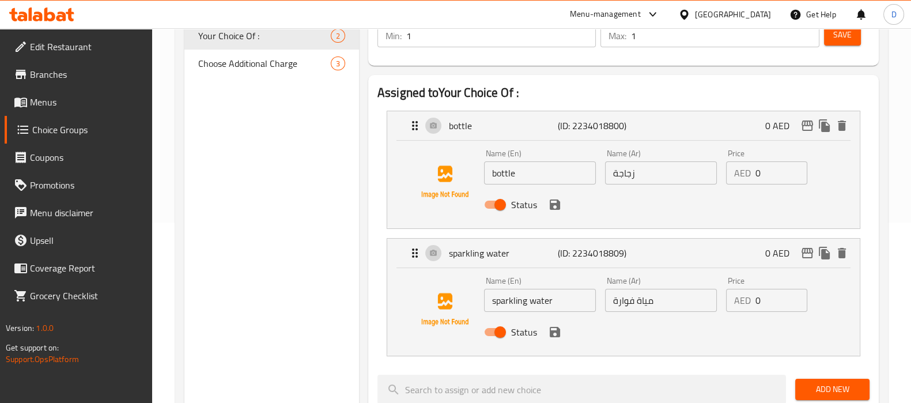
click at [623, 172] on input "زجاجة" at bounding box center [661, 172] width 112 height 23
paste input "لمياه المعبأ"
type input "المياه المعبأة"
click at [542, 307] on input "sparkling water" at bounding box center [540, 300] width 112 height 23
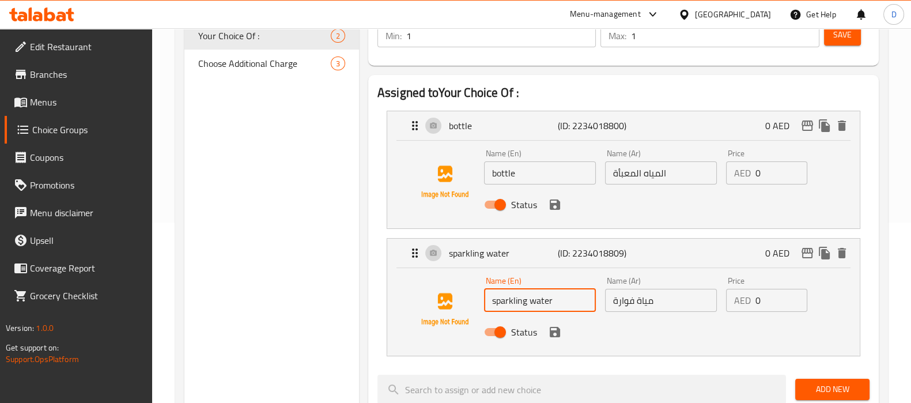
click at [542, 307] on input "sparkling water" at bounding box center [540, 300] width 112 height 23
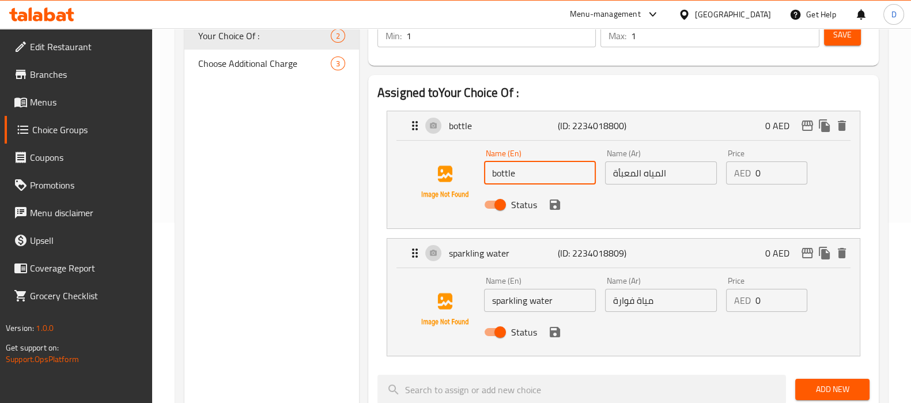
click at [523, 169] on input "bottle" at bounding box center [540, 172] width 112 height 23
paste input "water"
click at [559, 203] on icon "save" at bounding box center [555, 205] width 14 height 14
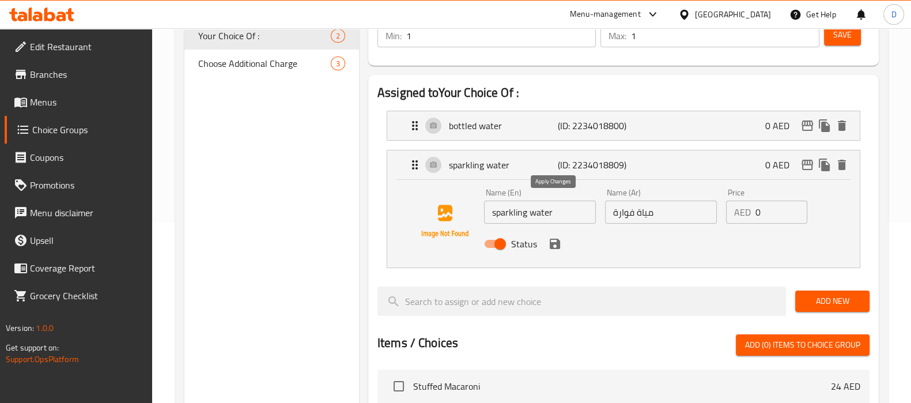
type input "bottled water"
click at [555, 249] on icon "save" at bounding box center [555, 244] width 14 height 14
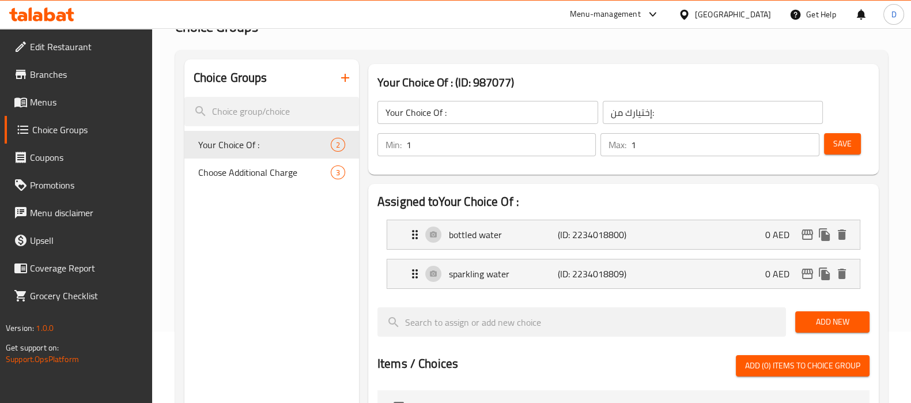
scroll to position [71, 0]
click at [848, 137] on span "Save" at bounding box center [842, 144] width 18 height 14
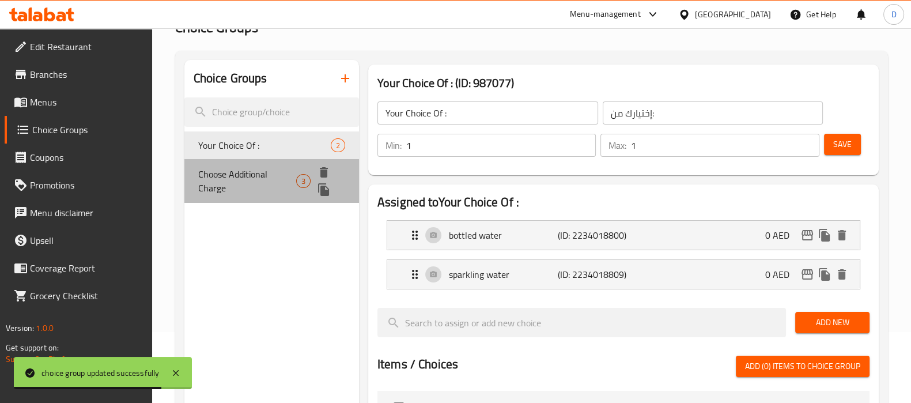
click at [255, 169] on span "Choose Additional Charge" at bounding box center [247, 181] width 99 height 28
type input "Choose Additional Charge"
type input "اختر رسوم إضافية"
type input "0"
type input "3"
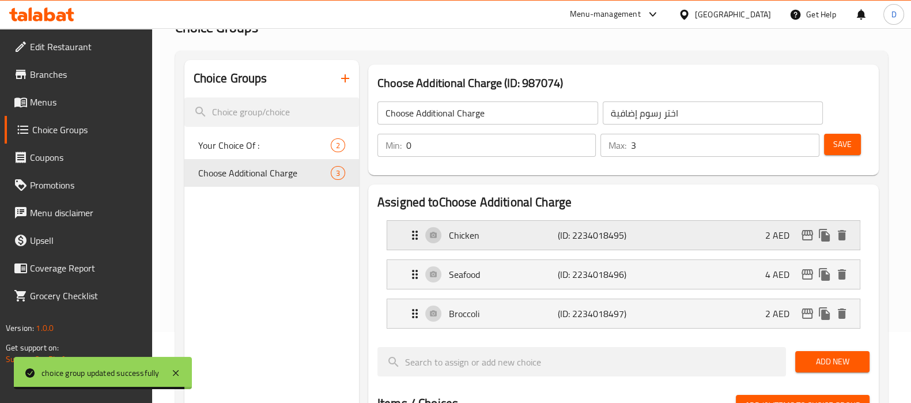
click at [674, 228] on div "Chicken (ID: 2234018495) 2 AED" at bounding box center [627, 235] width 438 height 29
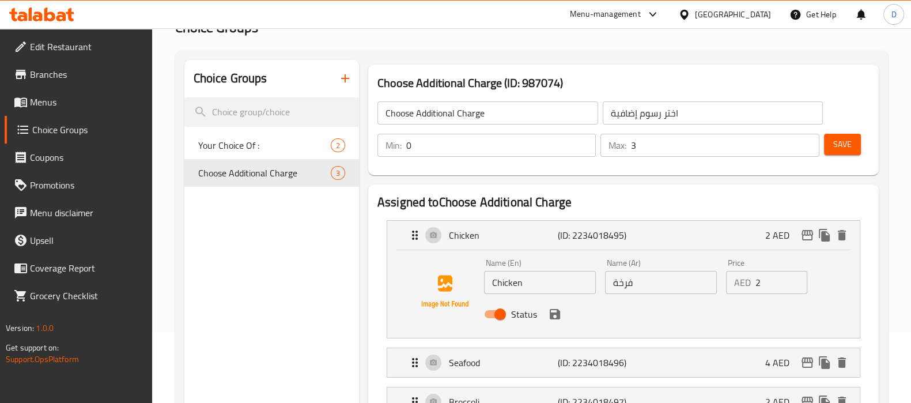
click at [615, 284] on input "فرخة" at bounding box center [661, 282] width 112 height 23
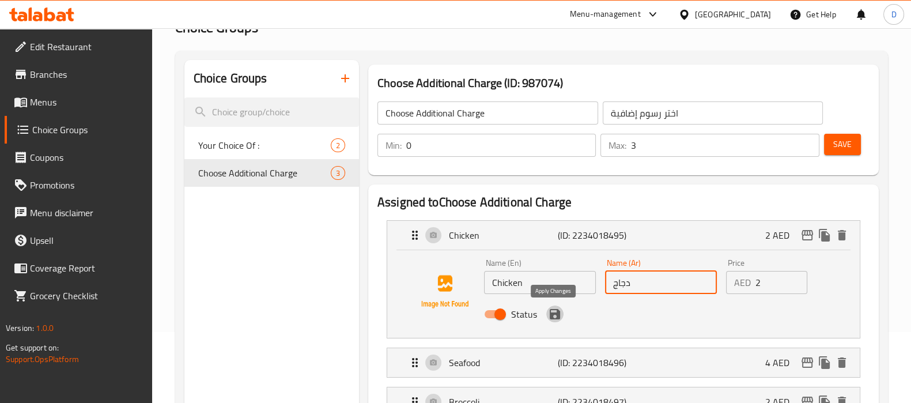
click at [552, 313] on icon "save" at bounding box center [555, 314] width 10 height 10
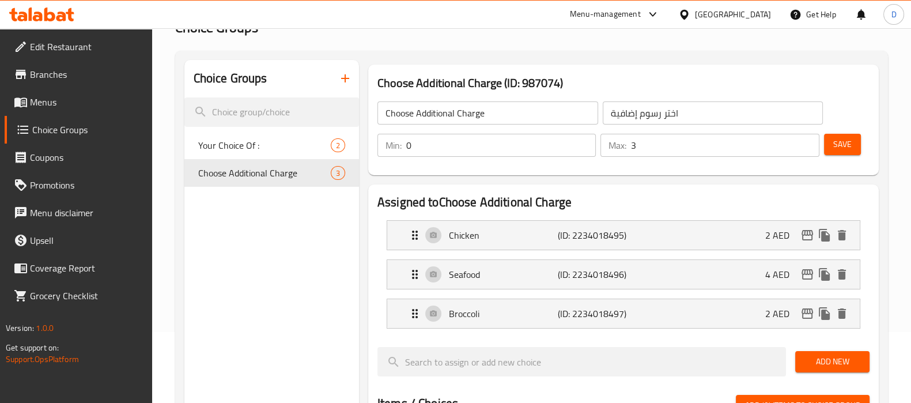
type input "دجاج"
click at [582, 281] on p "(ID: 2234018496)" at bounding box center [594, 274] width 73 height 14
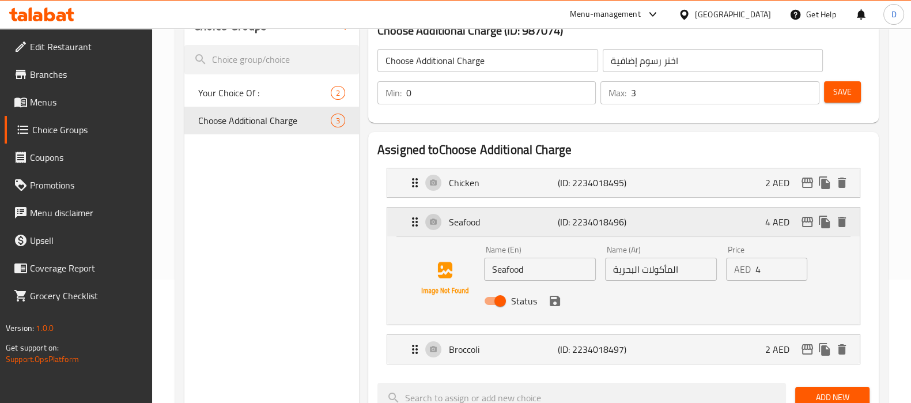
scroll to position [128, 0]
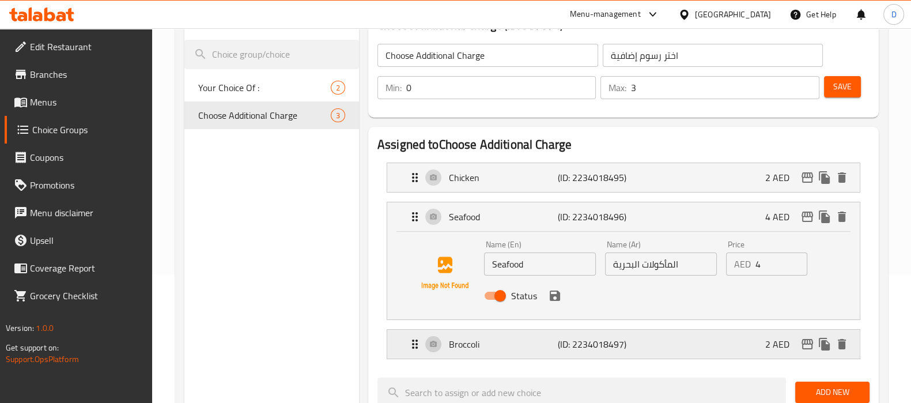
click at [562, 338] on p "(ID: 2234018497)" at bounding box center [594, 344] width 73 height 14
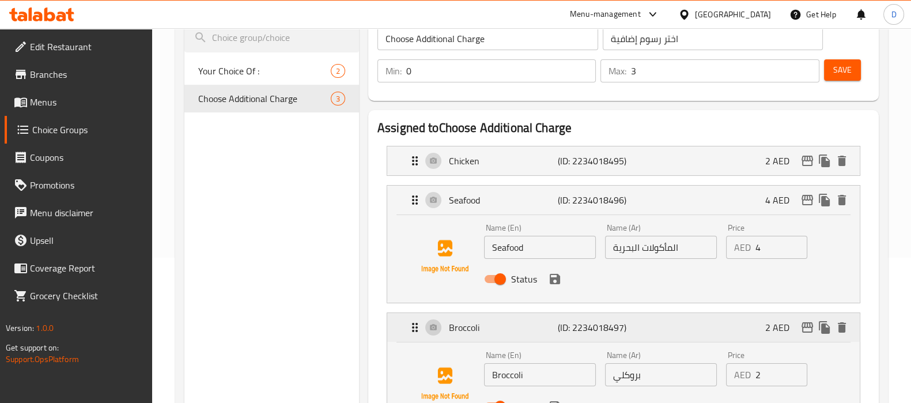
scroll to position [146, 0]
click at [852, 67] on button "Save" at bounding box center [842, 69] width 37 height 21
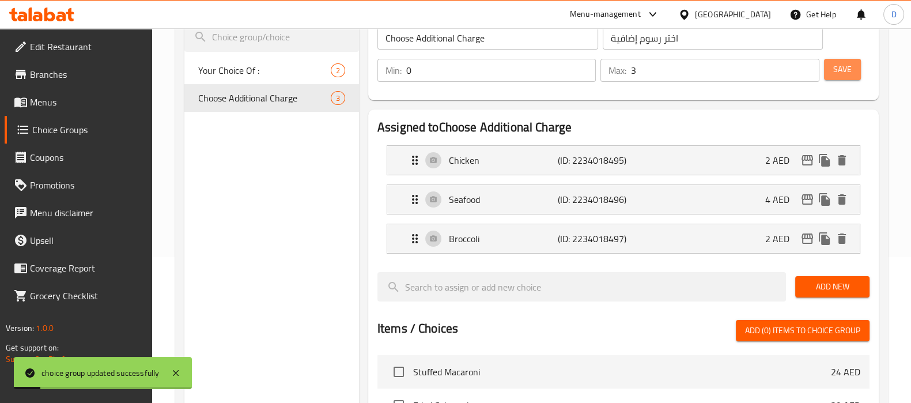
click at [852, 67] on button "Save" at bounding box center [842, 69] width 37 height 21
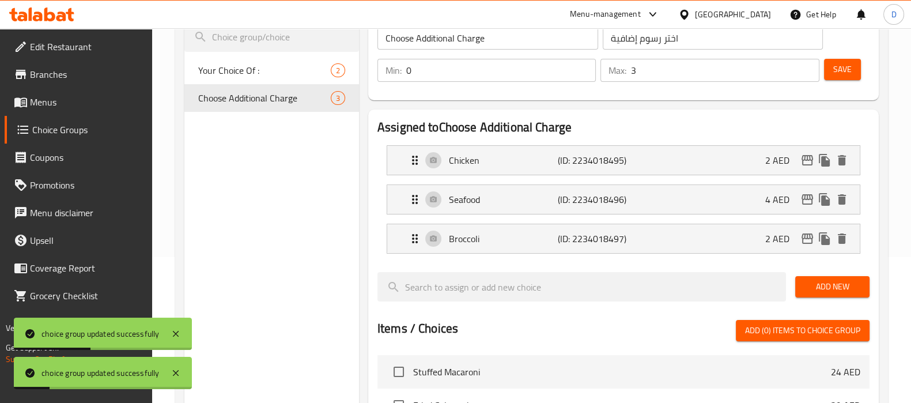
scroll to position [0, 0]
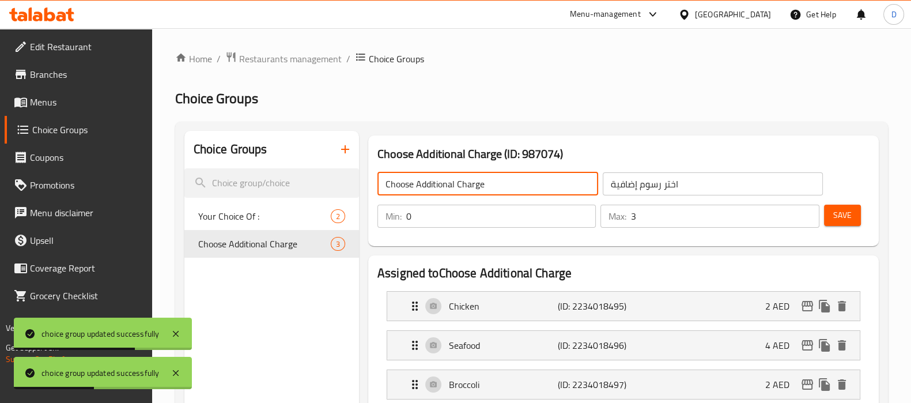
drag, startPoint x: 486, startPoint y: 183, endPoint x: 371, endPoint y: 173, distance: 115.6
click at [371, 173] on div "Choose Additional Charge ​ اختر رسوم إضافية ​" at bounding box center [600, 183] width 460 height 37
type input "ش"
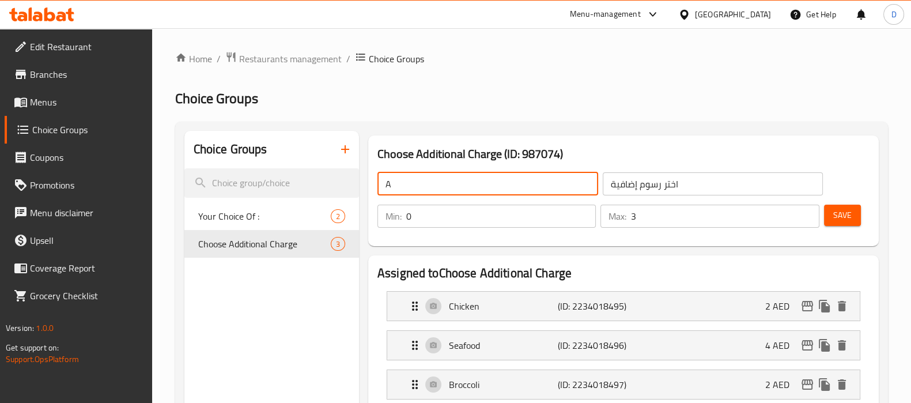
type input "Add On's:"
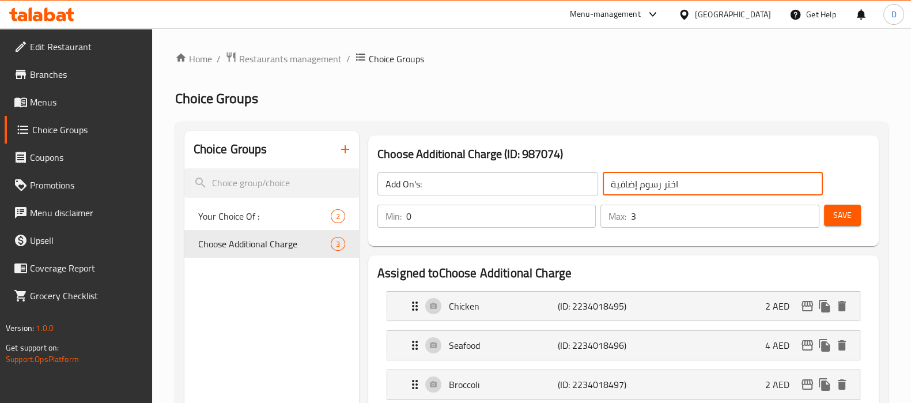
click at [628, 184] on input "اختر رسوم إضافية" at bounding box center [713, 183] width 221 height 23
click at [628, 184] on input "text" at bounding box center [713, 183] width 221 height 23
type input "الإضافات:"
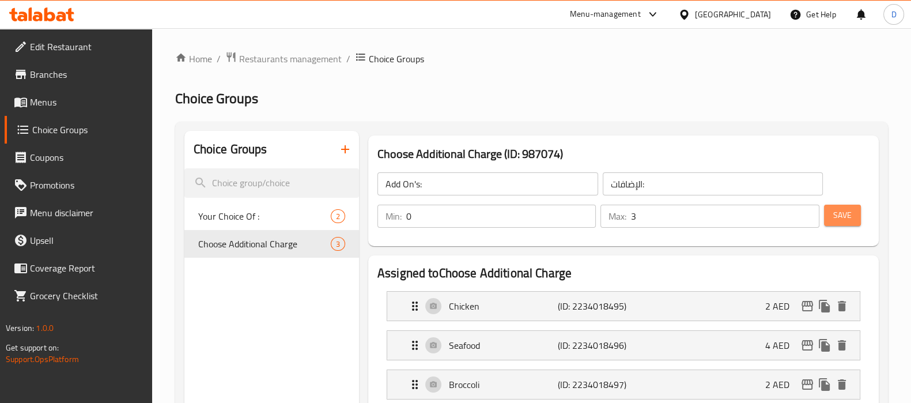
click at [835, 213] on span "Save" at bounding box center [842, 215] width 18 height 14
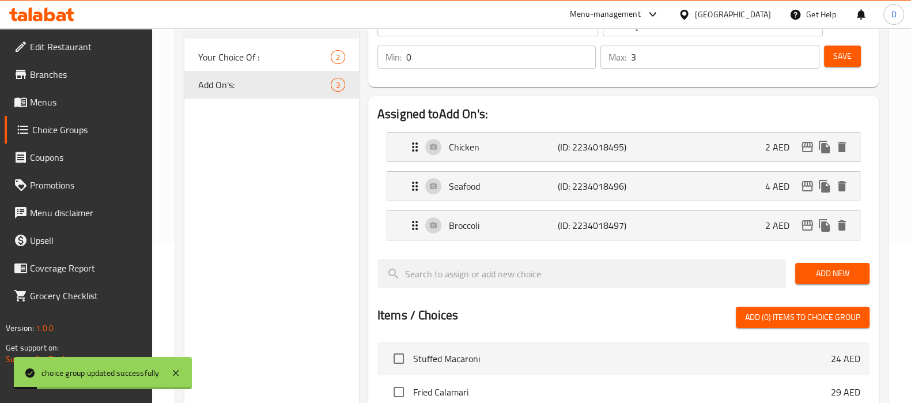
scroll to position [160, 0]
click at [104, 102] on span "Menus" at bounding box center [86, 102] width 113 height 14
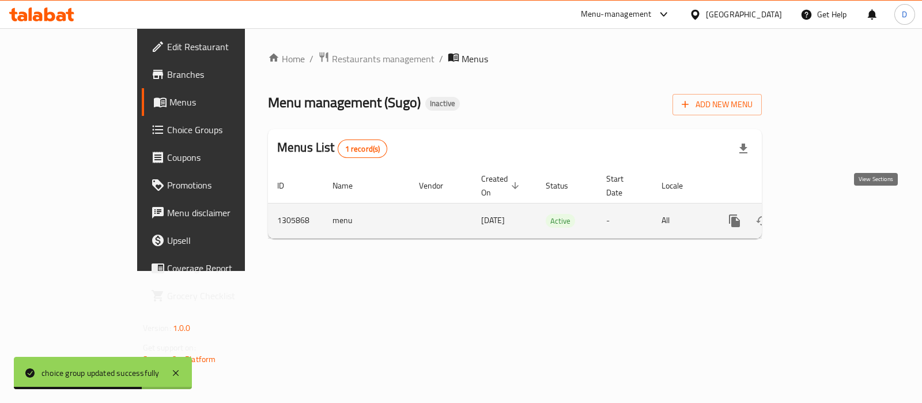
click at [824, 214] on icon "enhanced table" at bounding box center [818, 221] width 14 height 14
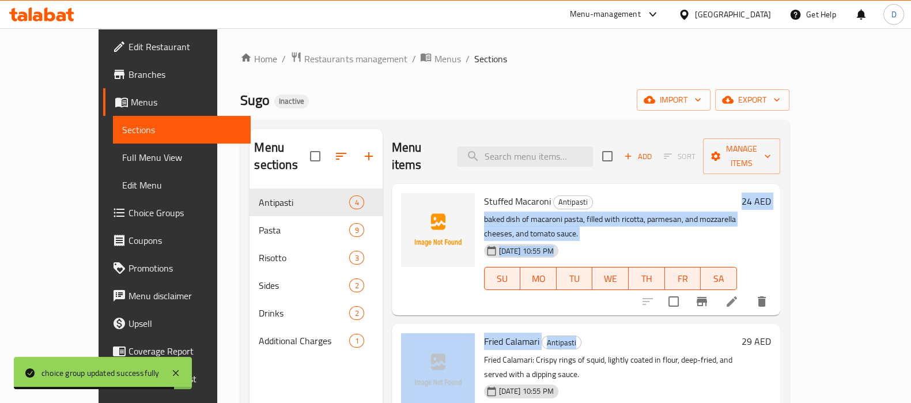
drag, startPoint x: 602, startPoint y: 297, endPoint x: 709, endPoint y: 176, distance: 161.2
click at [709, 184] on div "Stuffed Macaroni Antipasti baked dish of macaroni pasta, filled with ricotta, p…" at bounding box center [586, 195] width 388 height 23
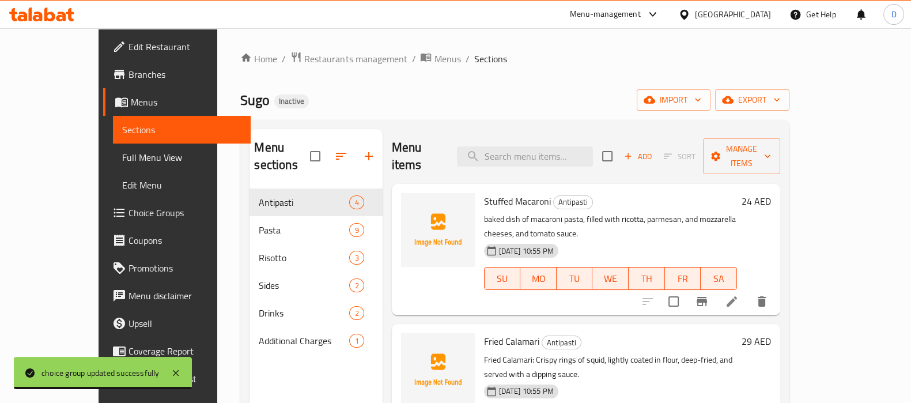
click at [591, 85] on div "Home / Restaurants management / Menus / Sections Sugo Inactive import export Me…" at bounding box center [514, 296] width 549 height 490
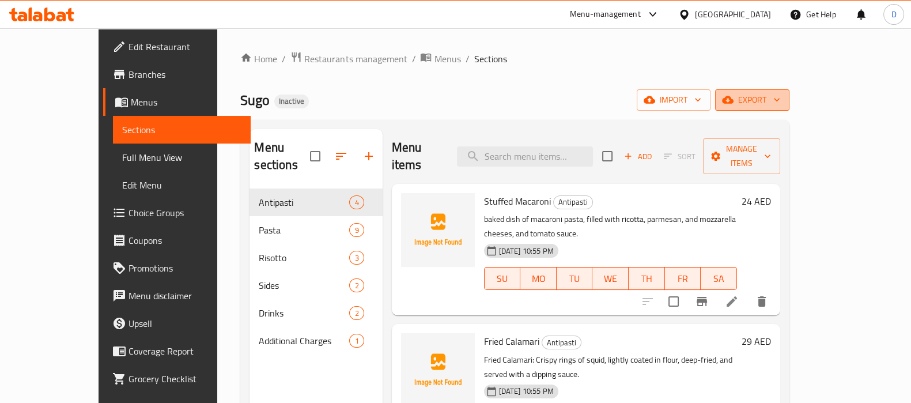
click at [780, 102] on span "export" at bounding box center [752, 100] width 56 height 14
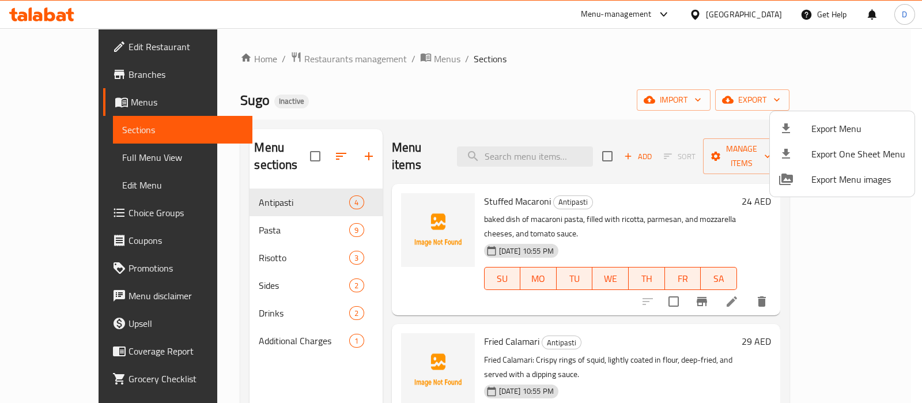
click at [835, 114] on ul "Export Menu Export One Sheet Menu Export Menu images" at bounding box center [842, 153] width 145 height 85
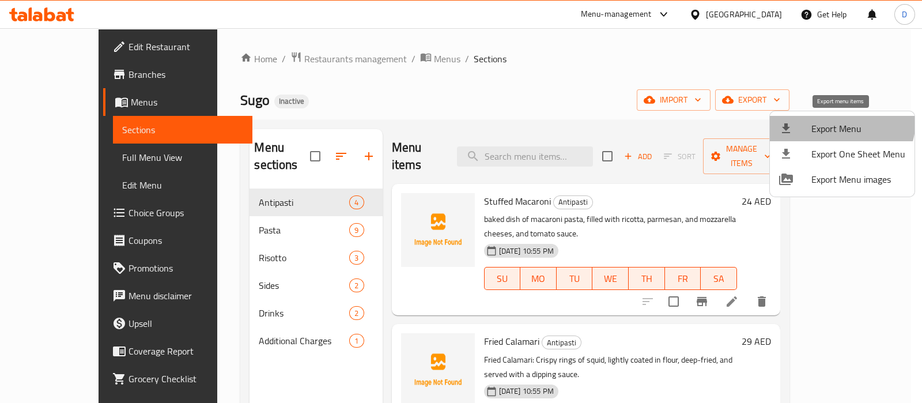
click at [832, 122] on span "Export Menu" at bounding box center [858, 129] width 94 height 14
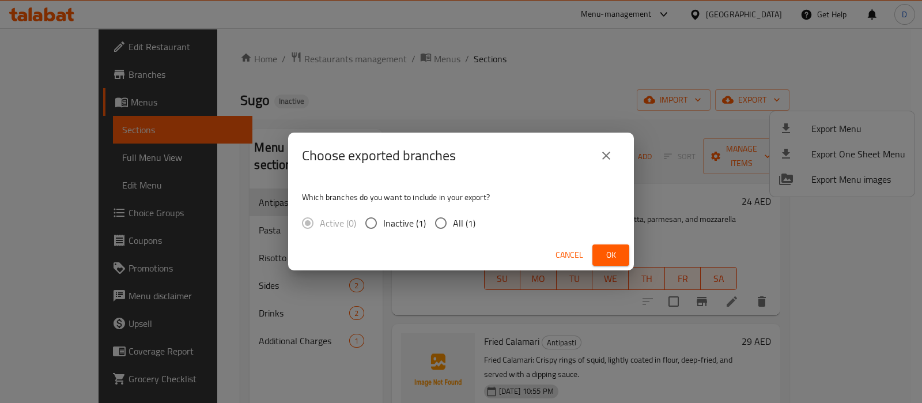
click at [467, 224] on span "All (1)" at bounding box center [464, 223] width 22 height 14
click at [453, 224] on input "All (1)" at bounding box center [441, 223] width 24 height 24
radio input "true"
click at [617, 258] on span "Ok" at bounding box center [610, 255] width 18 height 14
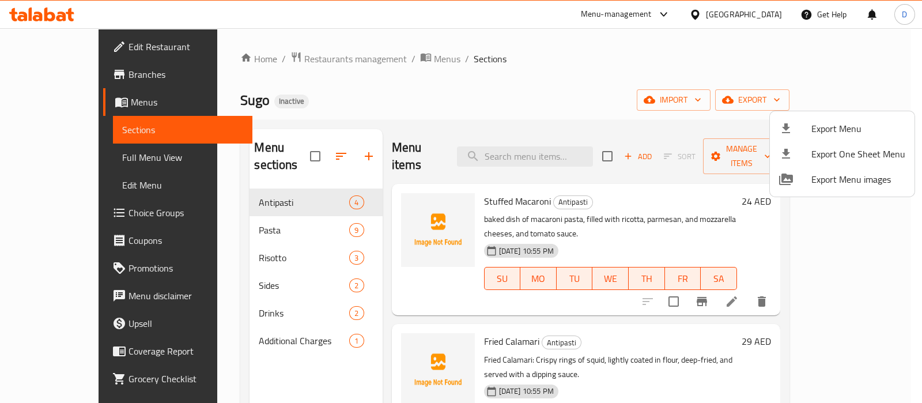
click at [504, 111] on div at bounding box center [461, 201] width 922 height 403
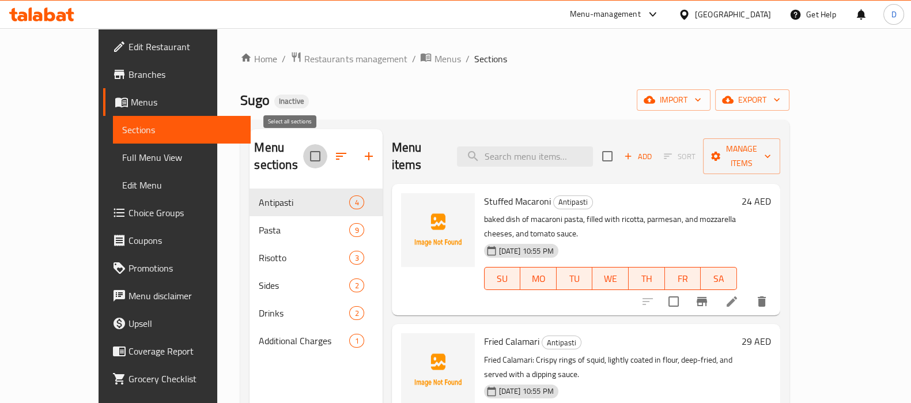
click at [303, 147] on input "checkbox" at bounding box center [315, 156] width 24 height 24
checkbox input "true"
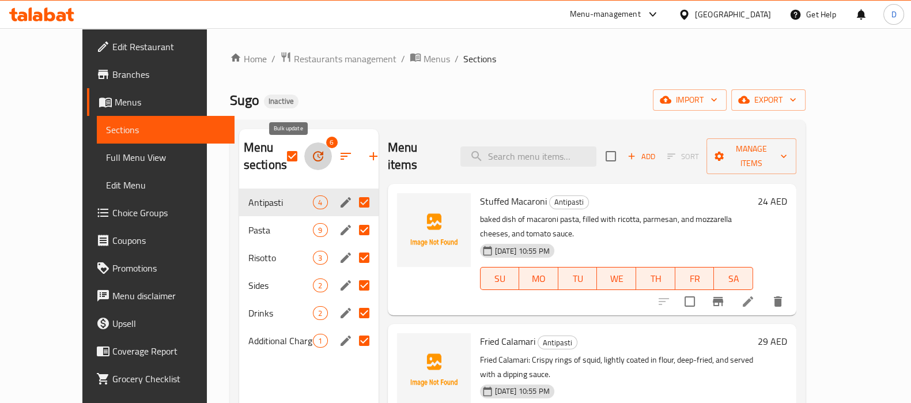
click at [304, 156] on button "button" at bounding box center [318, 156] width 28 height 28
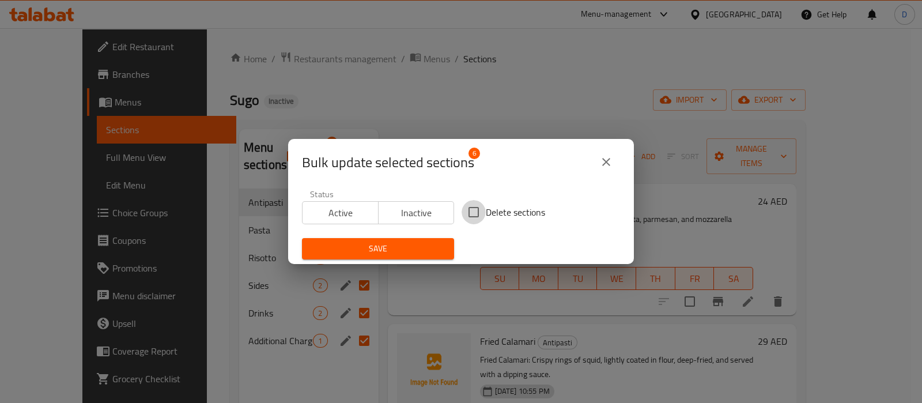
click at [471, 209] on input "Delete sections" at bounding box center [473, 212] width 24 height 24
checkbox input "true"
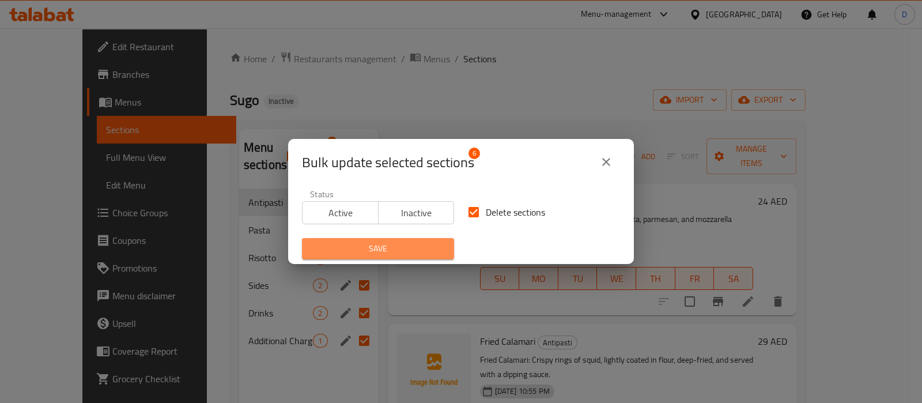
click at [411, 241] on span "Save" at bounding box center [378, 248] width 134 height 14
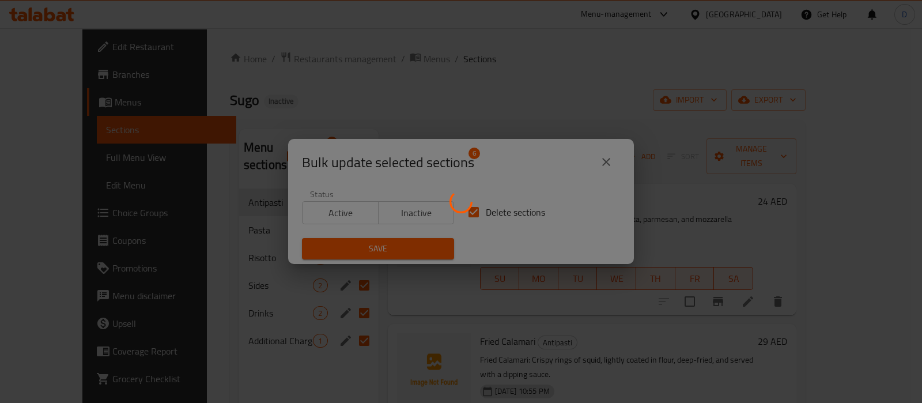
checkbox input "false"
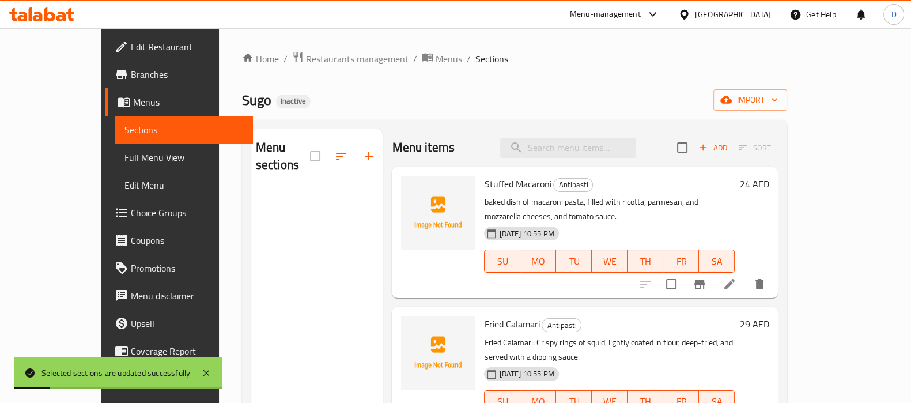
click at [436, 58] on span "Menus" at bounding box center [449, 59] width 27 height 14
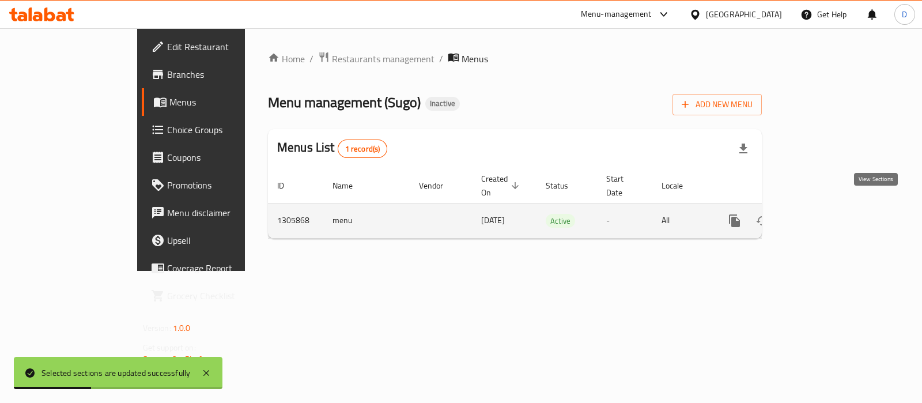
click at [824, 214] on icon "enhanced table" at bounding box center [818, 221] width 14 height 14
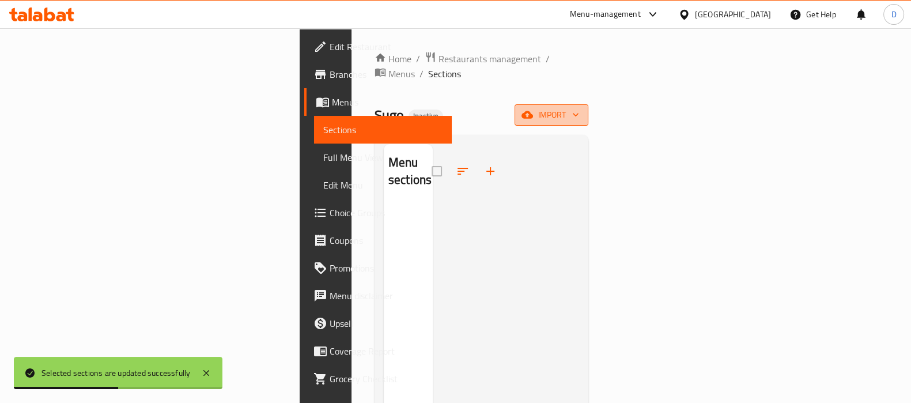
click at [579, 108] on span "import" at bounding box center [551, 115] width 55 height 14
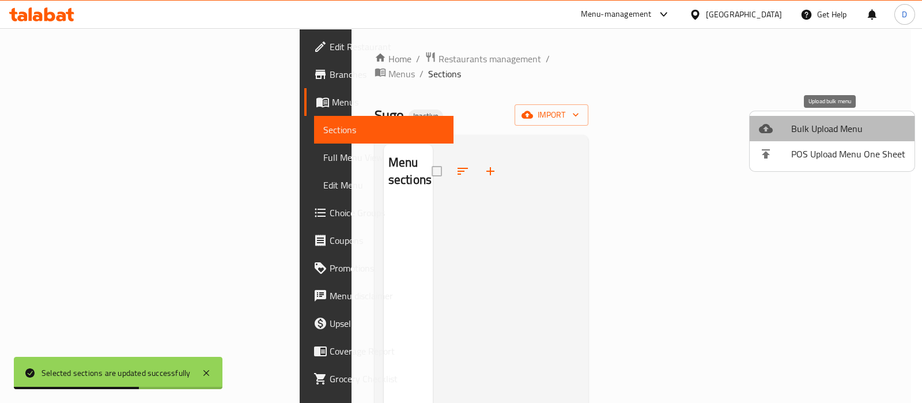
click at [841, 131] on span "Bulk Upload Menu" at bounding box center [848, 129] width 114 height 14
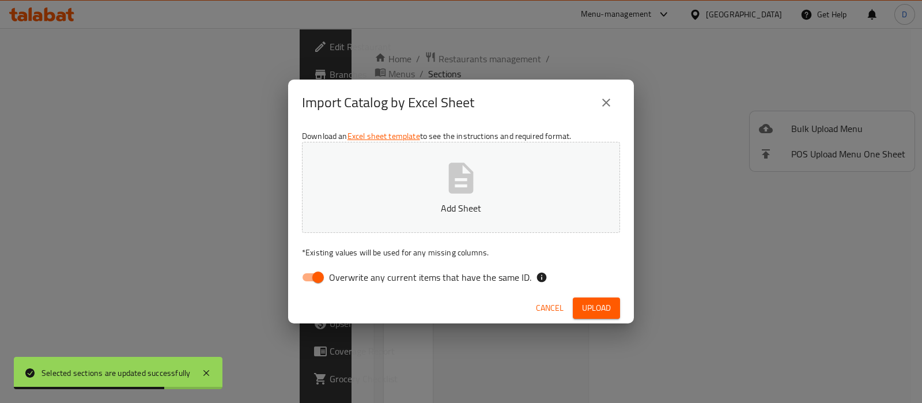
click at [437, 270] on span "Overwrite any current items that have the same ID." at bounding box center [430, 277] width 202 height 14
click at [351, 268] on input "Overwrite any current items that have the same ID." at bounding box center [318, 277] width 66 height 22
checkbox input "false"
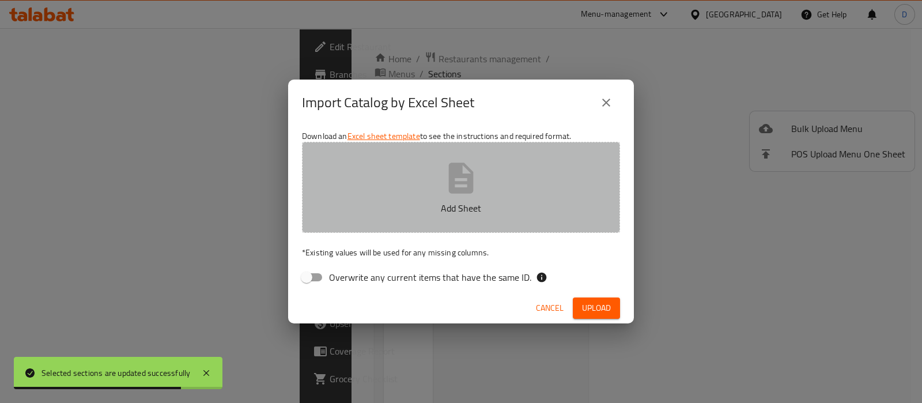
click at [440, 212] on p "Add Sheet" at bounding box center [461, 208] width 282 height 14
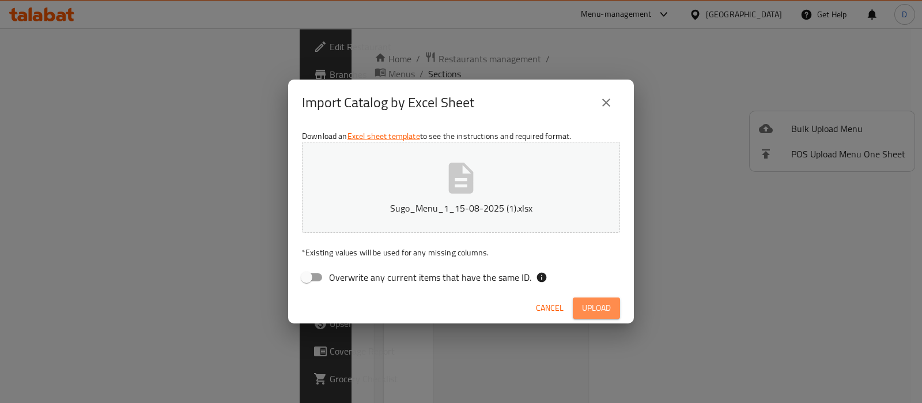
click at [611, 305] on button "Upload" at bounding box center [596, 307] width 47 height 21
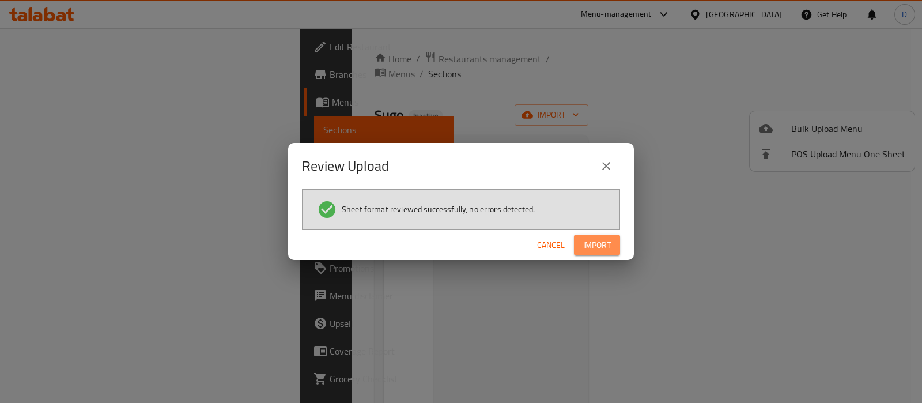
click at [595, 245] on span "Import" at bounding box center [597, 245] width 28 height 14
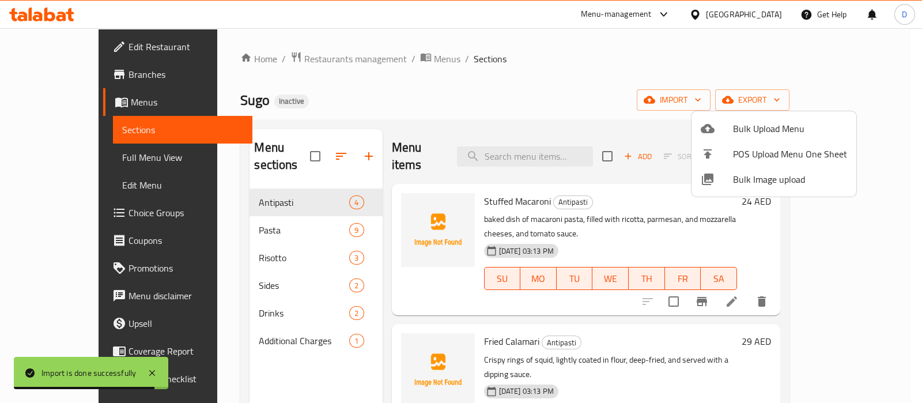
click at [487, 107] on div at bounding box center [461, 201] width 922 height 403
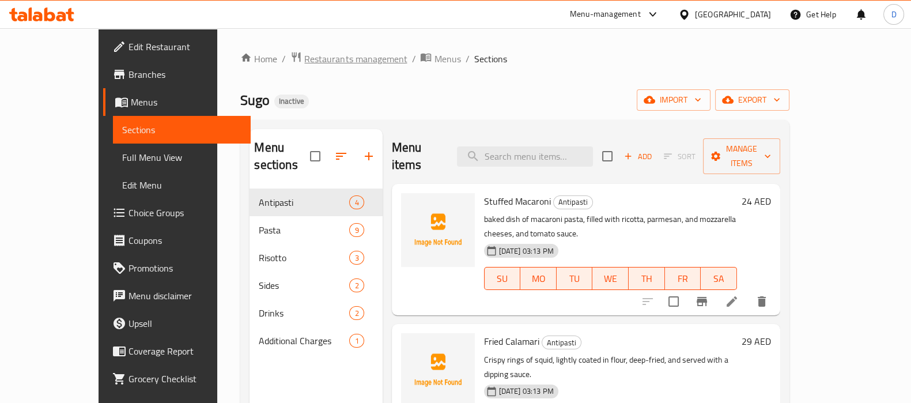
click at [304, 54] on span "Restaurants management" at bounding box center [355, 59] width 103 height 14
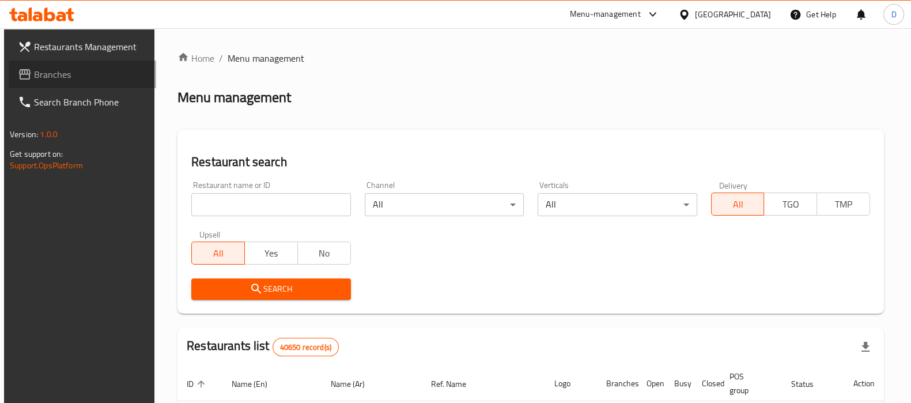
click at [95, 73] on span "Branches" at bounding box center [90, 74] width 113 height 14
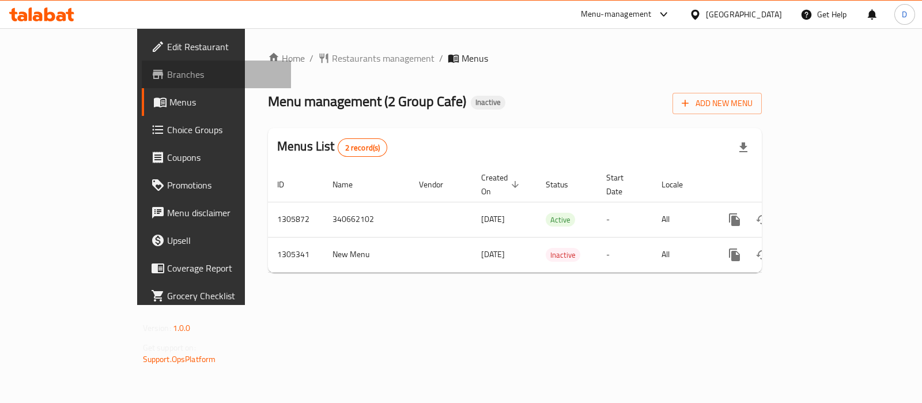
click at [167, 79] on span "Branches" at bounding box center [224, 74] width 115 height 14
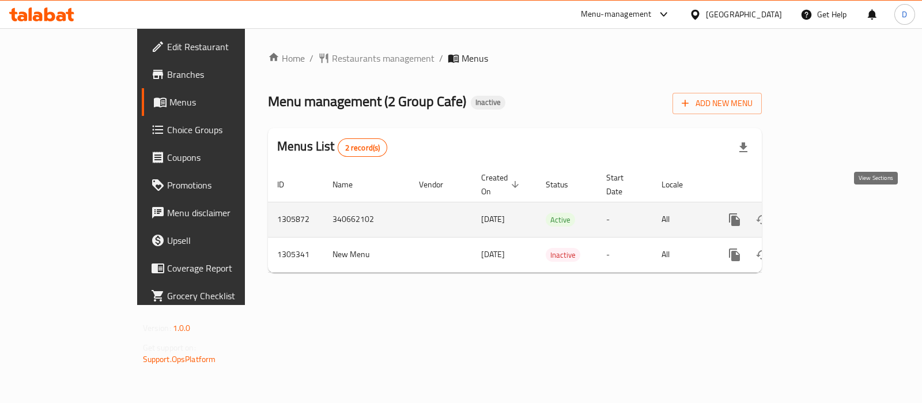
click at [823, 214] on icon "enhanced table" at bounding box center [817, 219] width 10 height 10
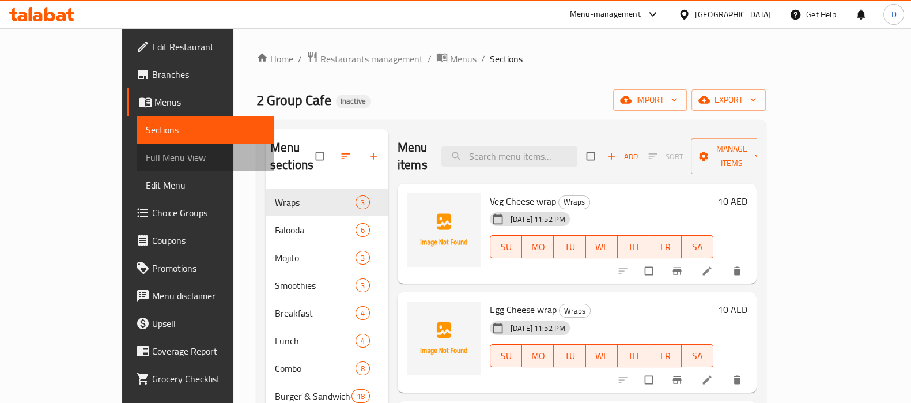
click at [146, 155] on span "Full Menu View" at bounding box center [205, 157] width 119 height 14
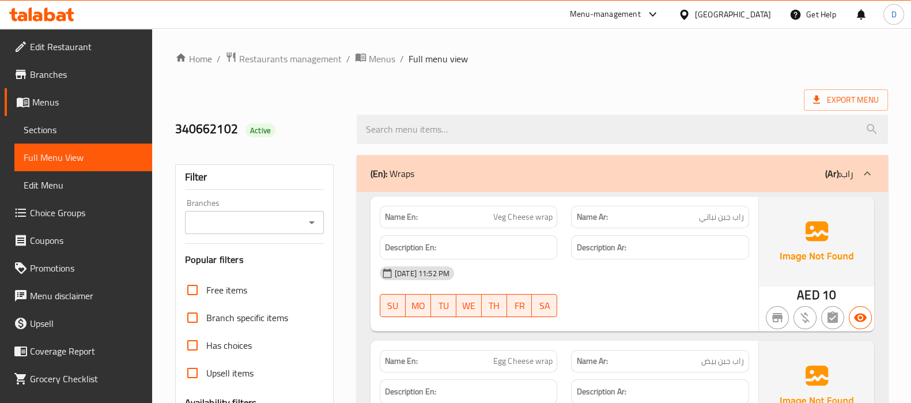
click at [306, 144] on div "340662102 Active" at bounding box center [258, 129] width 181 height 51
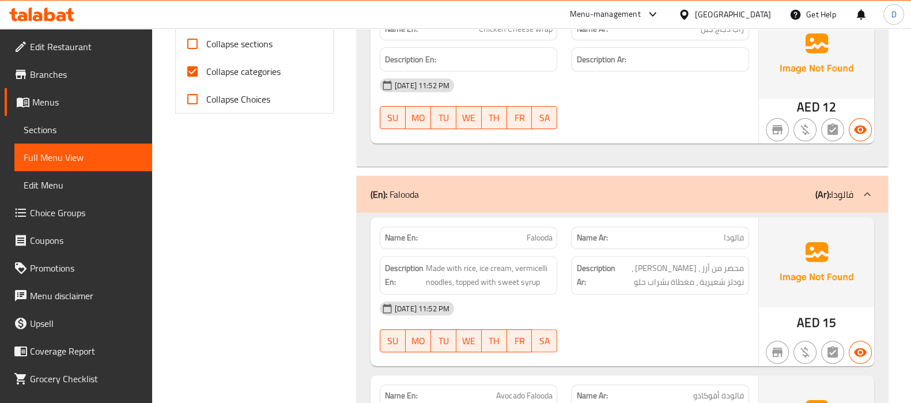
scroll to position [475, 0]
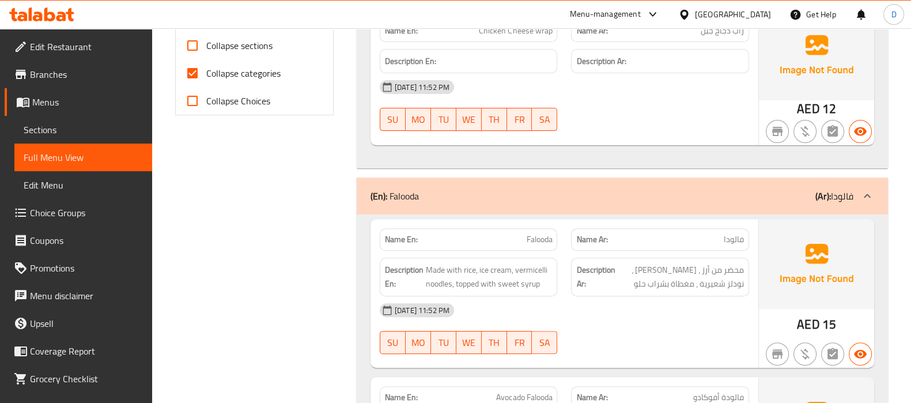
click at [233, 74] on span "Collapse categories" at bounding box center [243, 73] width 74 height 14
click at [206, 74] on input "Collapse categories" at bounding box center [193, 73] width 28 height 28
checkbox input "false"
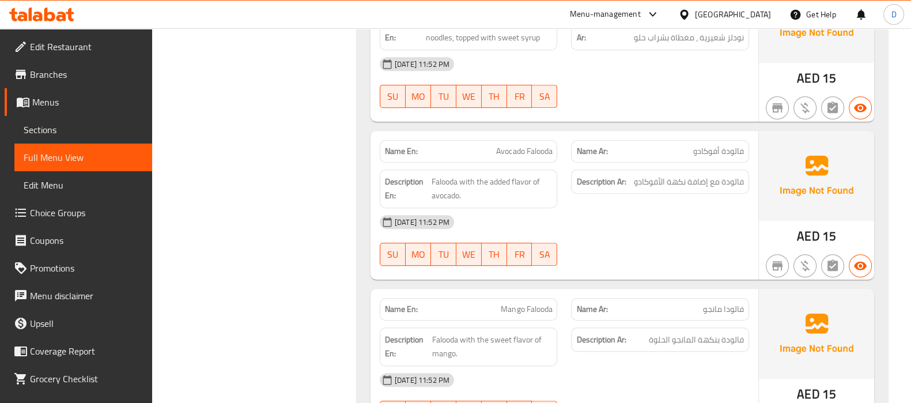
scroll to position [723, 0]
